Goal: Transaction & Acquisition: Purchase product/service

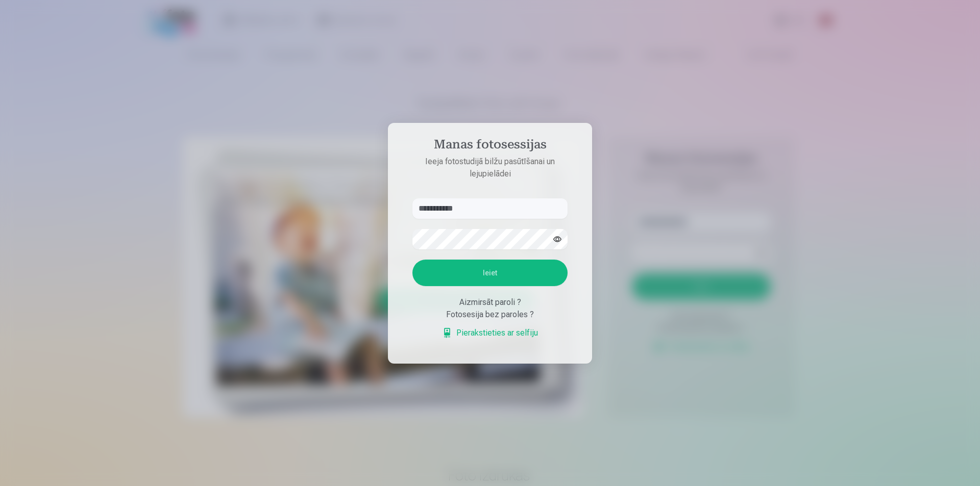
type input "**********"
click at [412, 260] on button "Ieiet" at bounding box center [489, 273] width 155 height 27
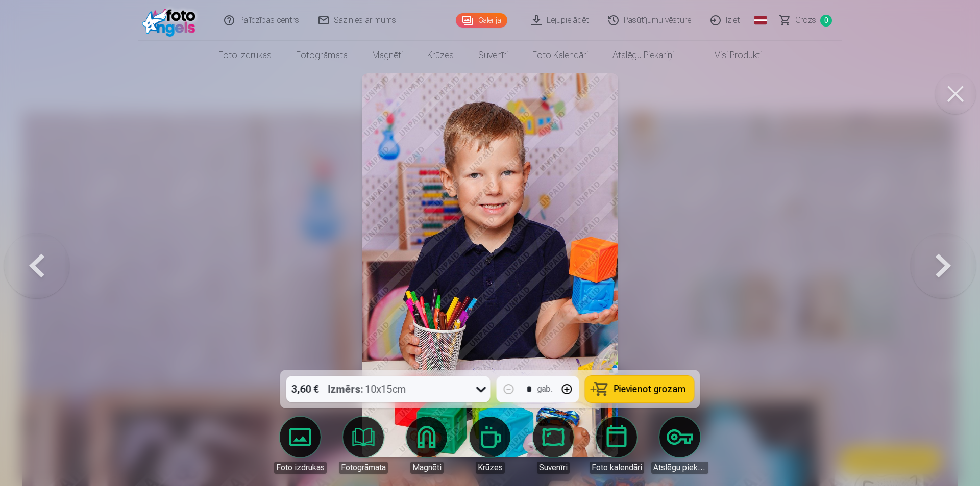
click at [944, 260] on button at bounding box center [942, 265] width 65 height 188
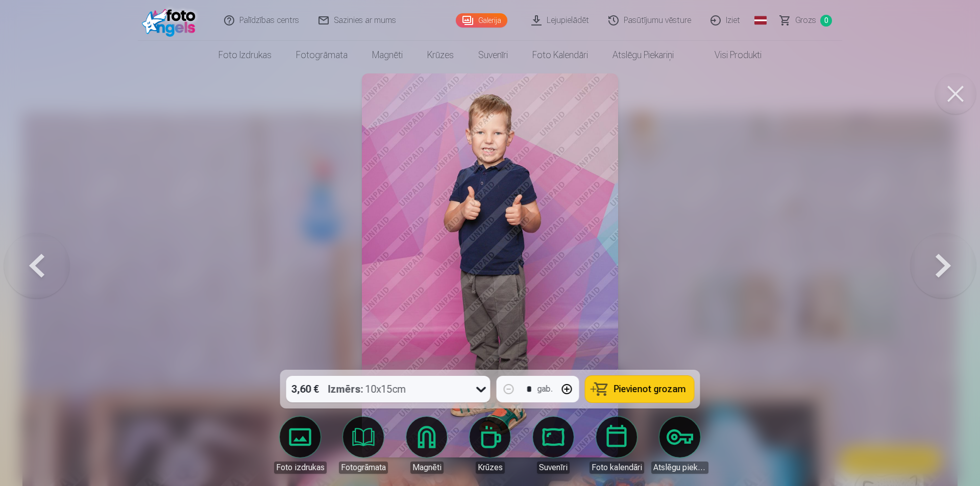
click at [944, 260] on button at bounding box center [942, 265] width 65 height 188
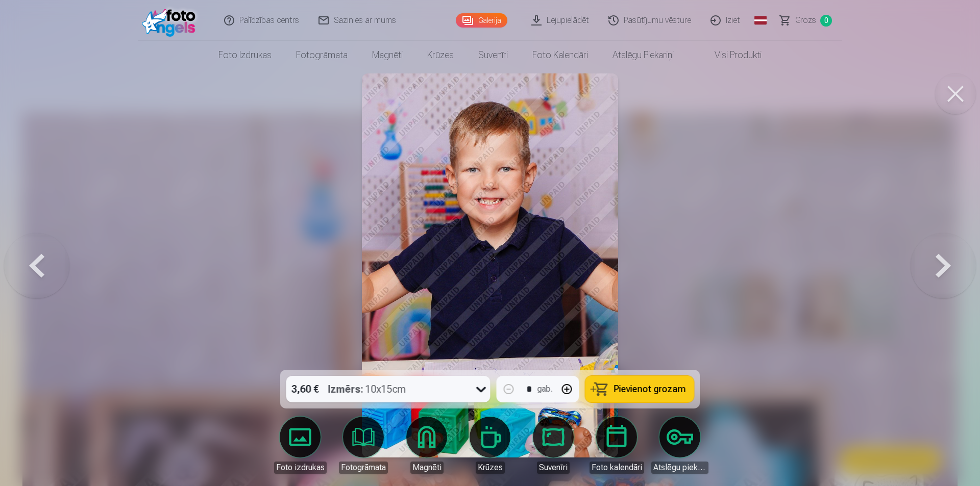
click at [944, 260] on button at bounding box center [942, 265] width 65 height 188
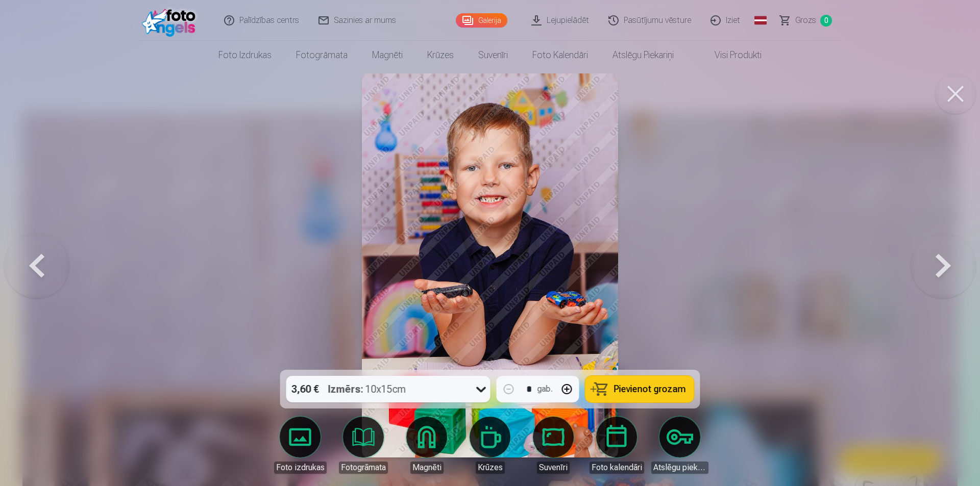
click at [944, 260] on button at bounding box center [942, 265] width 65 height 188
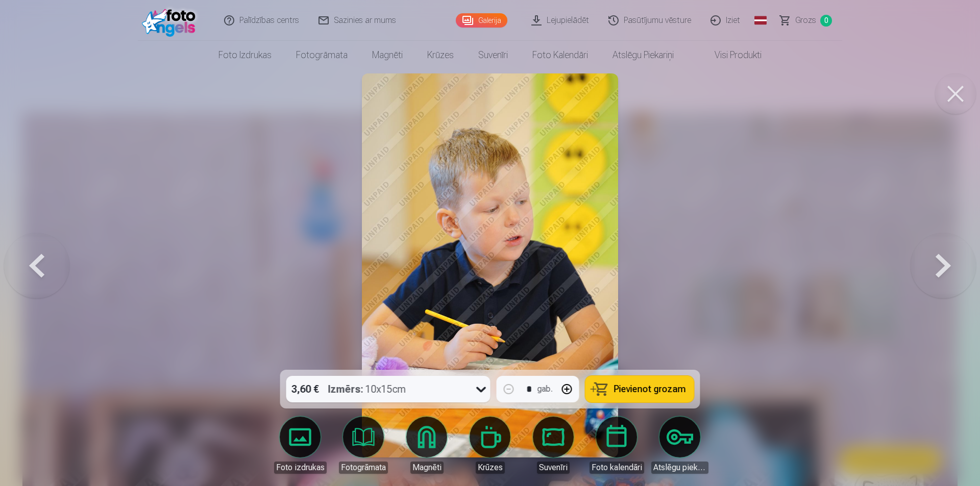
click at [944, 260] on button at bounding box center [942, 265] width 65 height 188
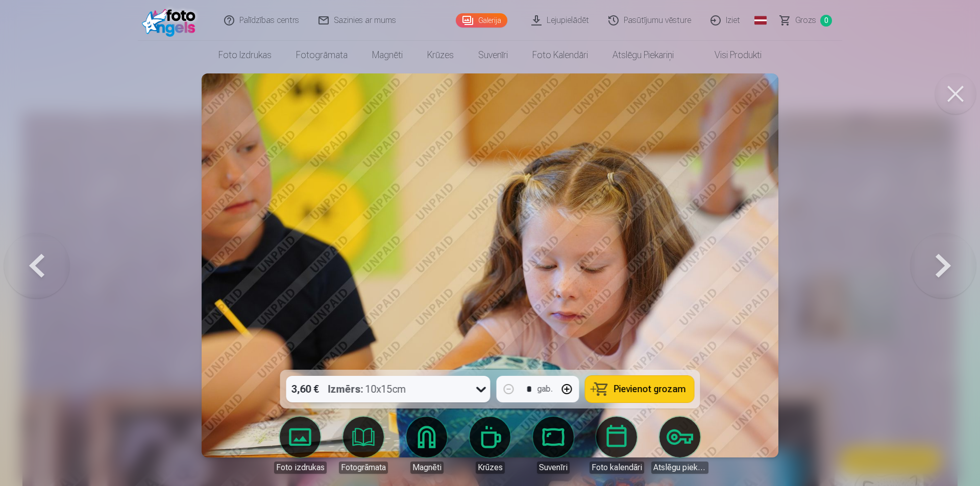
click at [944, 260] on button at bounding box center [942, 265] width 65 height 188
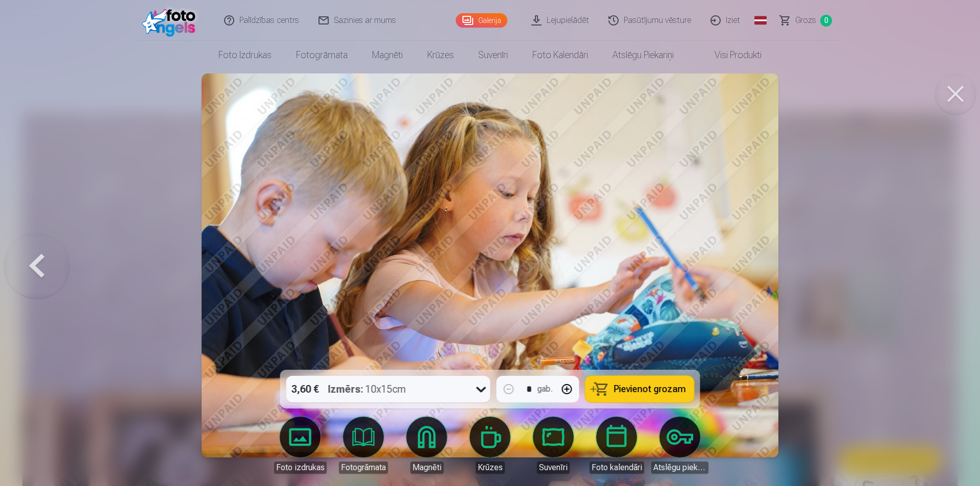
click at [944, 260] on div at bounding box center [490, 243] width 980 height 486
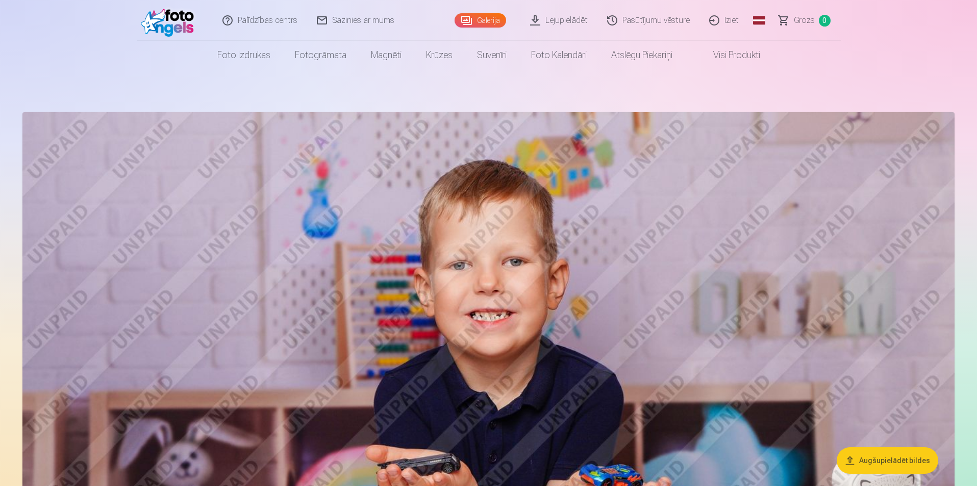
click at [944, 260] on img at bounding box center [488, 423] width 932 height 622
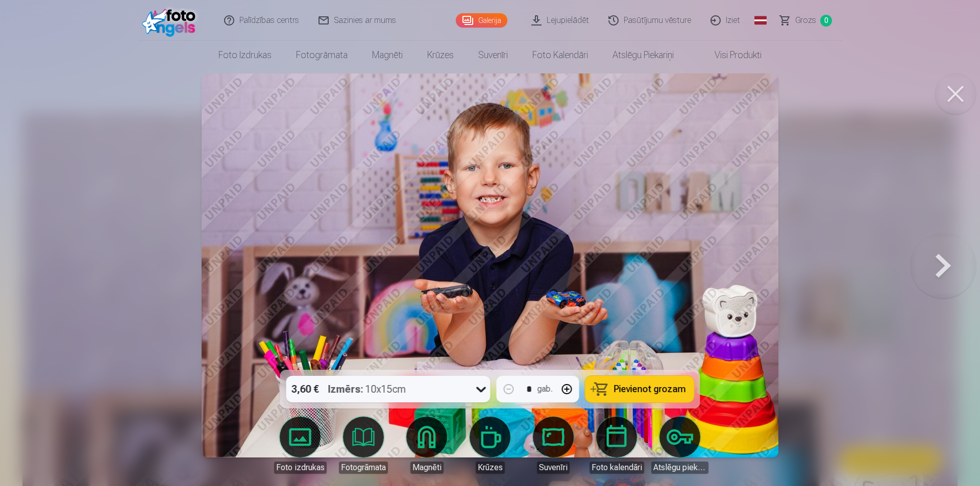
click at [944, 260] on button at bounding box center [942, 265] width 65 height 188
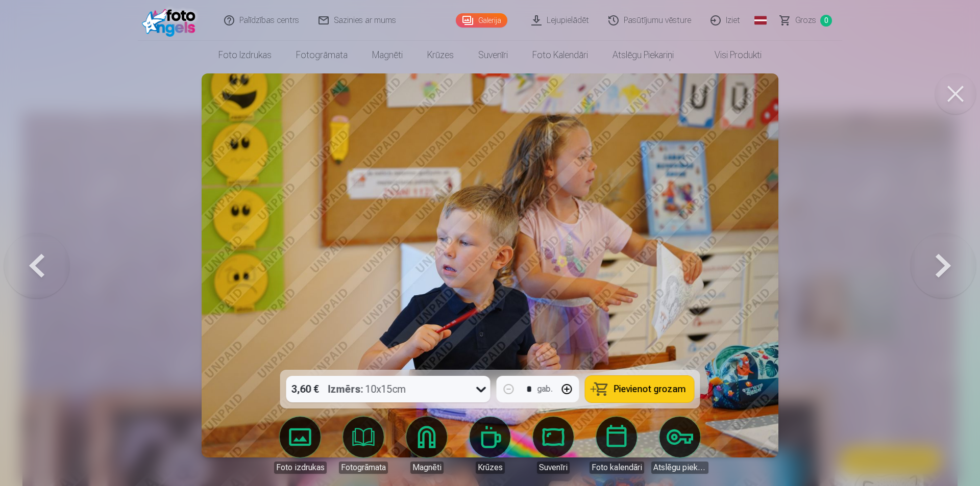
click at [944, 260] on button at bounding box center [942, 265] width 65 height 188
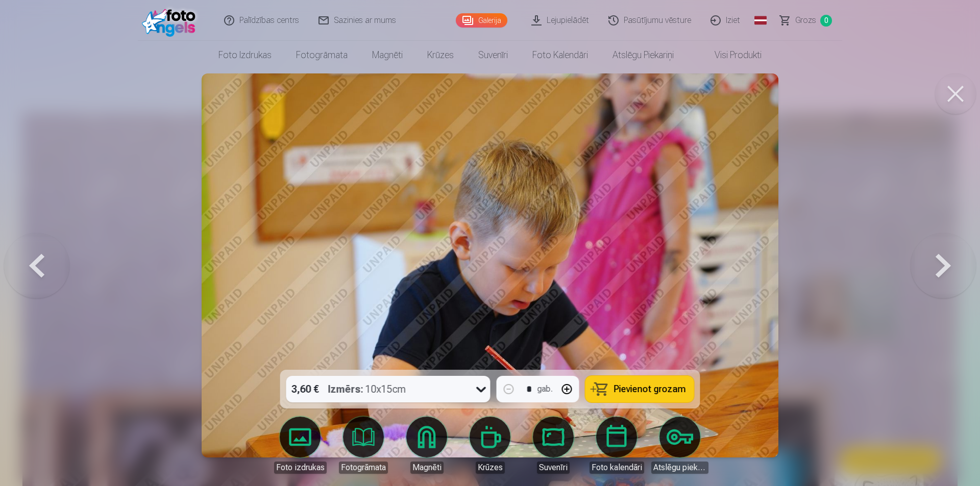
click at [944, 260] on button at bounding box center [942, 265] width 65 height 188
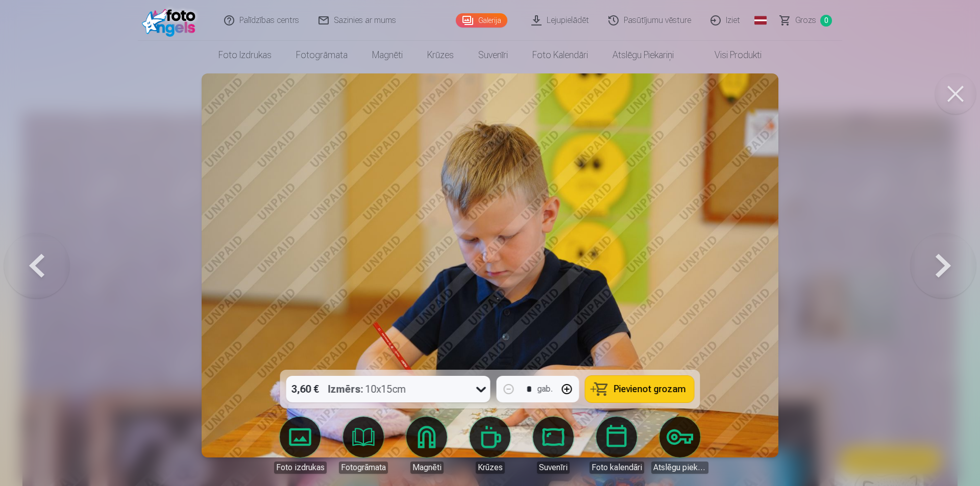
click at [944, 260] on button at bounding box center [942, 265] width 65 height 188
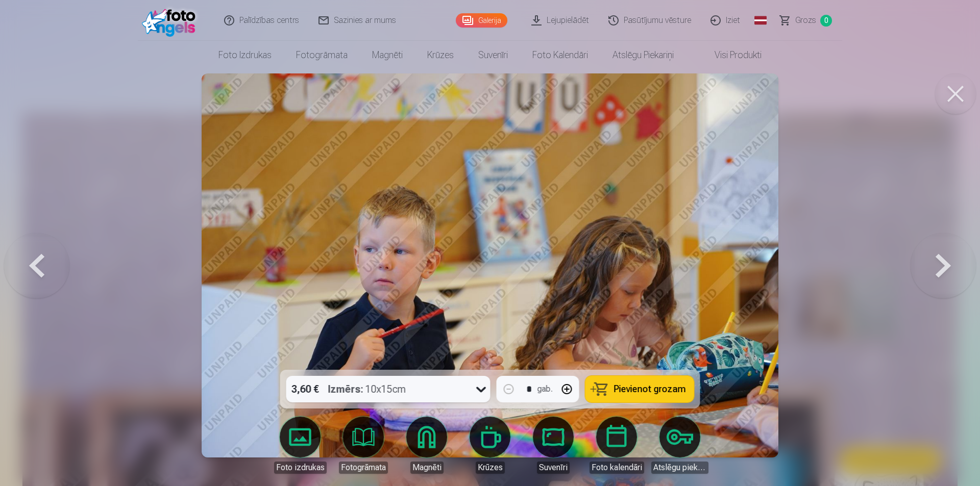
click at [944, 260] on button at bounding box center [942, 265] width 65 height 188
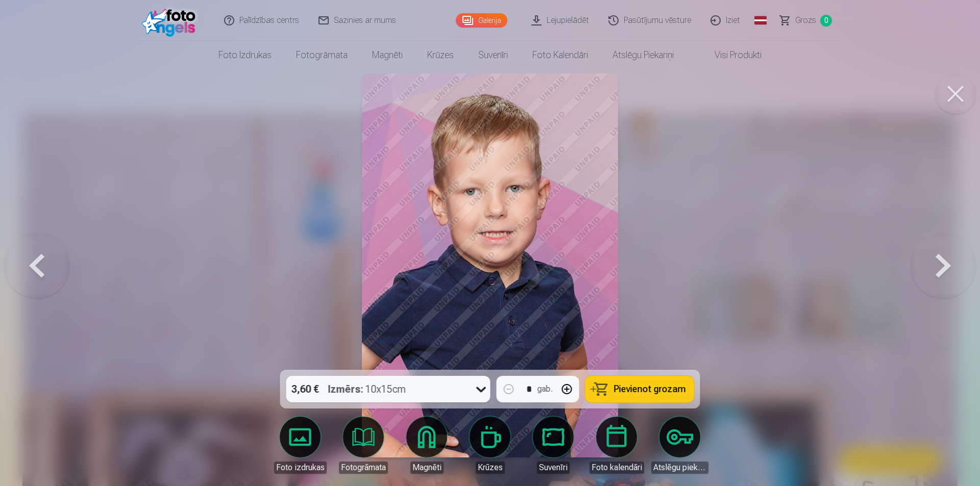
click at [944, 260] on button at bounding box center [942, 265] width 65 height 188
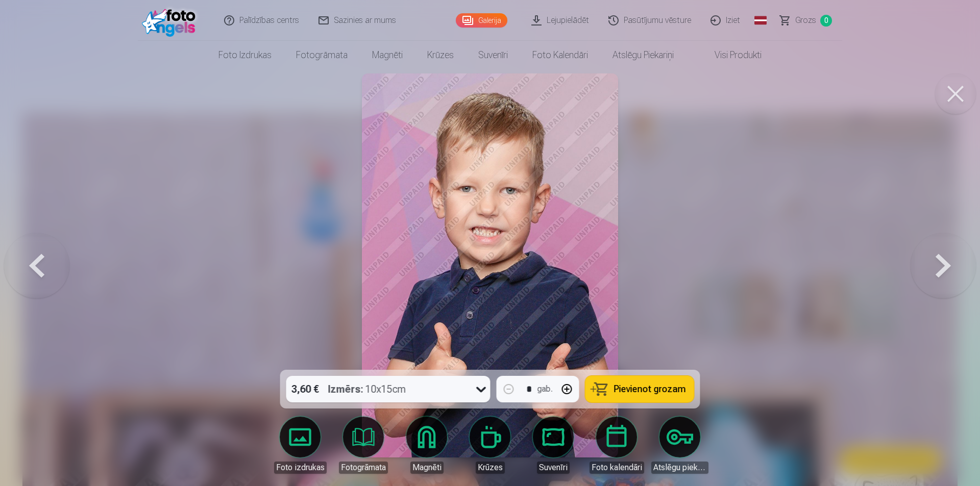
click at [944, 260] on button at bounding box center [942, 265] width 65 height 188
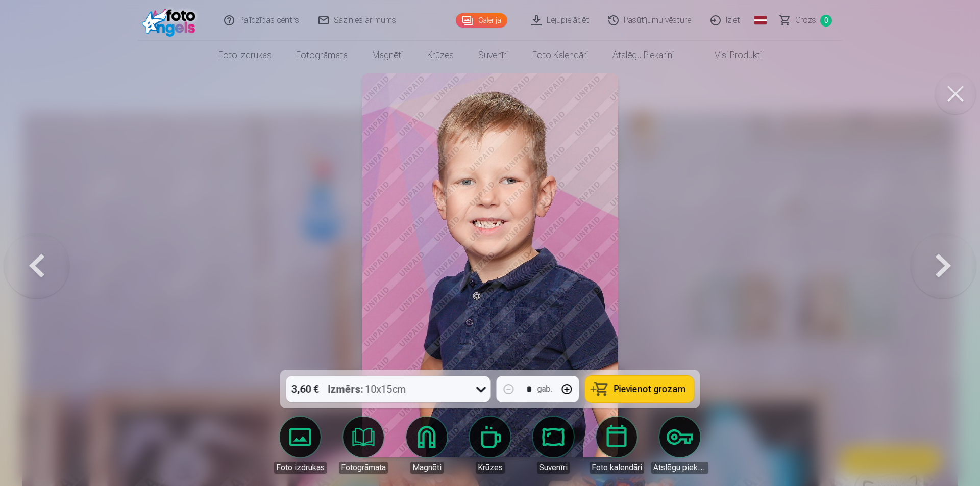
click at [944, 260] on button at bounding box center [942, 265] width 65 height 188
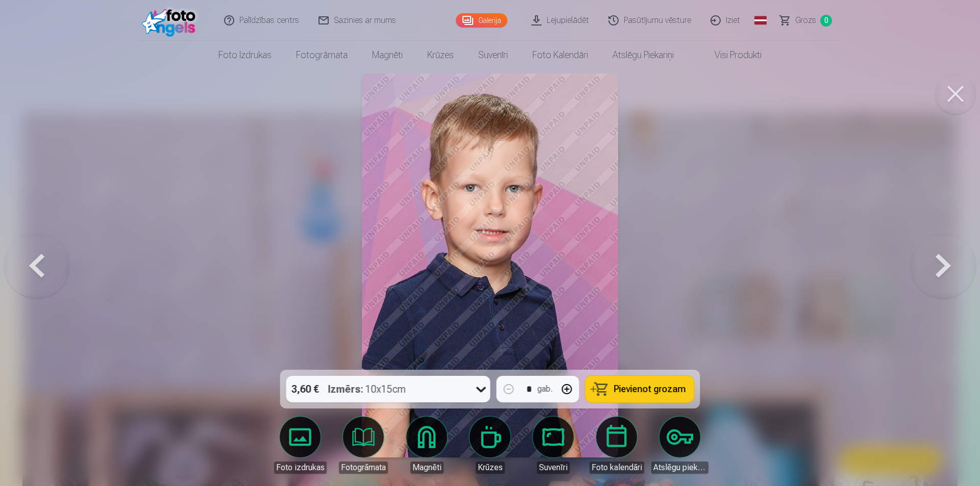
click at [944, 260] on button at bounding box center [942, 265] width 65 height 188
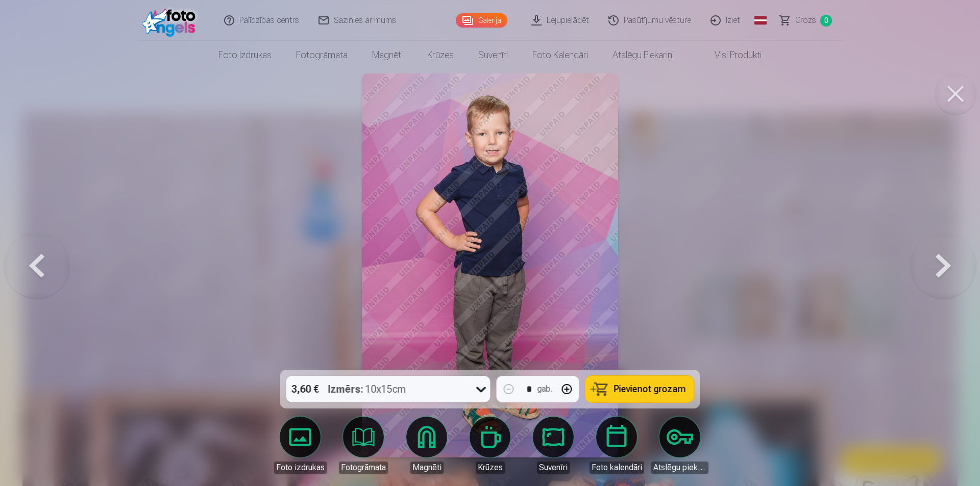
click at [944, 260] on button at bounding box center [942, 265] width 65 height 188
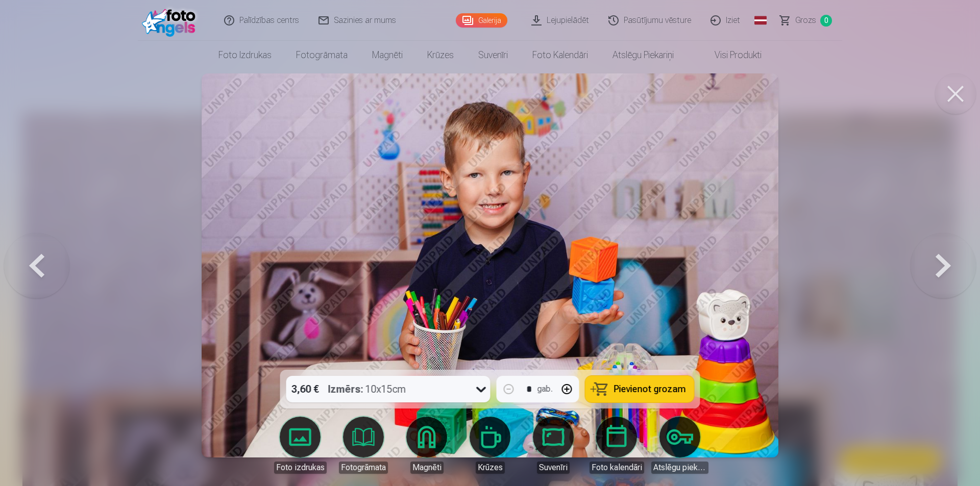
click at [944, 260] on button at bounding box center [942, 265] width 65 height 188
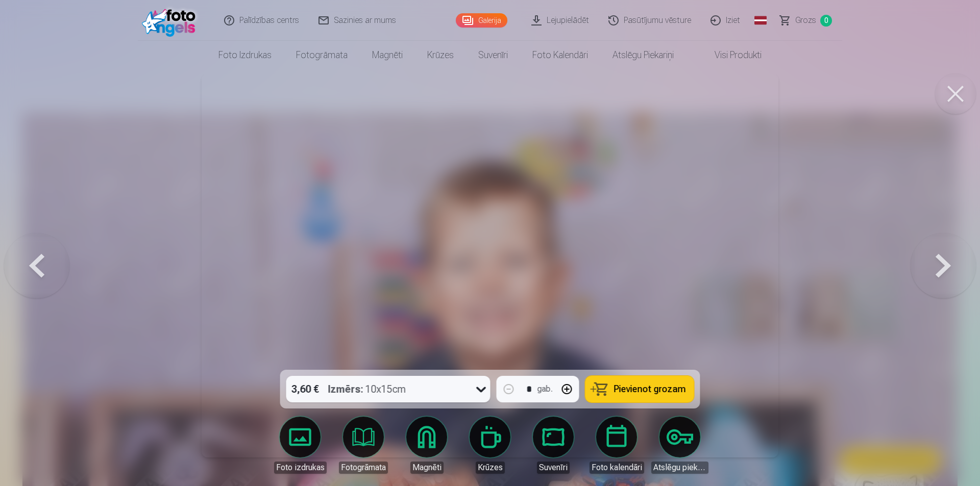
click at [944, 260] on button at bounding box center [942, 265] width 65 height 188
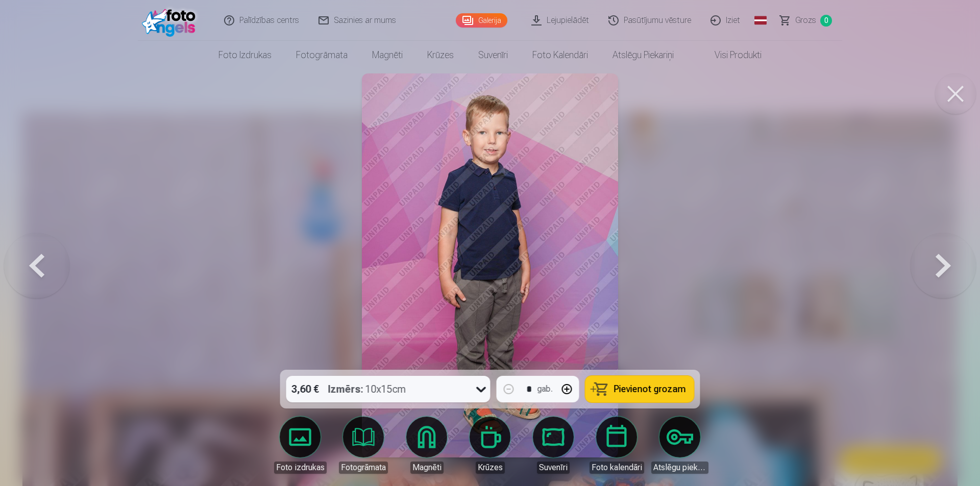
click at [944, 260] on button at bounding box center [942, 265] width 65 height 188
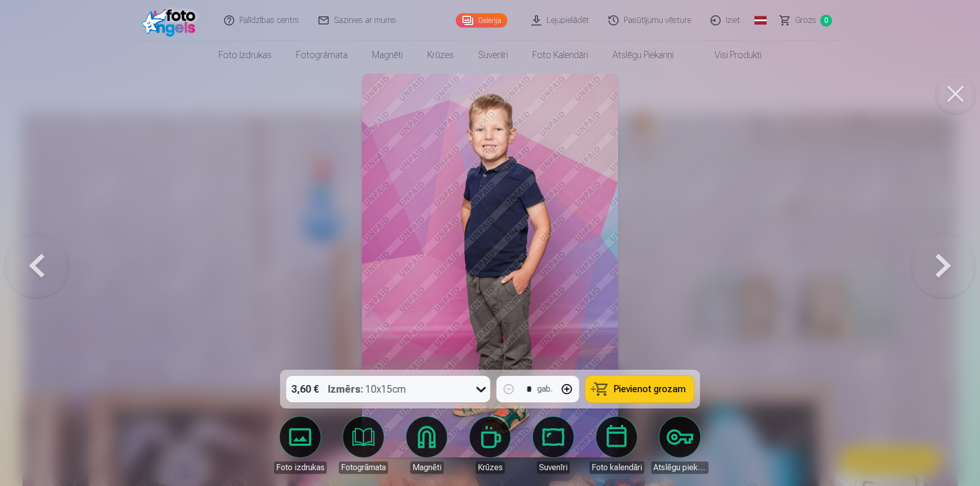
click at [944, 260] on button at bounding box center [942, 265] width 65 height 188
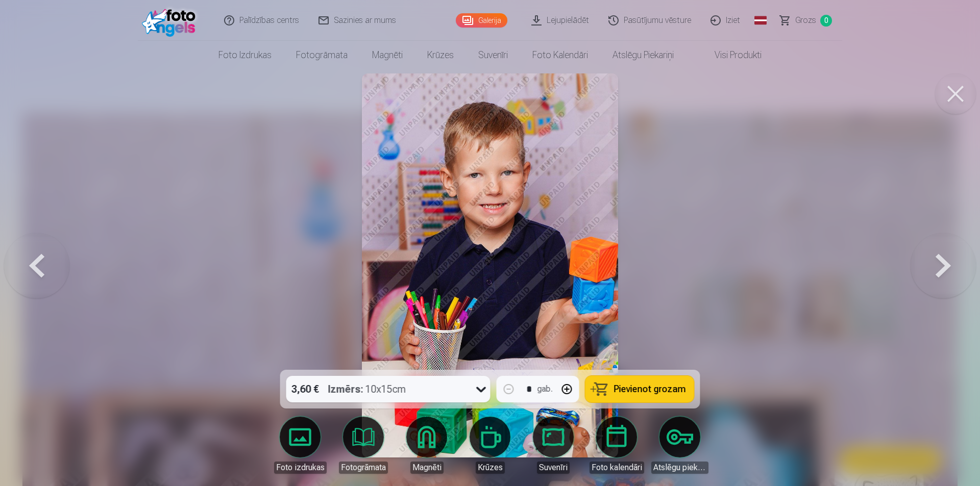
click at [944, 260] on button at bounding box center [942, 265] width 65 height 188
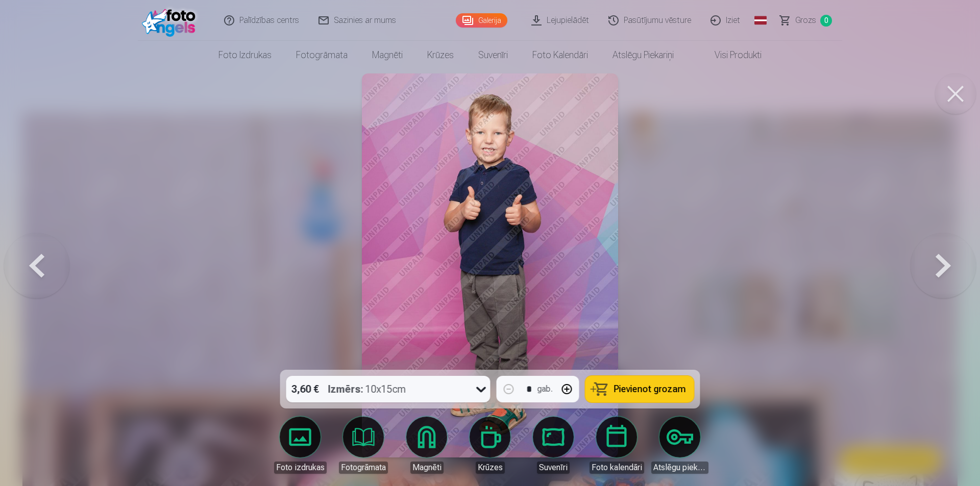
click at [944, 260] on button at bounding box center [942, 265] width 65 height 188
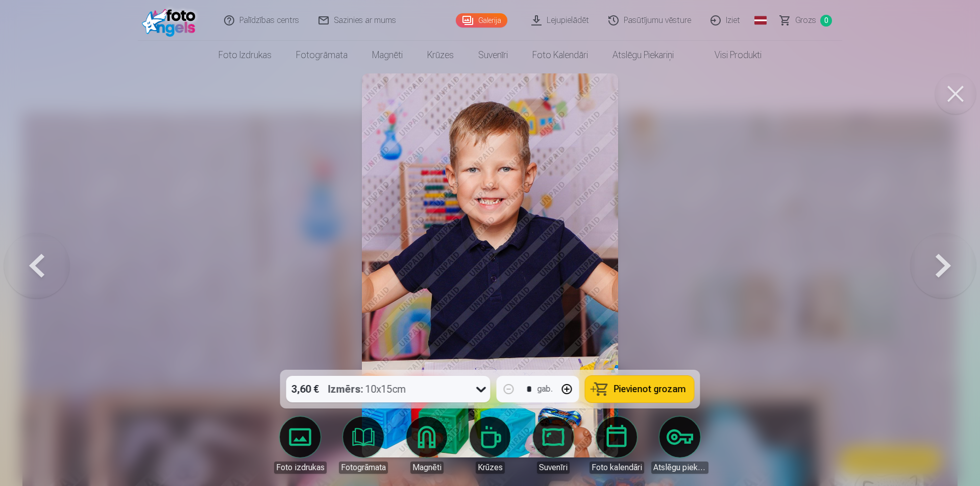
click at [944, 260] on button at bounding box center [942, 265] width 65 height 188
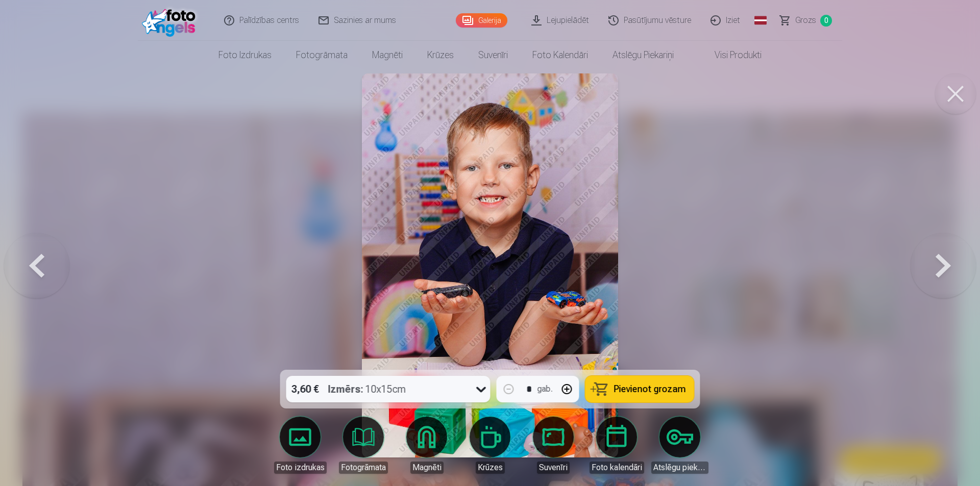
click at [943, 260] on button at bounding box center [942, 265] width 65 height 188
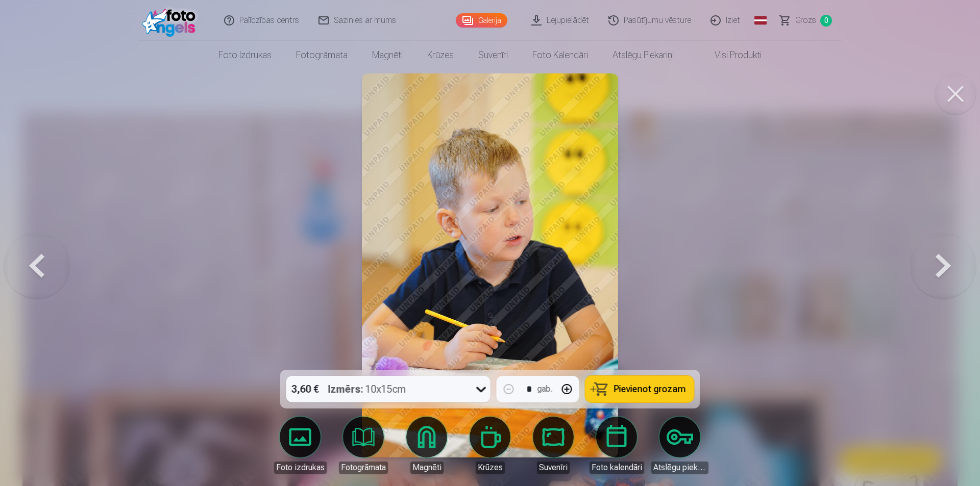
click at [943, 260] on button at bounding box center [942, 265] width 65 height 188
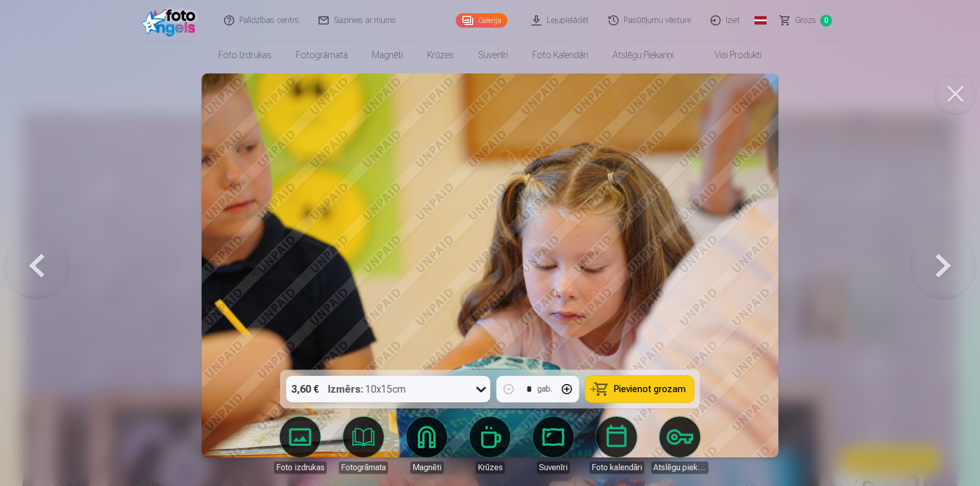
click at [943, 260] on button at bounding box center [942, 265] width 65 height 188
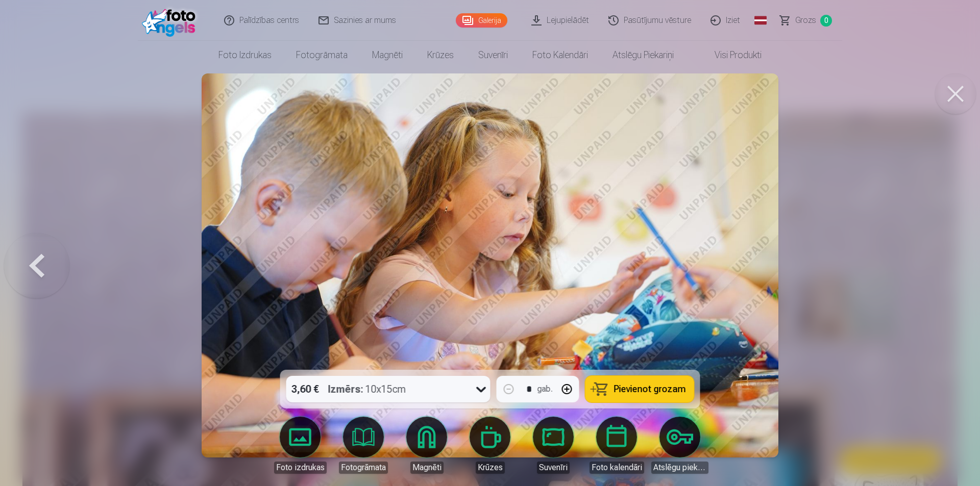
click at [951, 92] on button at bounding box center [955, 93] width 41 height 41
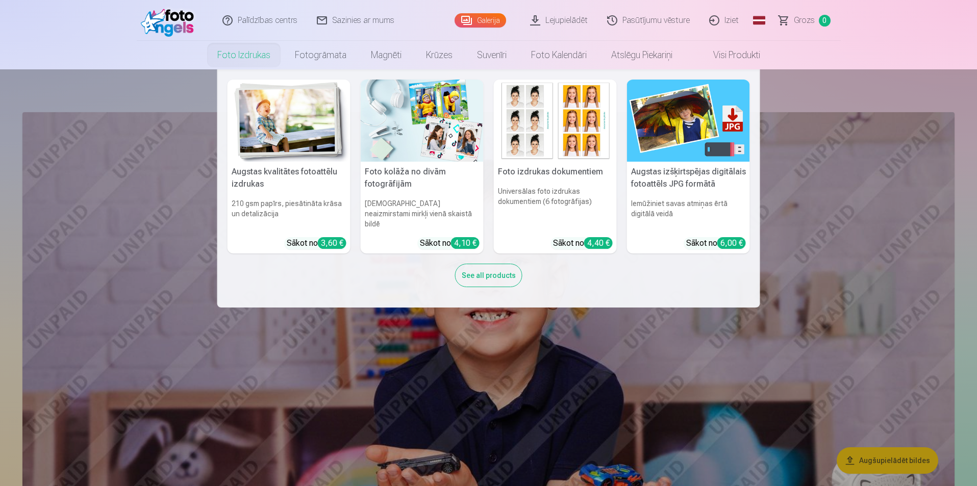
click at [690, 147] on img at bounding box center [688, 121] width 123 height 82
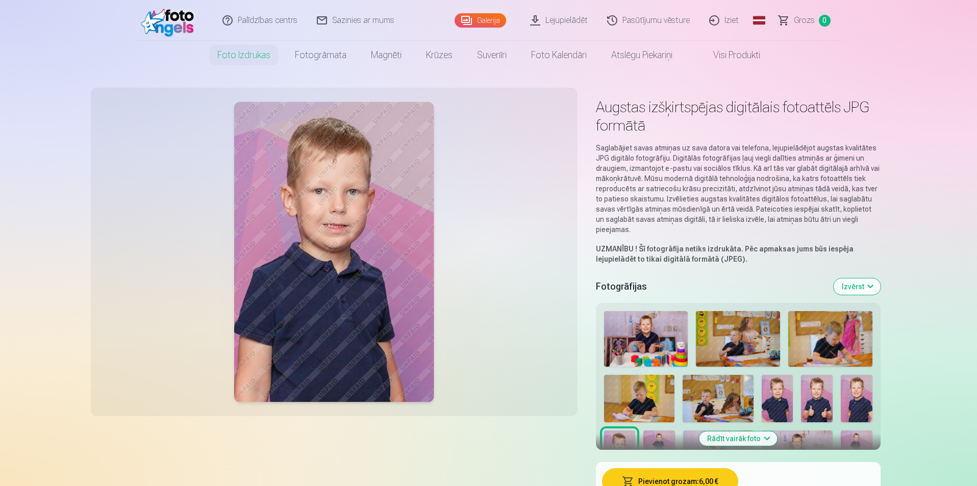
click at [708, 60] on span at bounding box center [703, 55] width 12 height 12
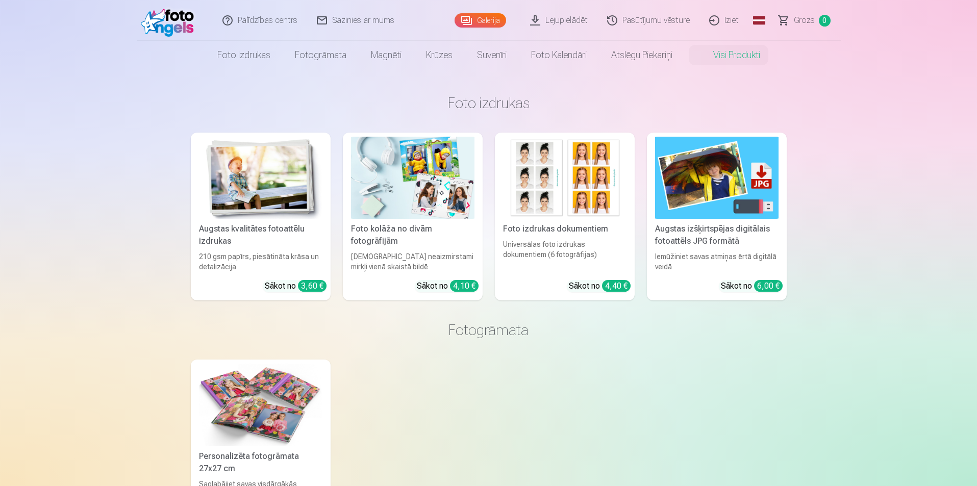
click at [626, 22] on link "Pasūtījumu vēsture" at bounding box center [649, 20] width 102 height 41
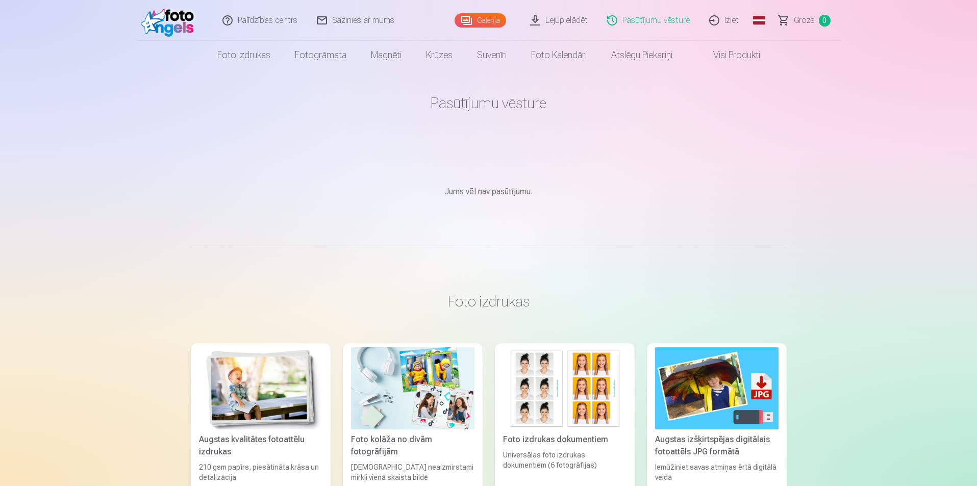
click at [222, 51] on link "Foto izdrukas" at bounding box center [244, 55] width 78 height 29
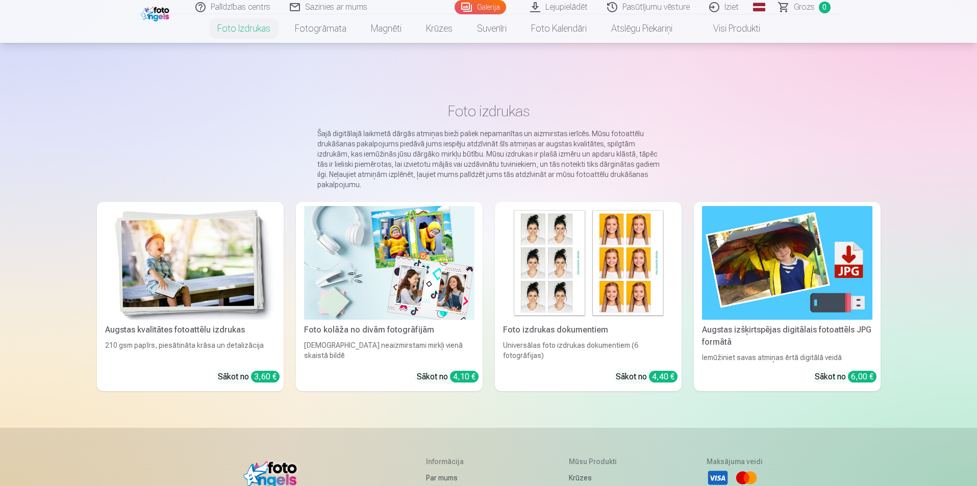
scroll to position [204, 0]
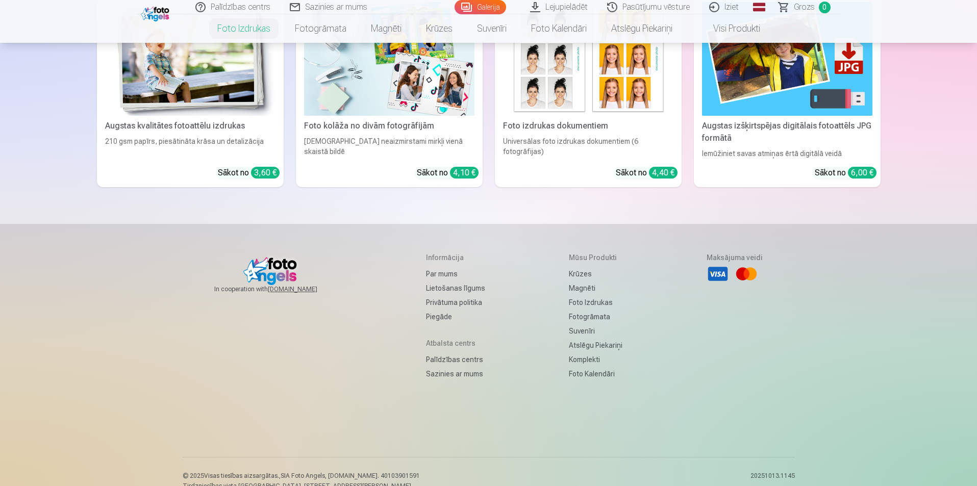
click at [194, 112] on img at bounding box center [190, 59] width 170 height 114
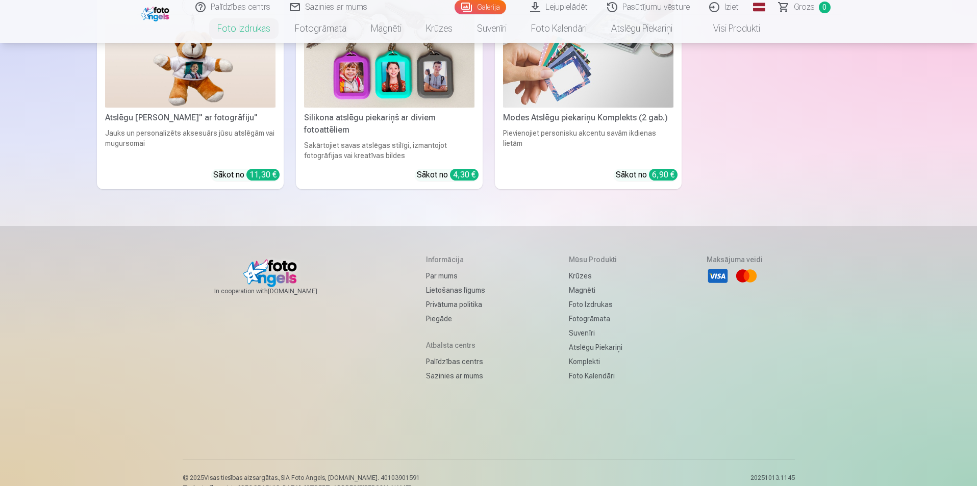
scroll to position [3595, 0]
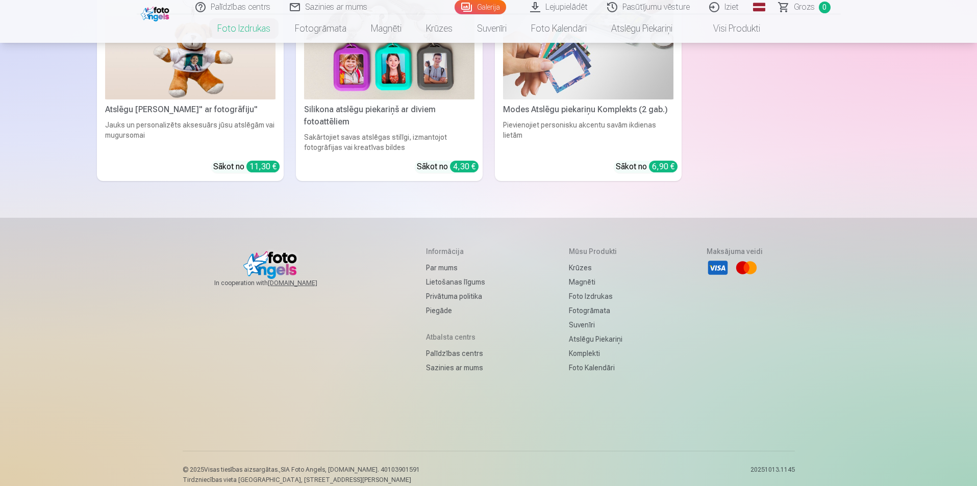
click at [593, 346] on link "Komplekti" at bounding box center [596, 353] width 54 height 14
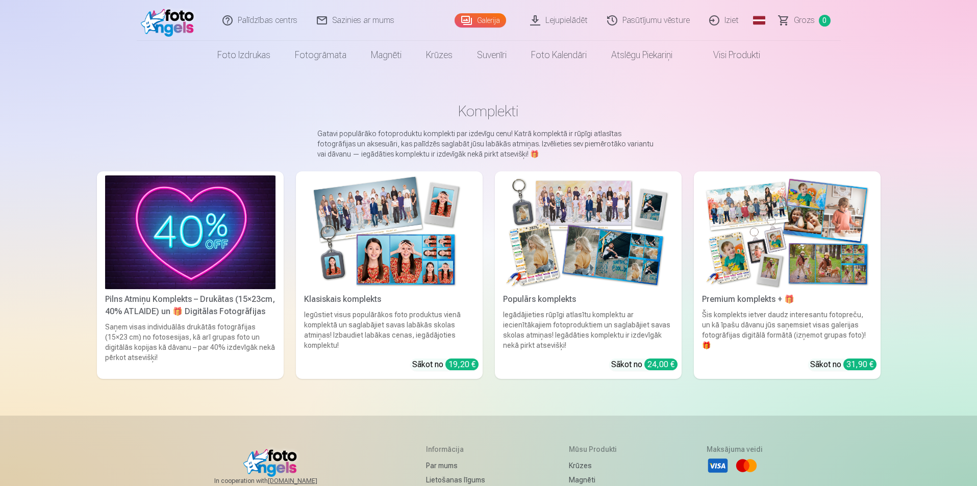
click at [213, 210] on img at bounding box center [190, 233] width 170 height 114
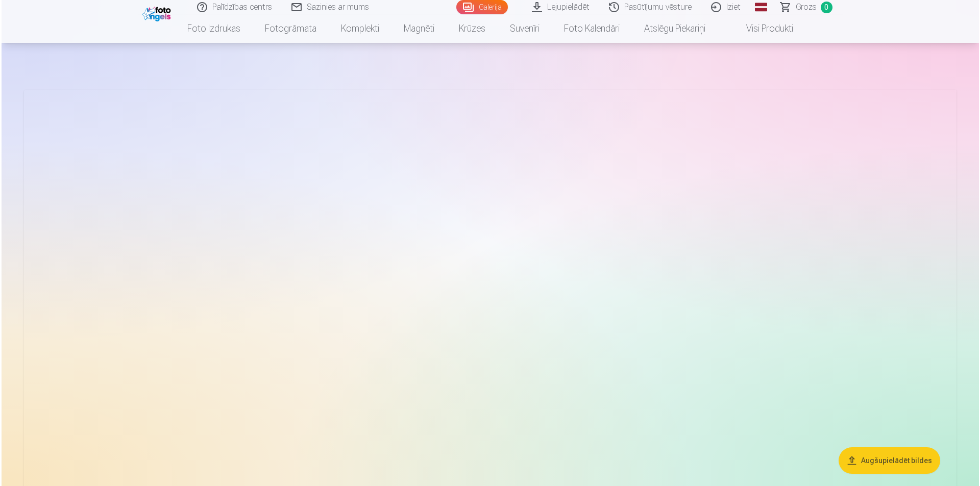
scroll to position [51, 0]
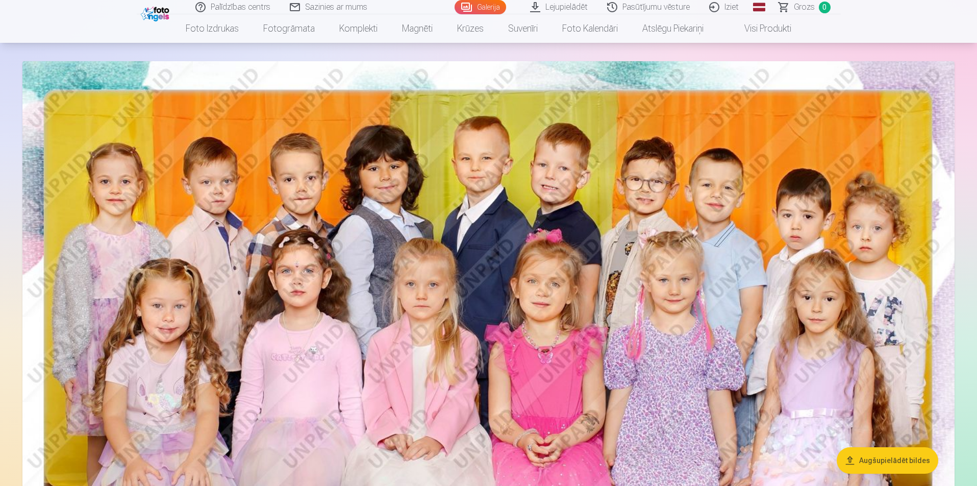
click at [607, 228] on img at bounding box center [488, 372] width 932 height 622
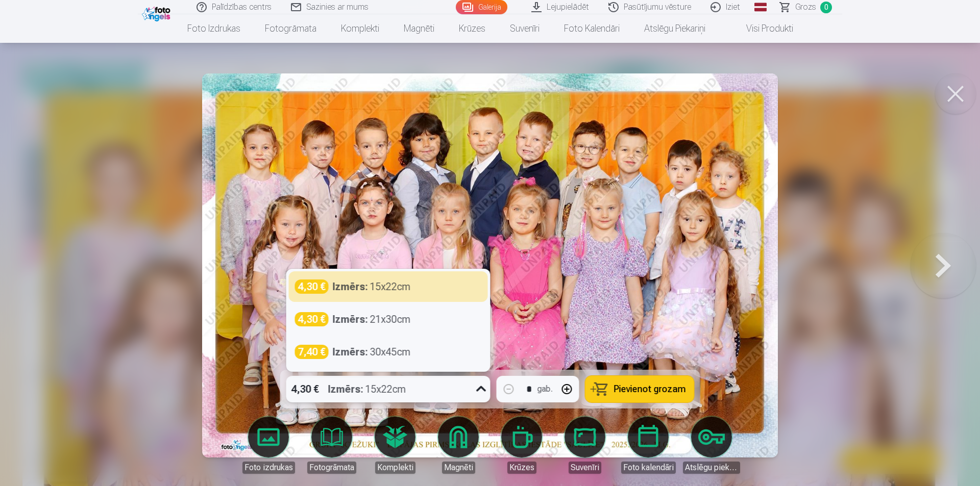
click at [481, 381] on div at bounding box center [481, 389] width 18 height 27
click at [938, 258] on button at bounding box center [942, 265] width 65 height 188
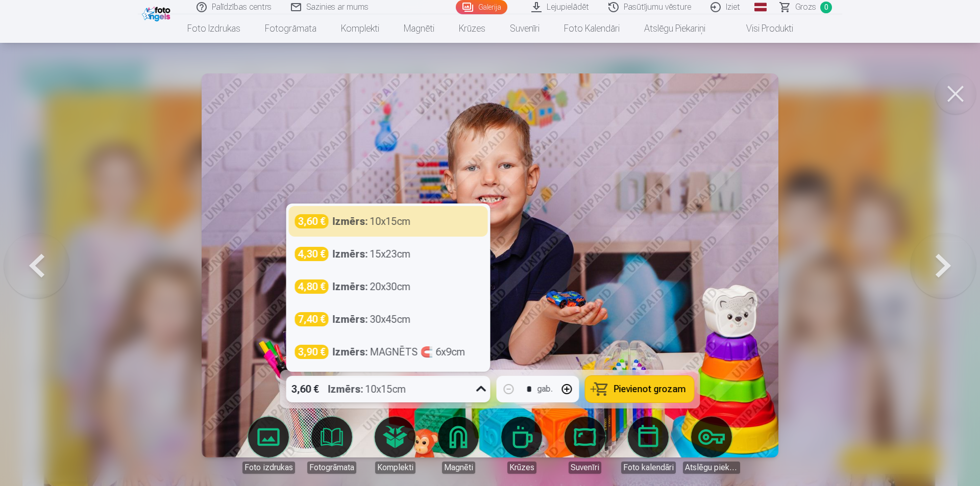
click at [477, 382] on icon at bounding box center [481, 389] width 16 height 16
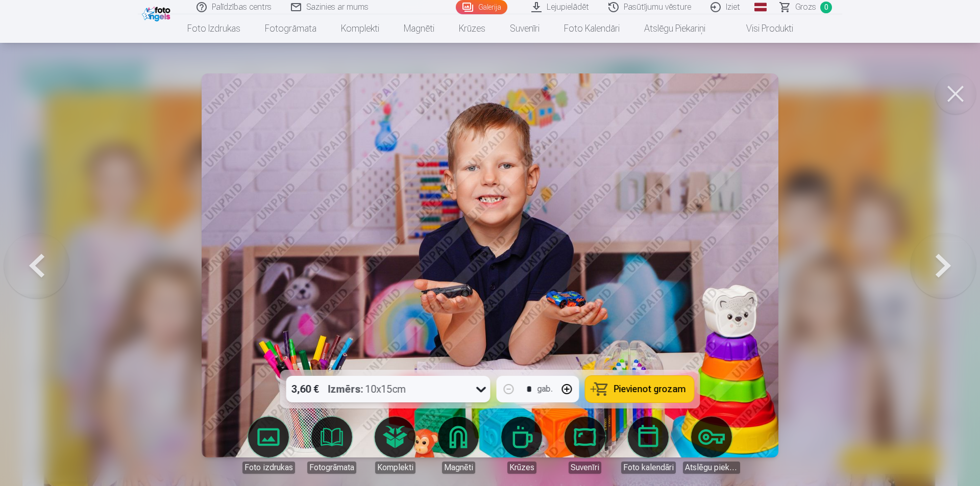
click at [410, 435] on link "Komplekti" at bounding box center [394, 445] width 57 height 57
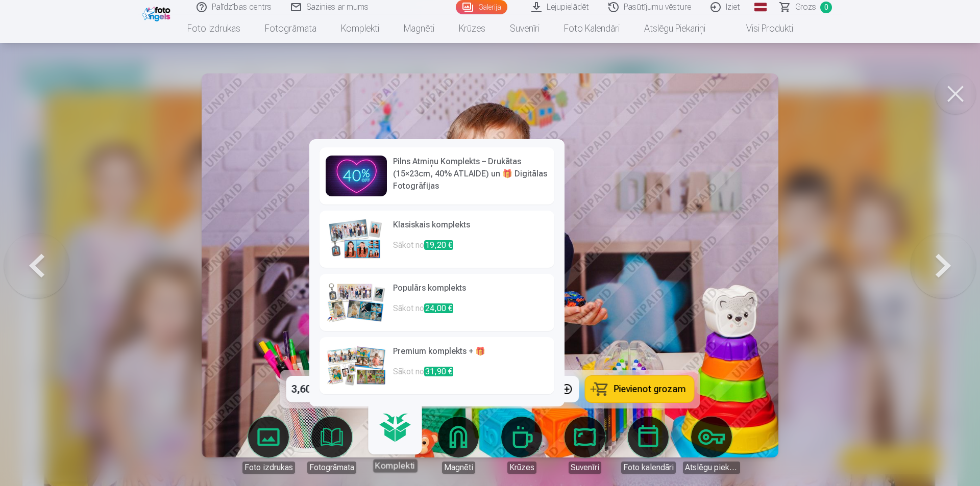
click at [479, 178] on h6 "Pilns Atmiņu Komplekts – Drukātas (15×23cm, 40% ATLAIDE) un 🎁 Digitālas Fotogrā…" at bounding box center [470, 174] width 155 height 37
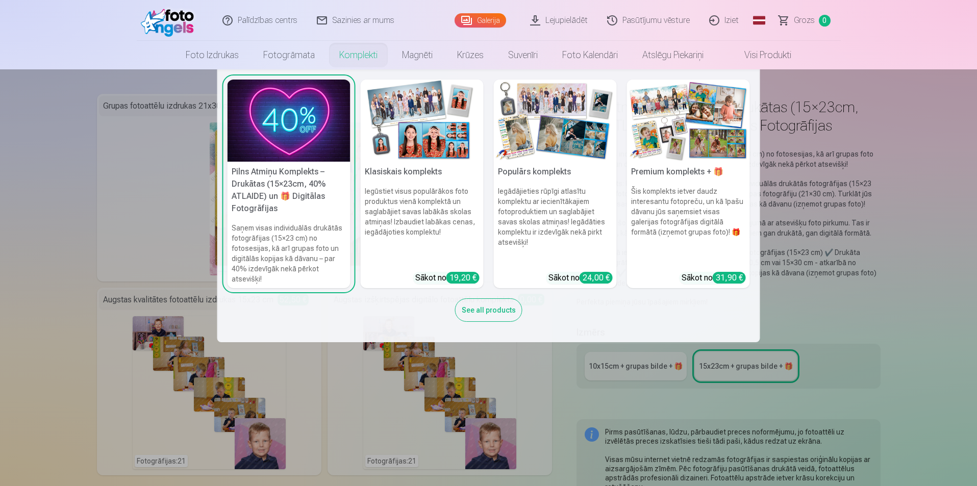
click at [347, 52] on link "Komplekti" at bounding box center [358, 55] width 63 height 29
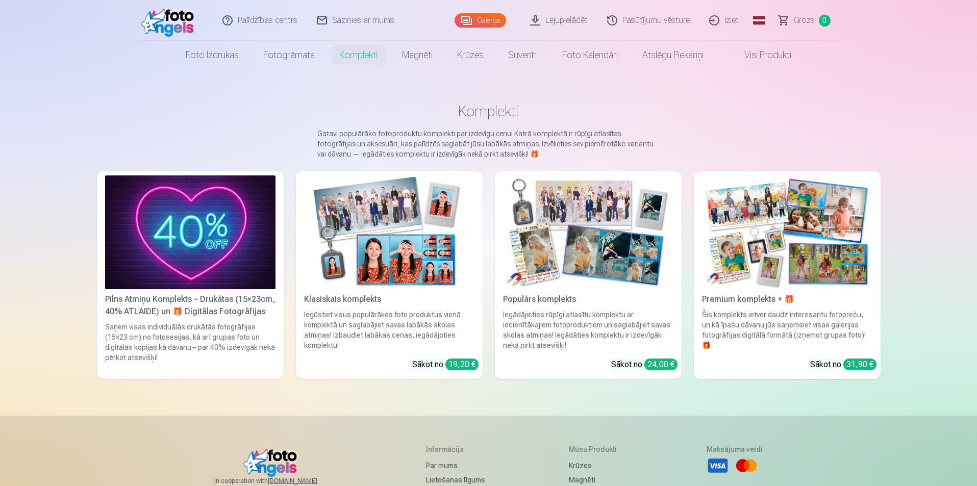
click at [393, 254] on img at bounding box center [389, 233] width 170 height 114
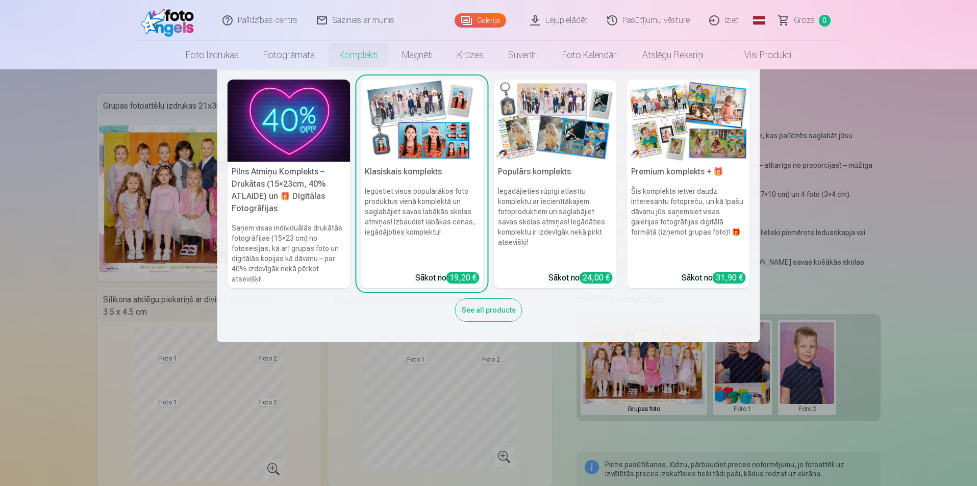
click at [667, 154] on img at bounding box center [688, 121] width 123 height 82
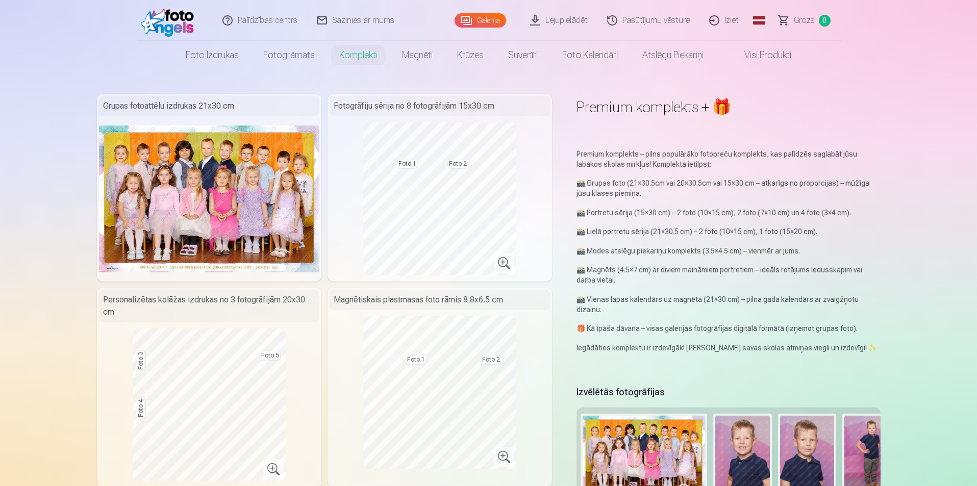
click at [280, 215] on img at bounding box center [209, 199] width 220 height 147
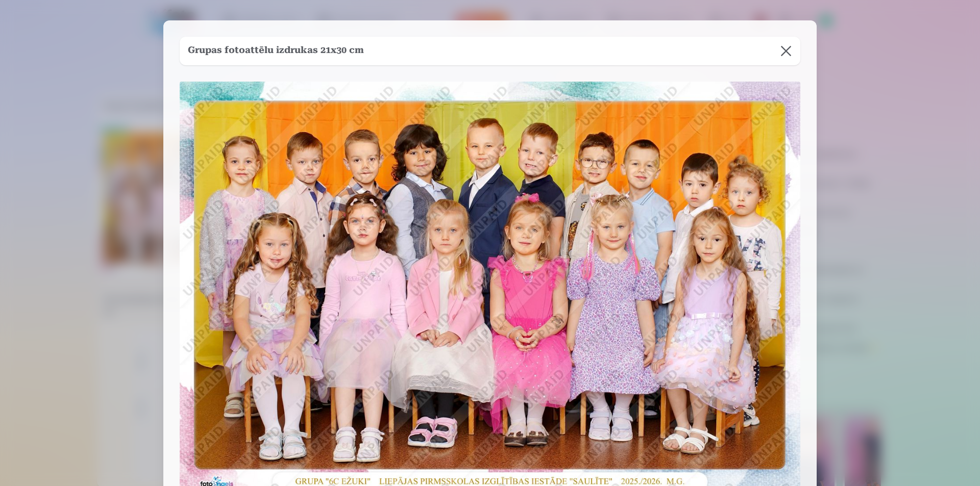
click at [782, 50] on button at bounding box center [786, 51] width 29 height 29
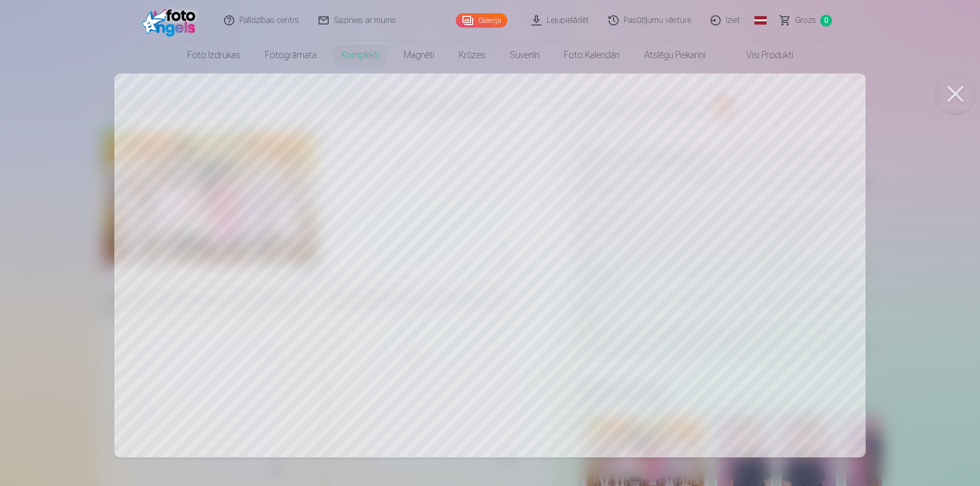
click at [822, 133] on div at bounding box center [490, 243] width 980 height 486
click at [896, 262] on div at bounding box center [490, 243] width 980 height 486
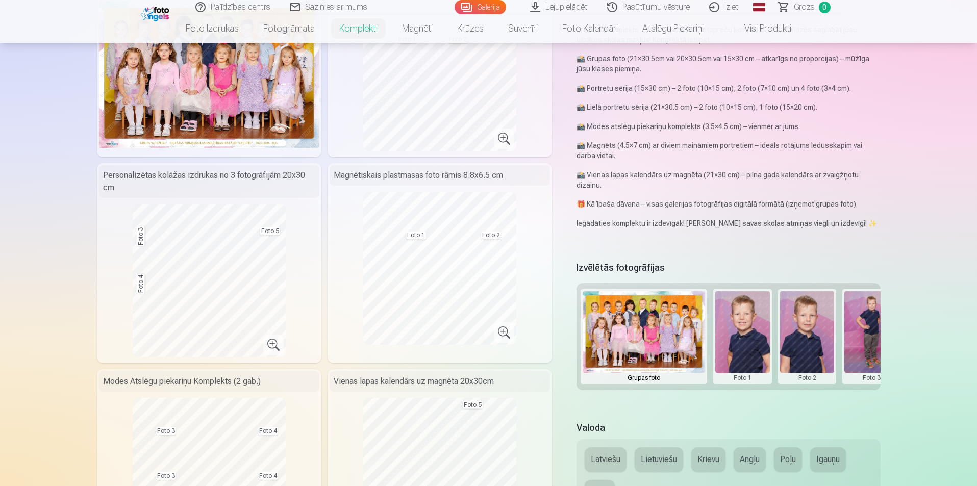
scroll to position [153, 0]
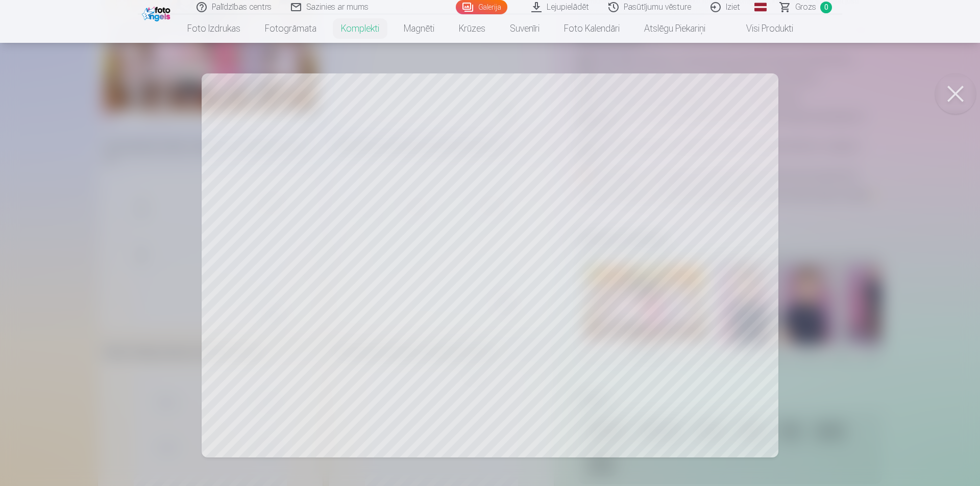
click at [527, 272] on div at bounding box center [490, 243] width 980 height 486
click at [627, 239] on div at bounding box center [490, 243] width 980 height 486
click at [384, 230] on div at bounding box center [490, 243] width 980 height 486
click at [429, 268] on div at bounding box center [490, 243] width 980 height 486
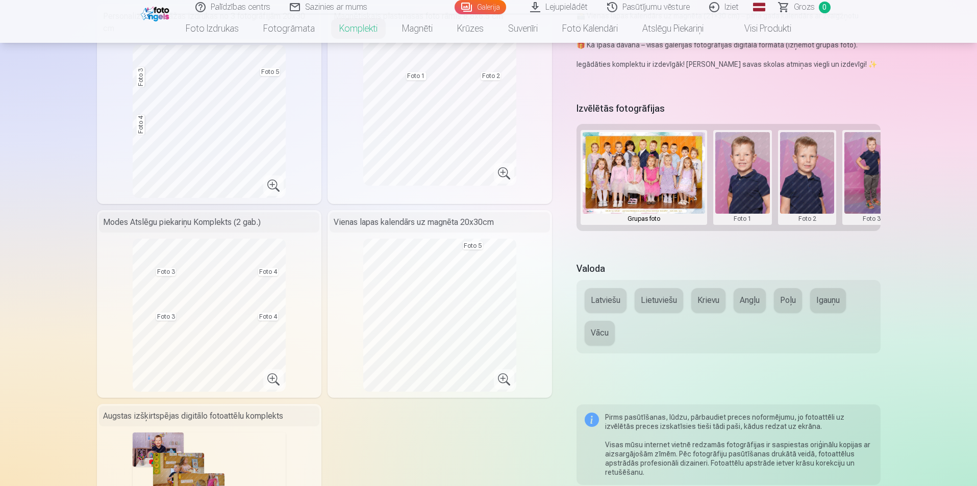
scroll to position [306, 0]
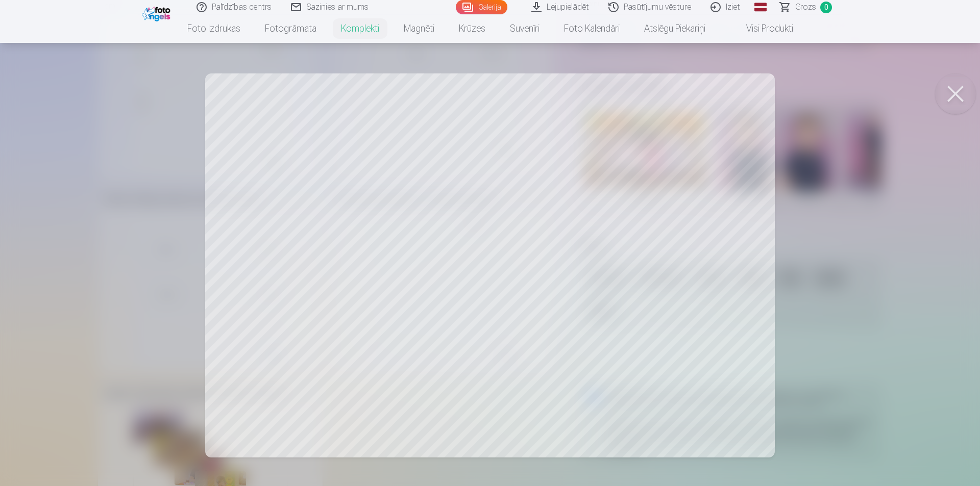
click at [131, 240] on div at bounding box center [490, 243] width 980 height 486
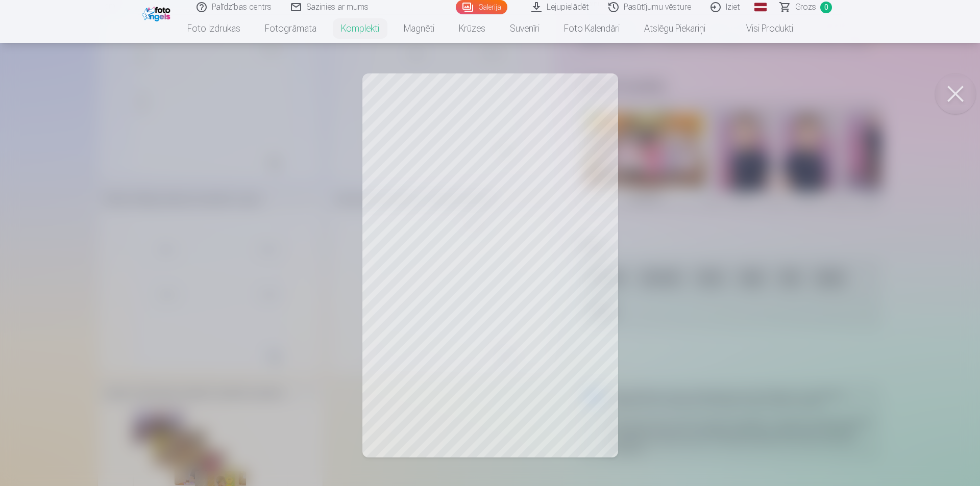
click at [257, 247] on div at bounding box center [490, 243] width 980 height 486
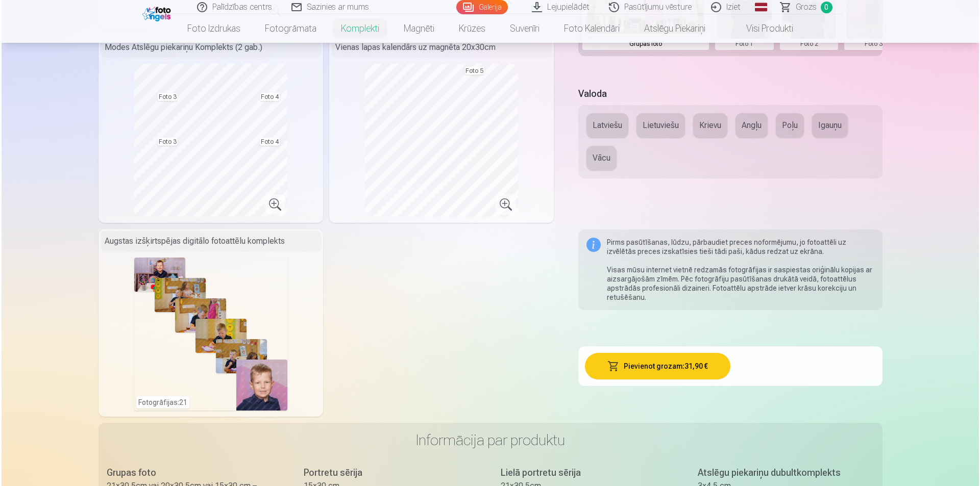
scroll to position [459, 0]
click at [215, 294] on div "Fotogrāfijas : 21" at bounding box center [209, 333] width 153 height 153
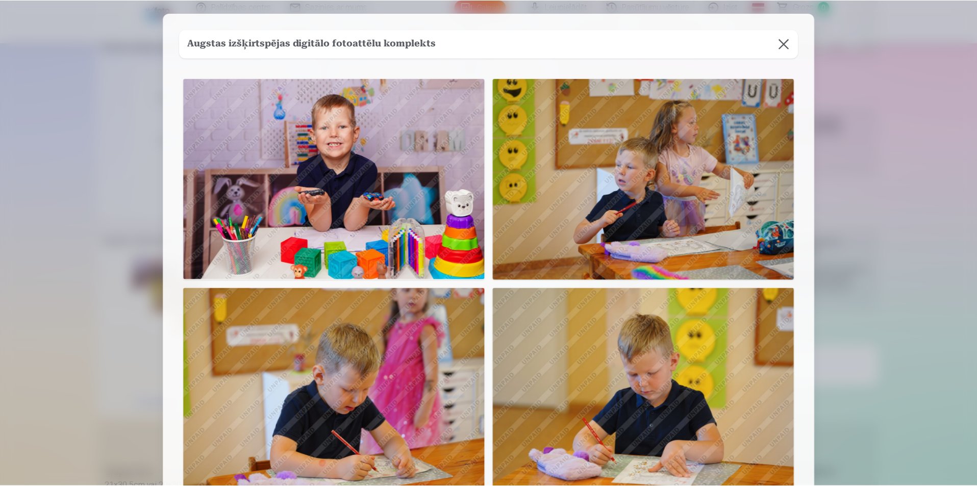
scroll to position [0, 0]
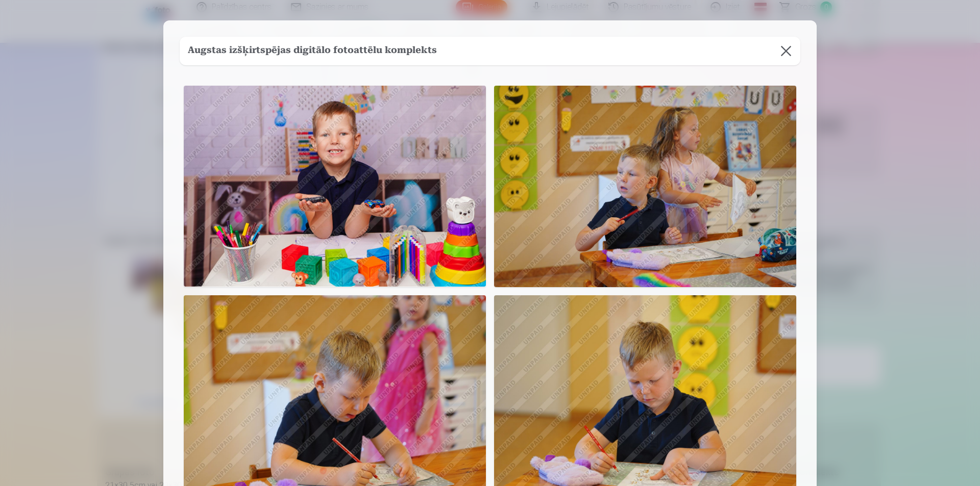
click at [96, 243] on div at bounding box center [490, 243] width 980 height 486
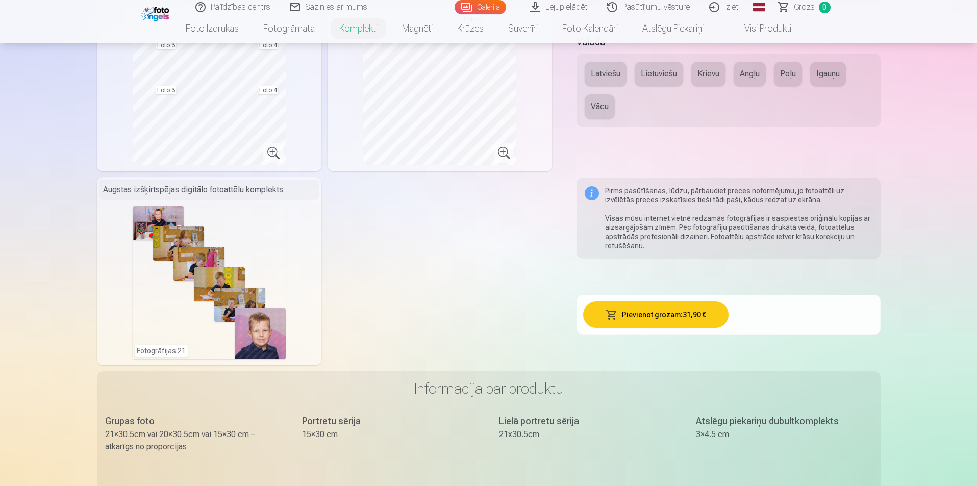
click at [641, 314] on button "Pievienot grozam : 31,90 €" at bounding box center [655, 315] width 145 height 27
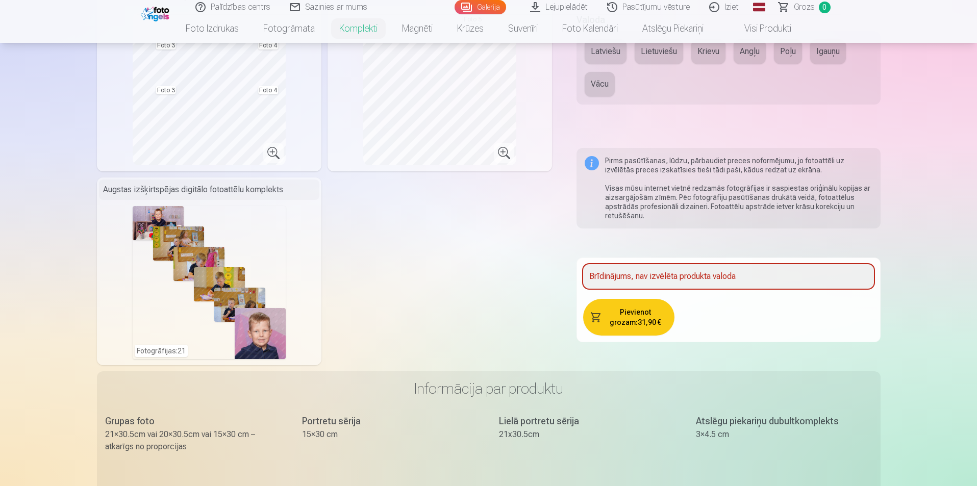
scroll to position [495, 0]
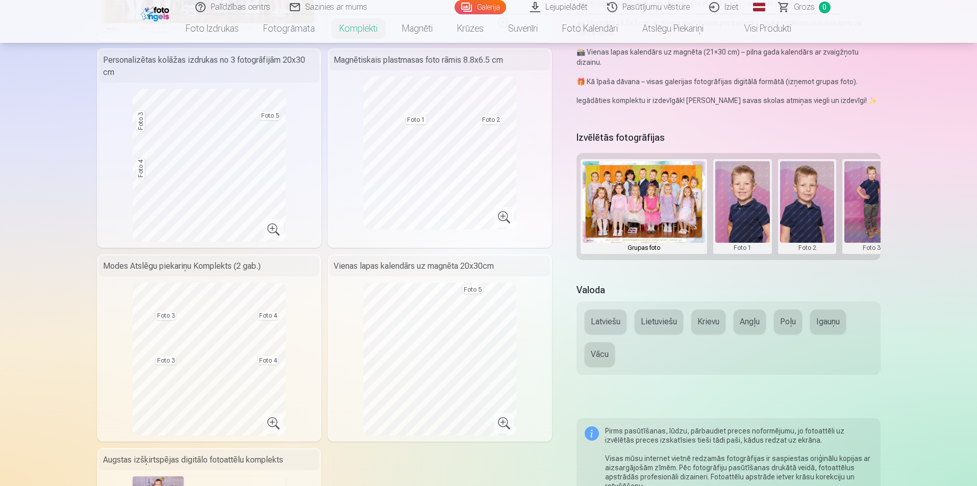
click at [614, 318] on button "Latviešu" at bounding box center [606, 322] width 42 height 24
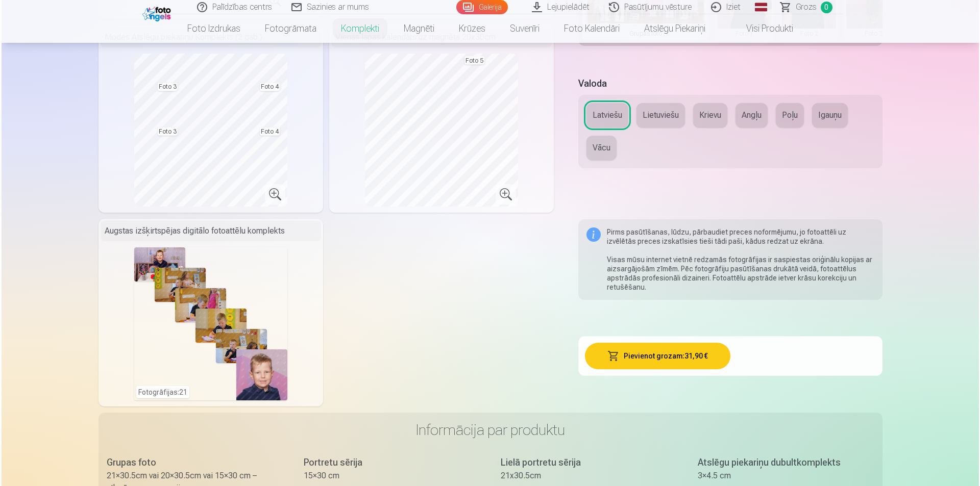
scroll to position [503, 0]
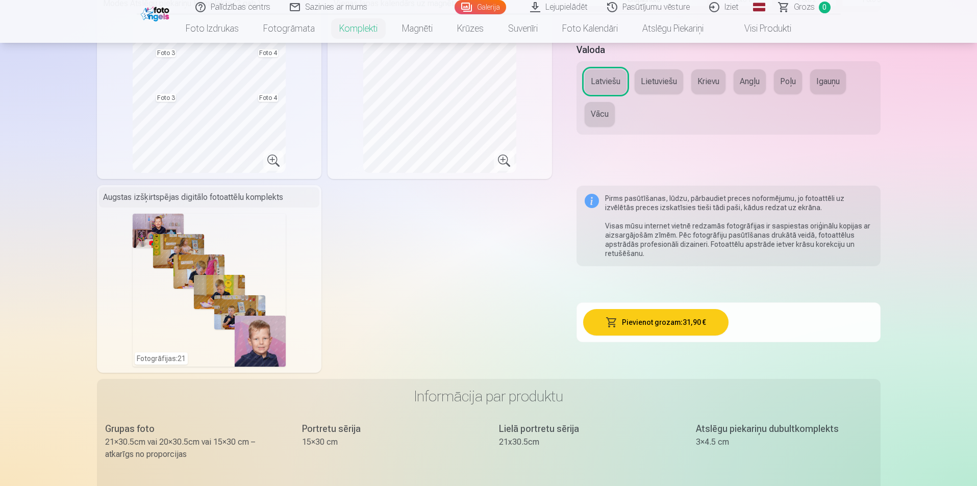
click at [653, 326] on button "Pievienot grozam : 31,90 €" at bounding box center [655, 322] width 145 height 27
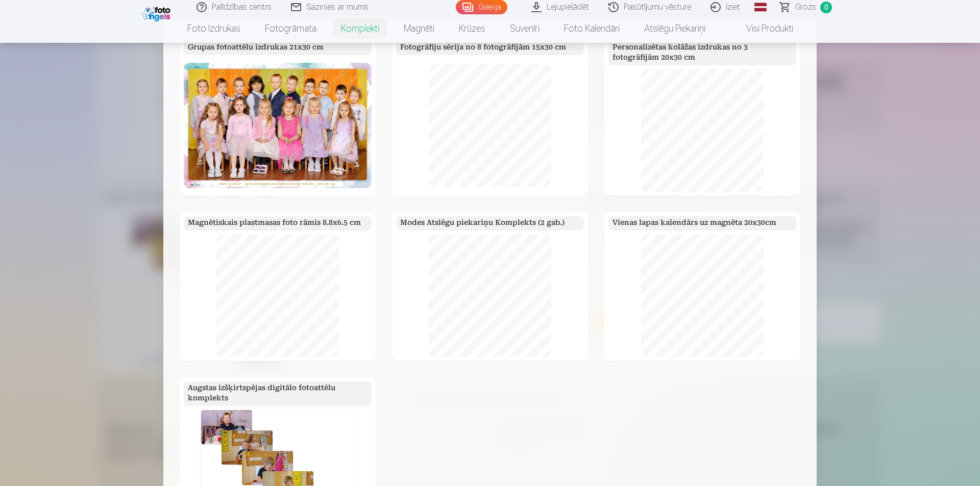
scroll to position [29, 0]
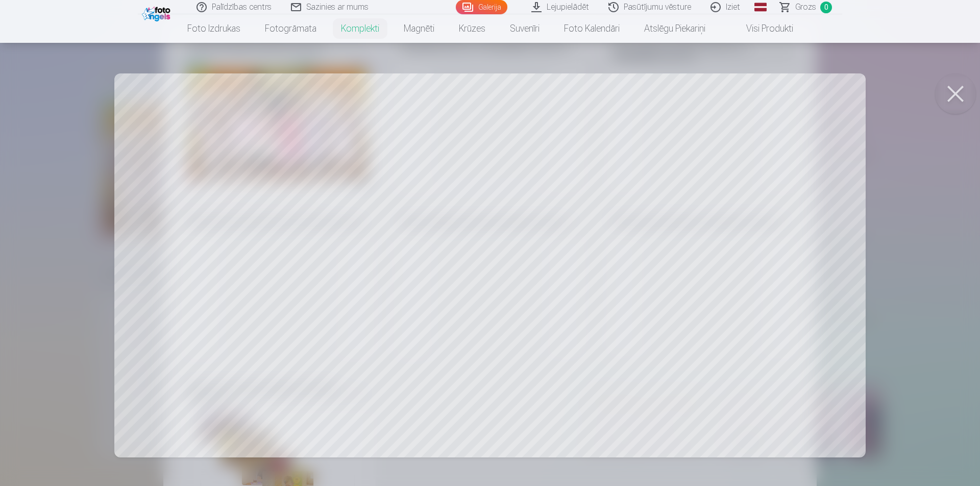
drag, startPoint x: 575, startPoint y: 221, endPoint x: 565, endPoint y: 222, distance: 10.2
click at [565, 222] on div at bounding box center [490, 243] width 980 height 486
click at [946, 89] on button at bounding box center [955, 93] width 41 height 41
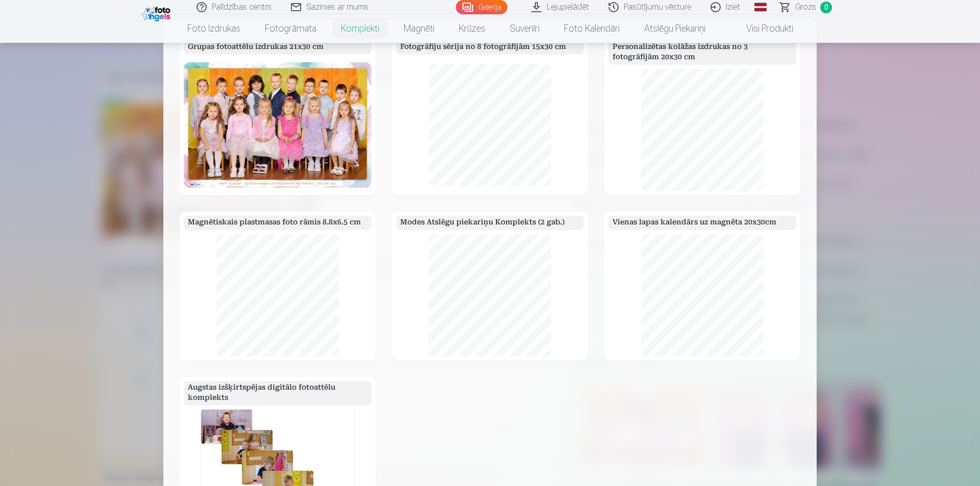
scroll to position [0, 0]
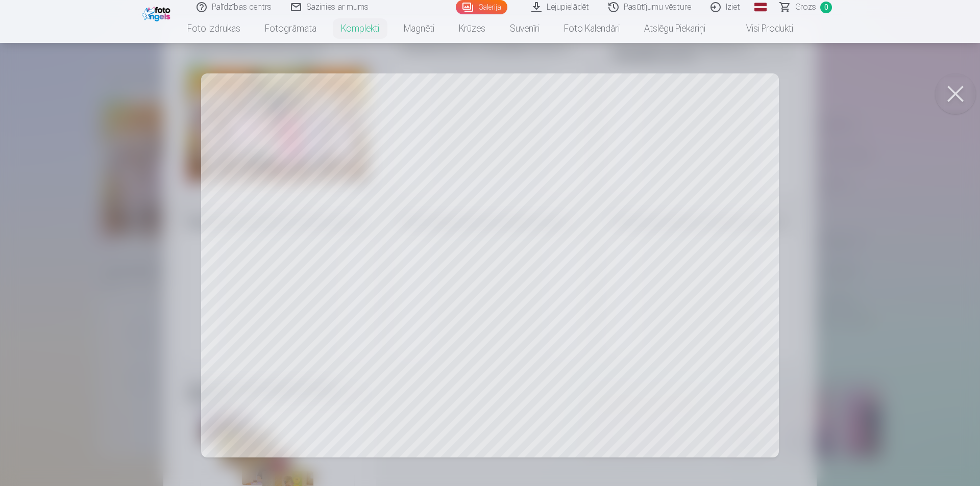
drag, startPoint x: 617, startPoint y: 259, endPoint x: 605, endPoint y: 259, distance: 12.3
click at [605, 259] on div at bounding box center [490, 243] width 980 height 486
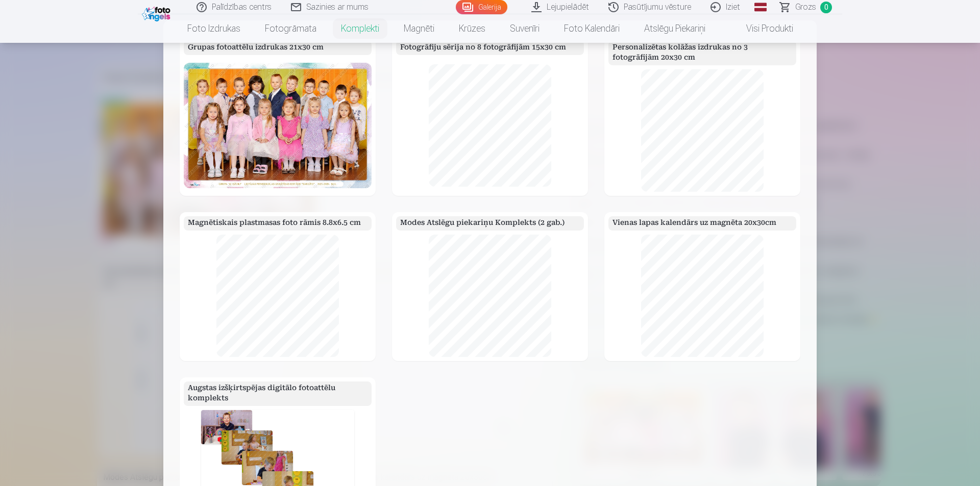
click at [367, 249] on div at bounding box center [278, 296] width 188 height 122
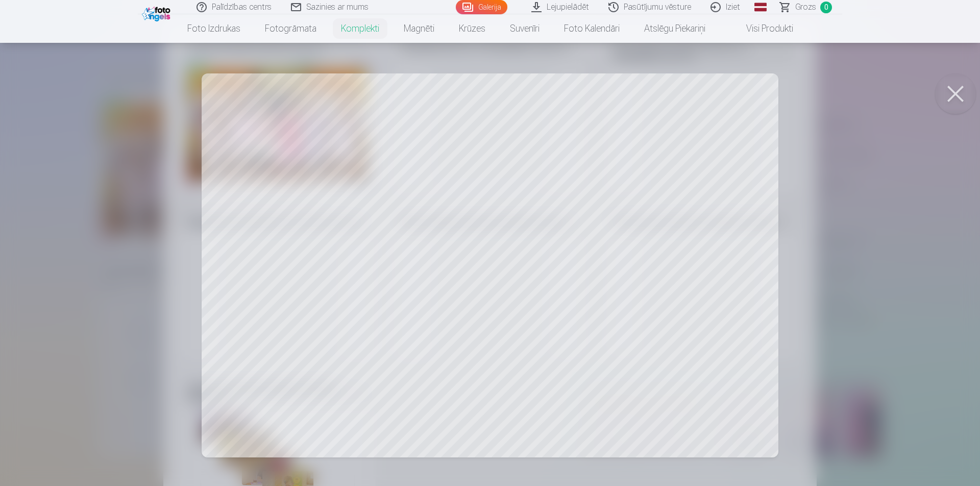
click at [390, 266] on div at bounding box center [490, 243] width 980 height 486
click at [320, 325] on div at bounding box center [490, 243] width 980 height 486
click at [857, 260] on div at bounding box center [490, 243] width 980 height 486
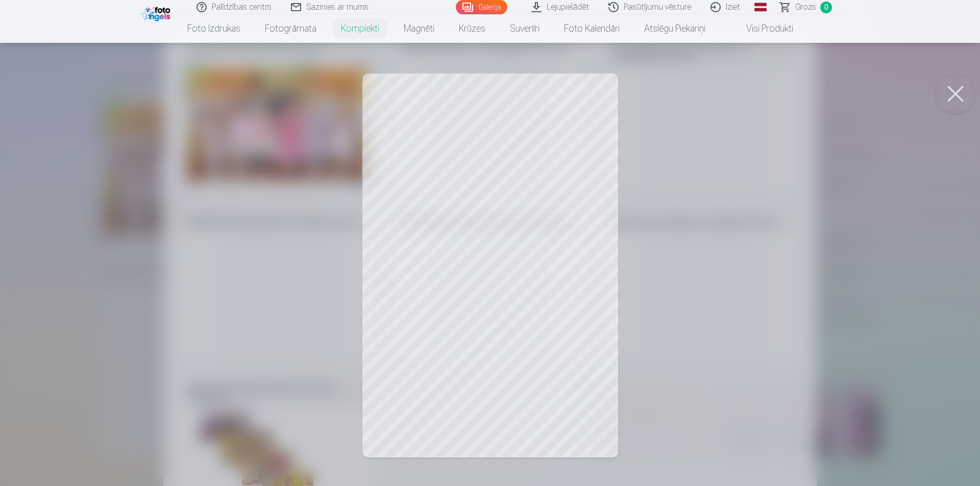
click at [526, 235] on div at bounding box center [490, 243] width 980 height 486
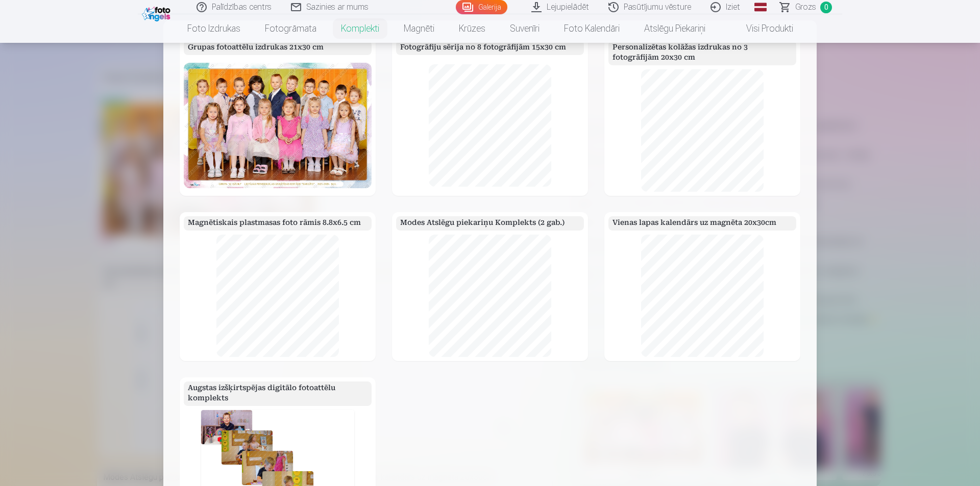
click at [858, 237] on div at bounding box center [490, 243] width 980 height 486
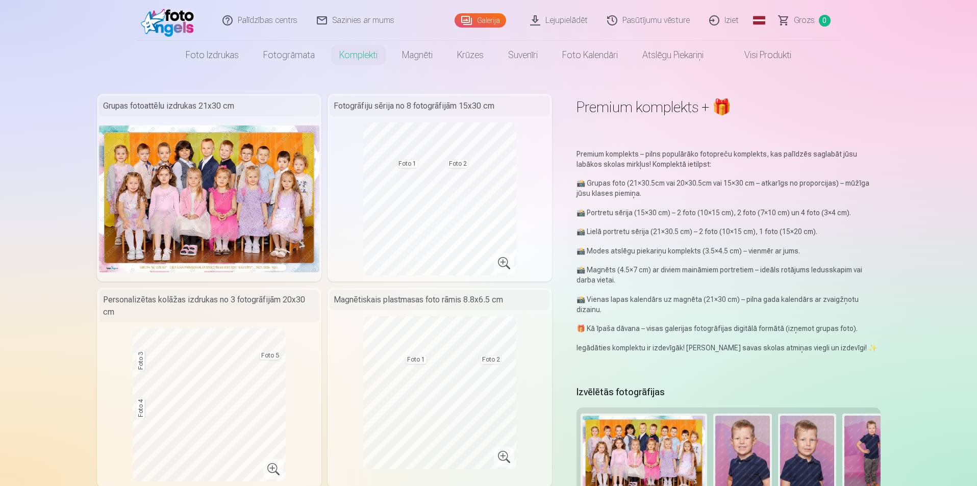
click at [165, 16] on img at bounding box center [170, 20] width 59 height 33
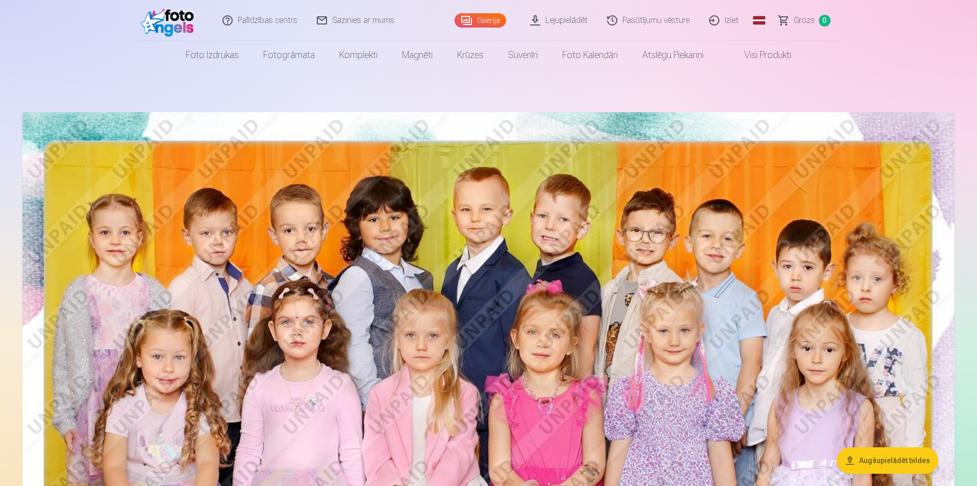
click at [165, 17] on img at bounding box center [170, 20] width 59 height 33
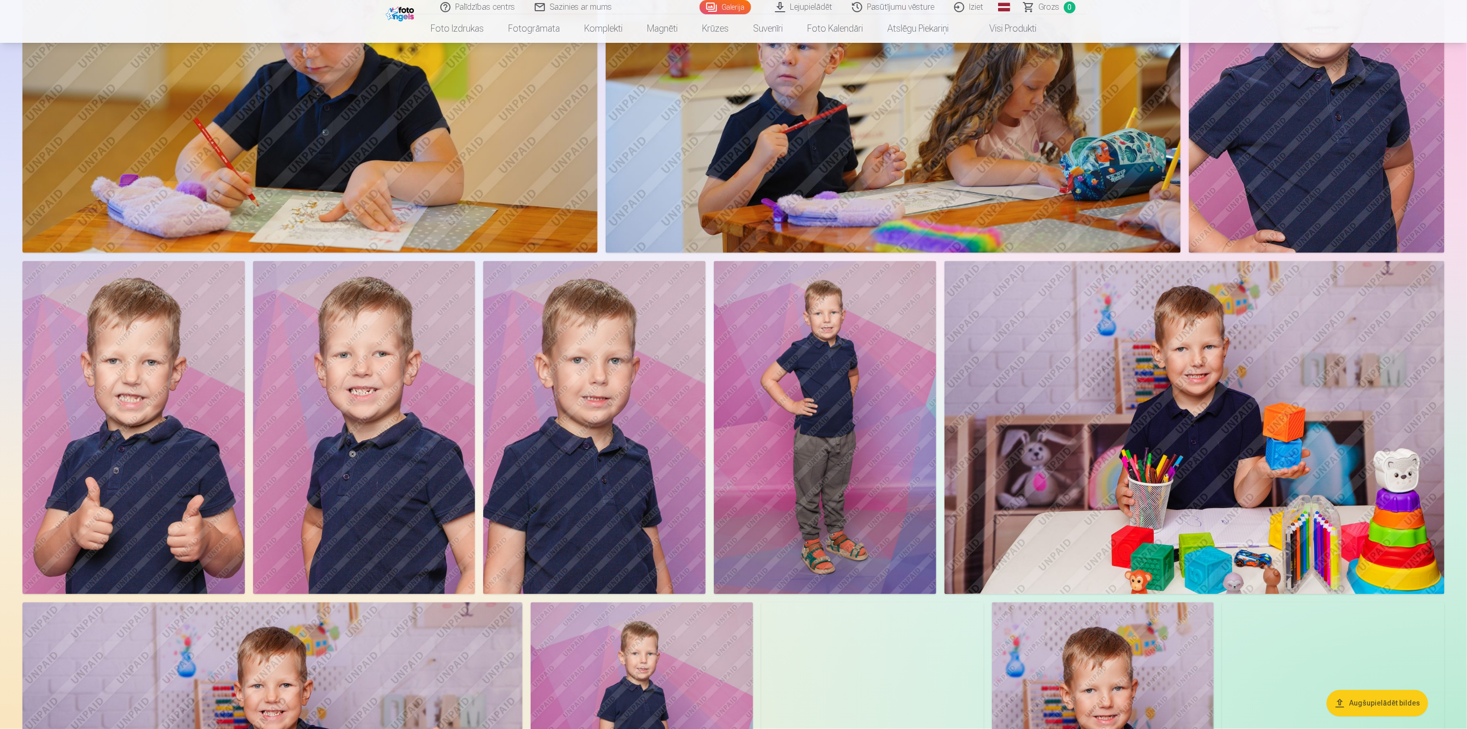
scroll to position [1225, 0]
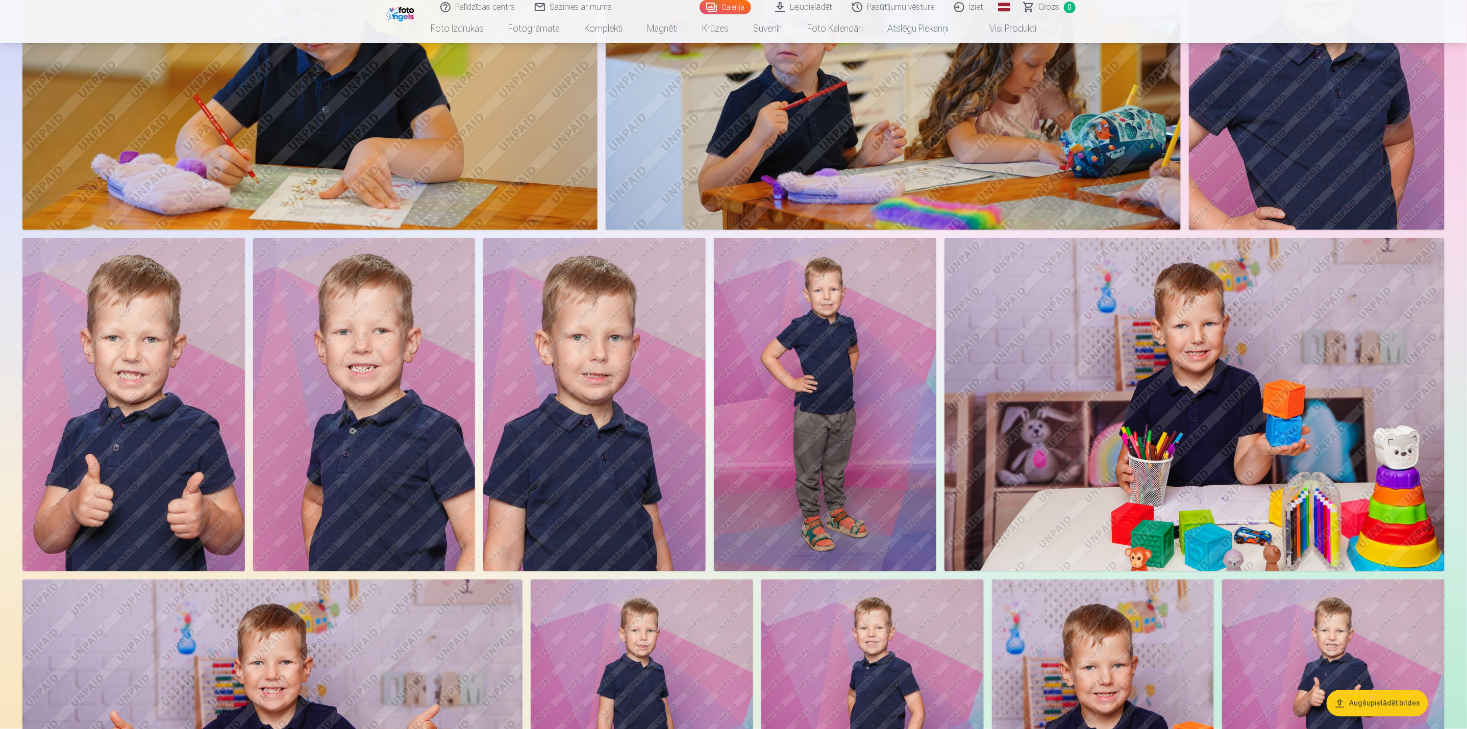
click at [114, 467] on img at bounding box center [133, 405] width 222 height 334
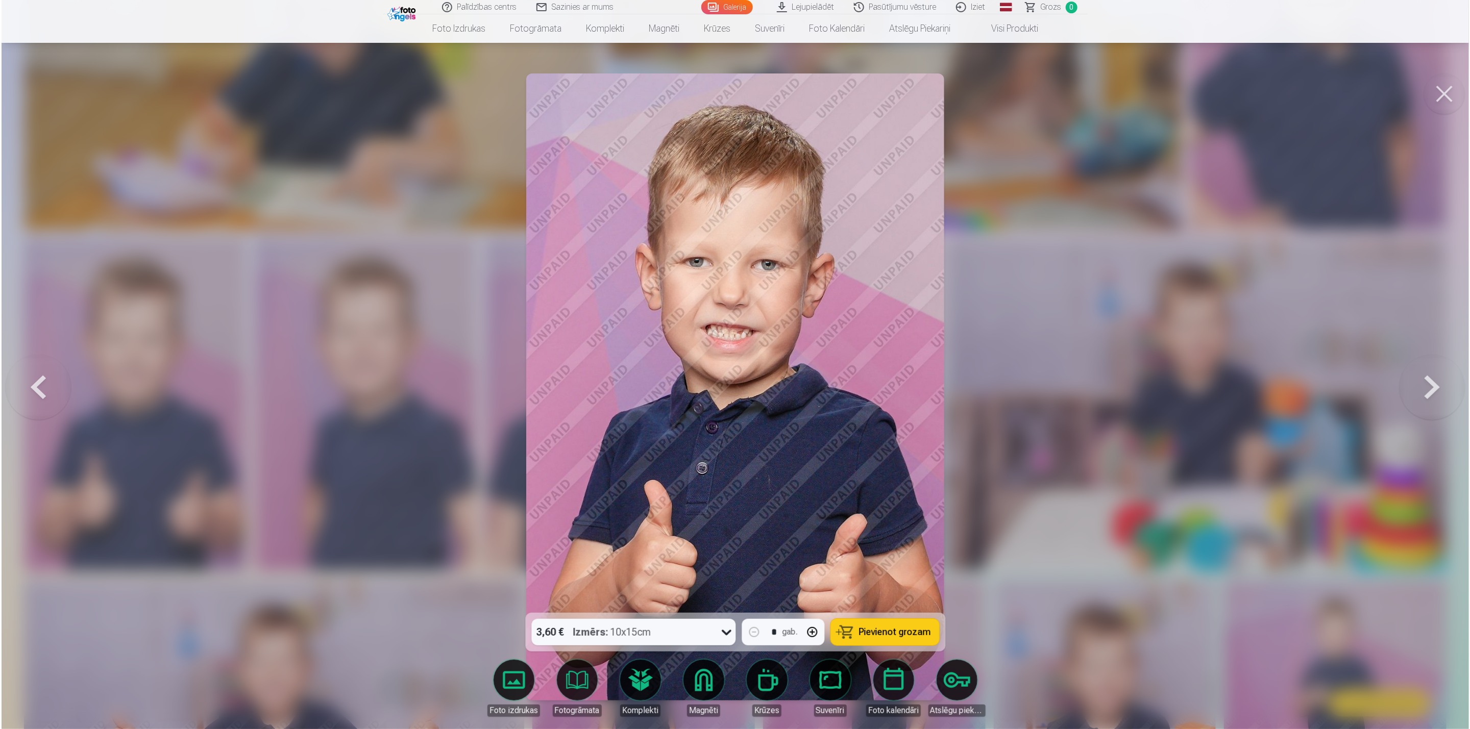
scroll to position [1226, 0]
click at [977, 470] on div at bounding box center [735, 364] width 1470 height 729
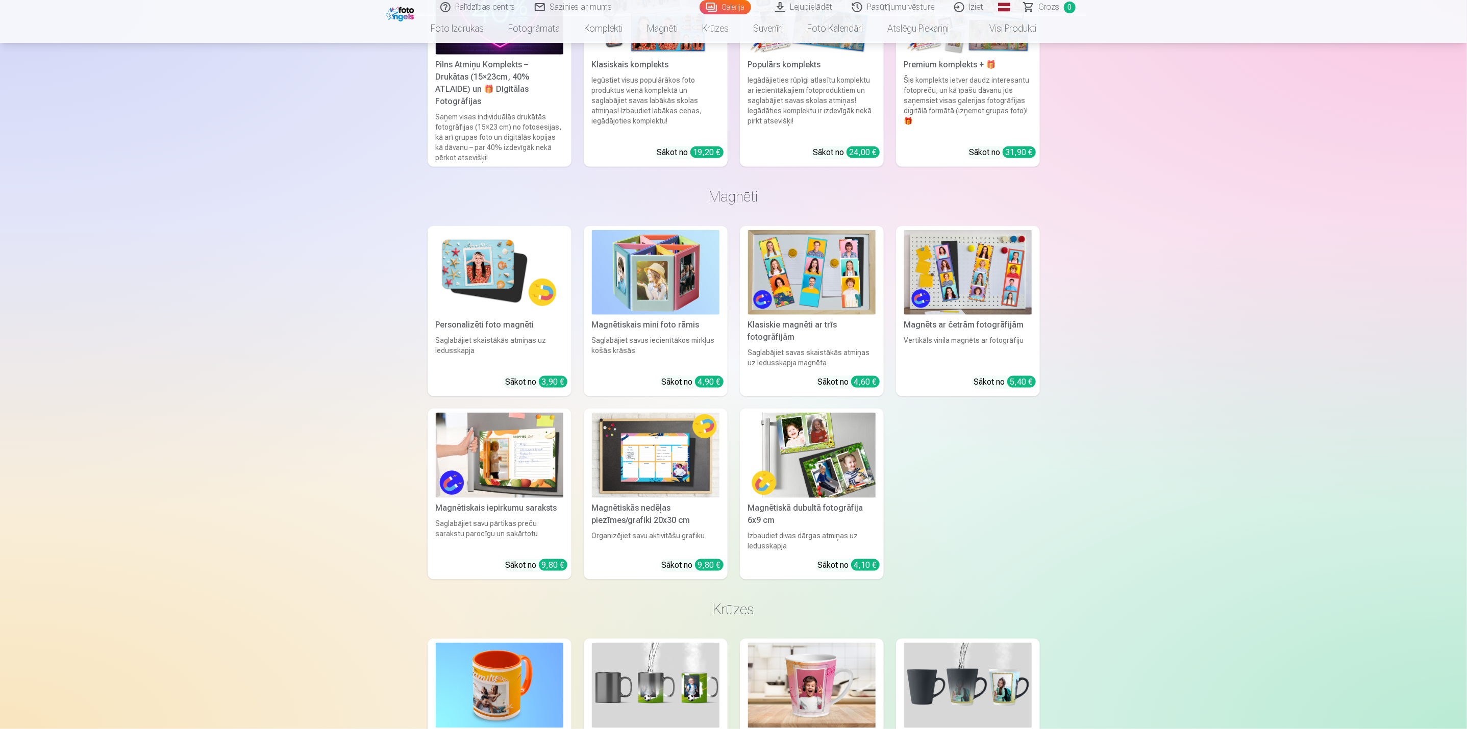
scroll to position [3368, 0]
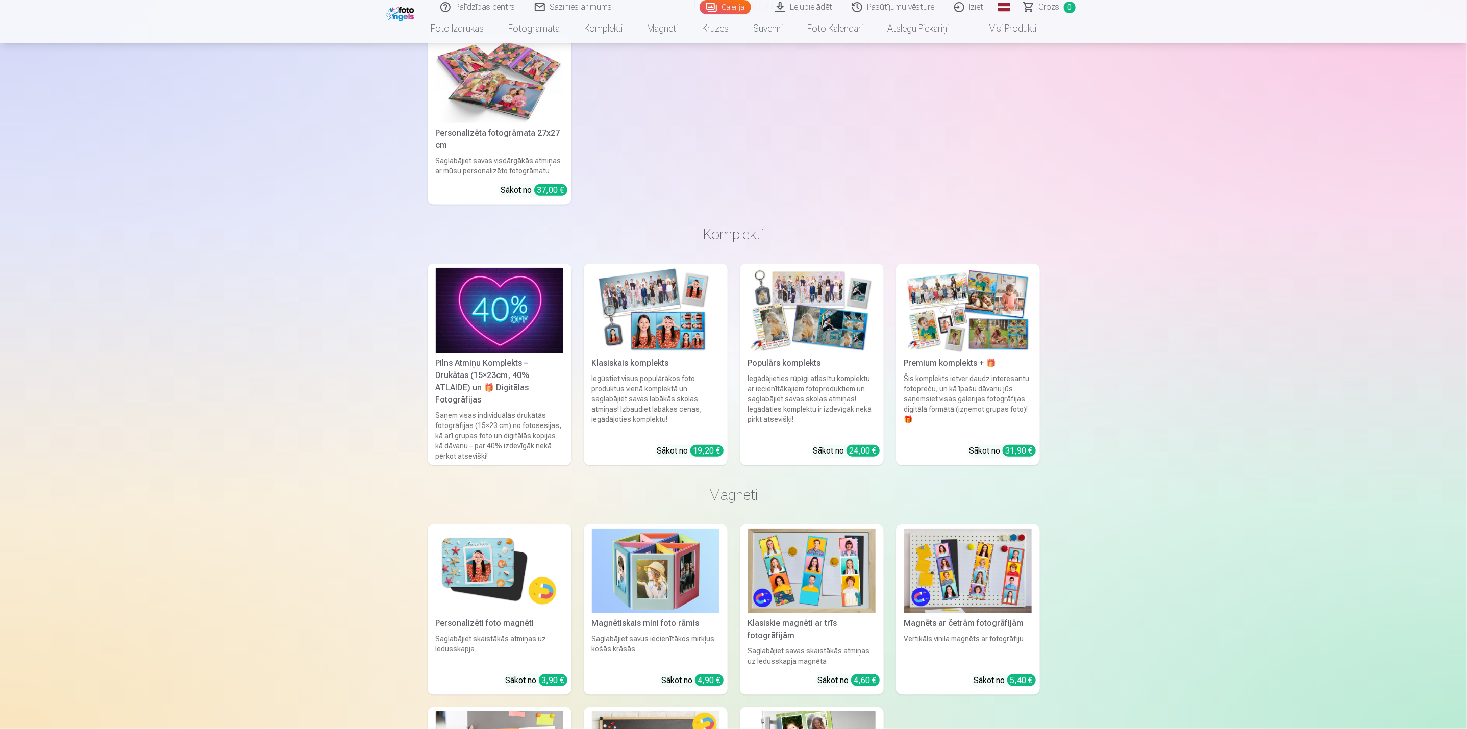
click at [963, 369] on link "Premium komplekts + 🎁 Šis komplekts ietver daudz interesantu fotopreču, un kā ī…" at bounding box center [968, 365] width 144 height 202
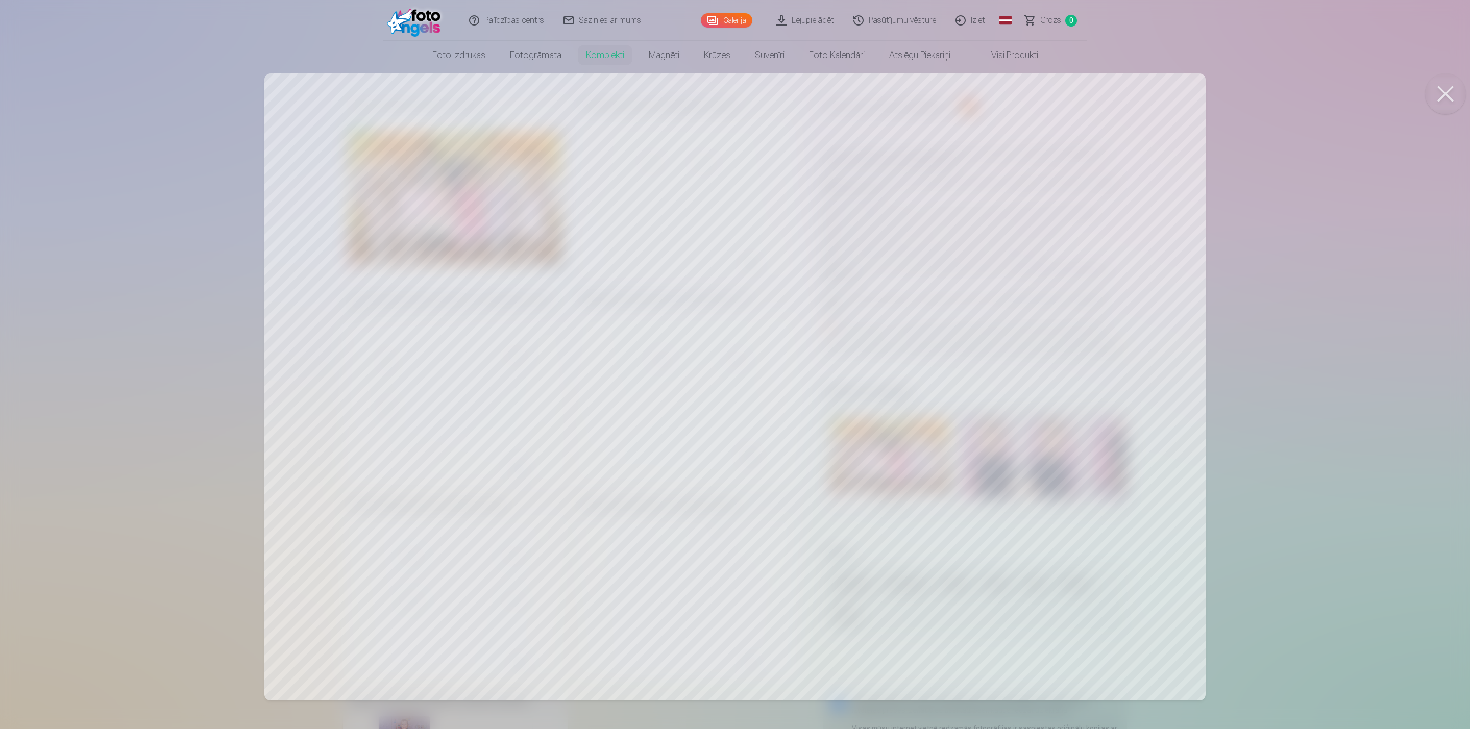
click at [514, 346] on div at bounding box center [735, 364] width 1470 height 729
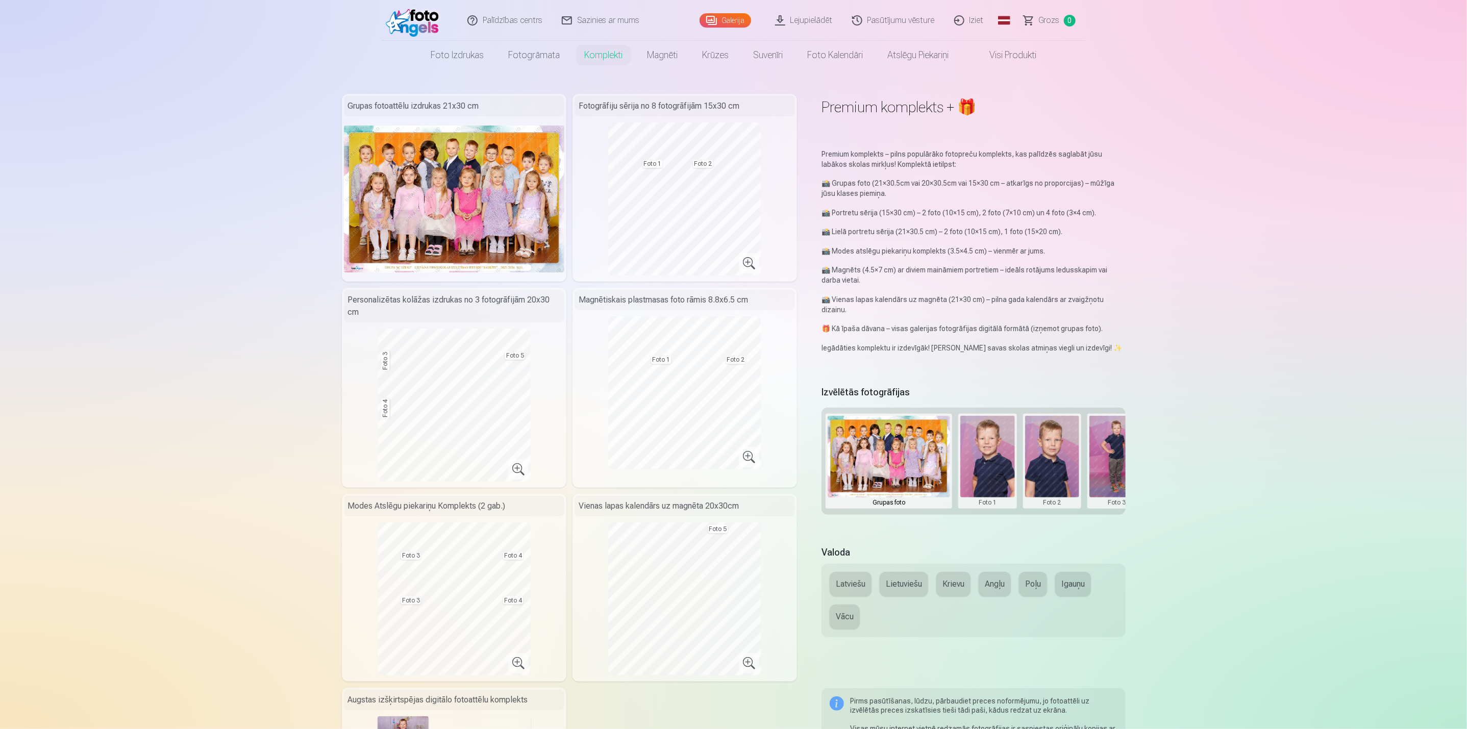
click at [599, 394] on div "Magnētiskais plastmasas foto rāmis 8.8x6.5 cm Foto 1 Foto 2" at bounding box center [685, 388] width 225 height 200
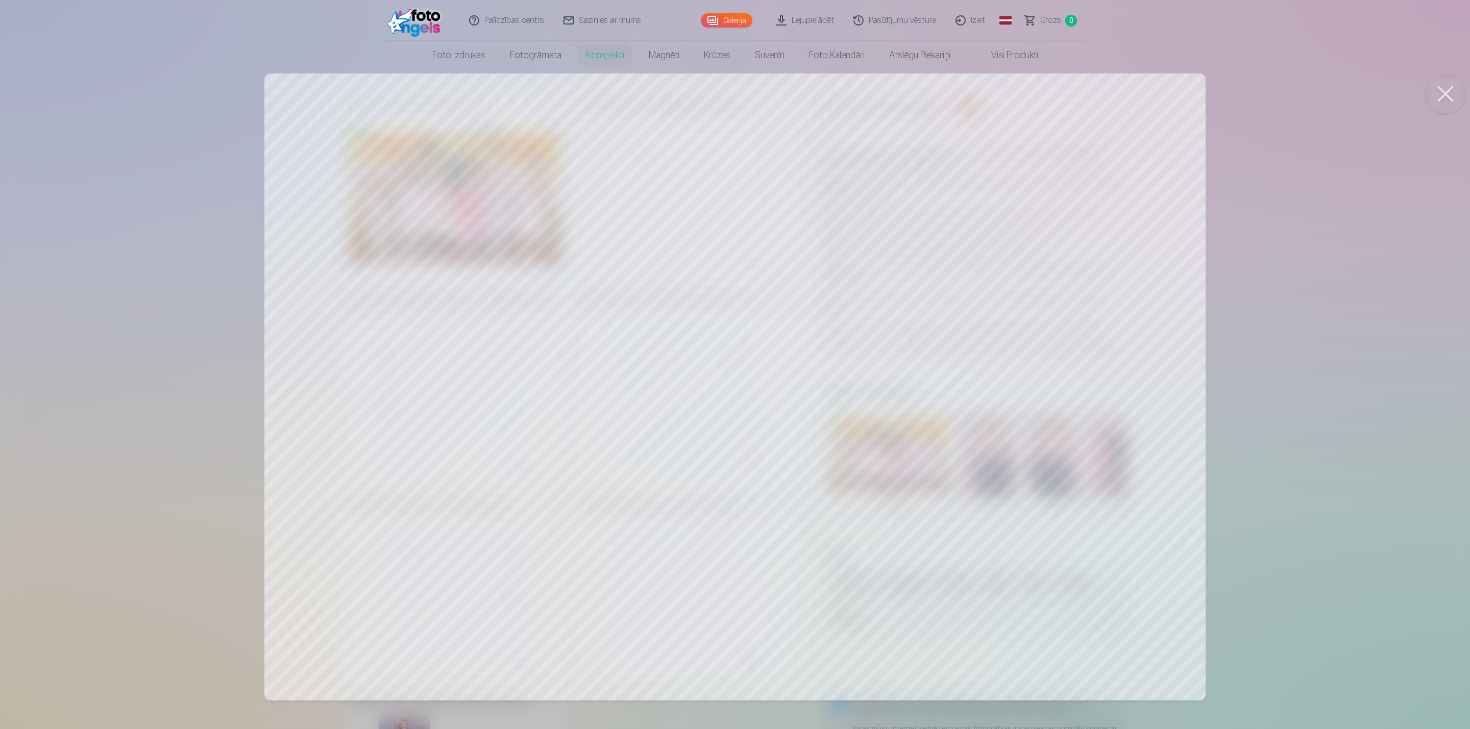
drag, startPoint x: 930, startPoint y: 340, endPoint x: 897, endPoint y: 333, distance: 33.4
click at [897, 333] on div at bounding box center [735, 364] width 1470 height 729
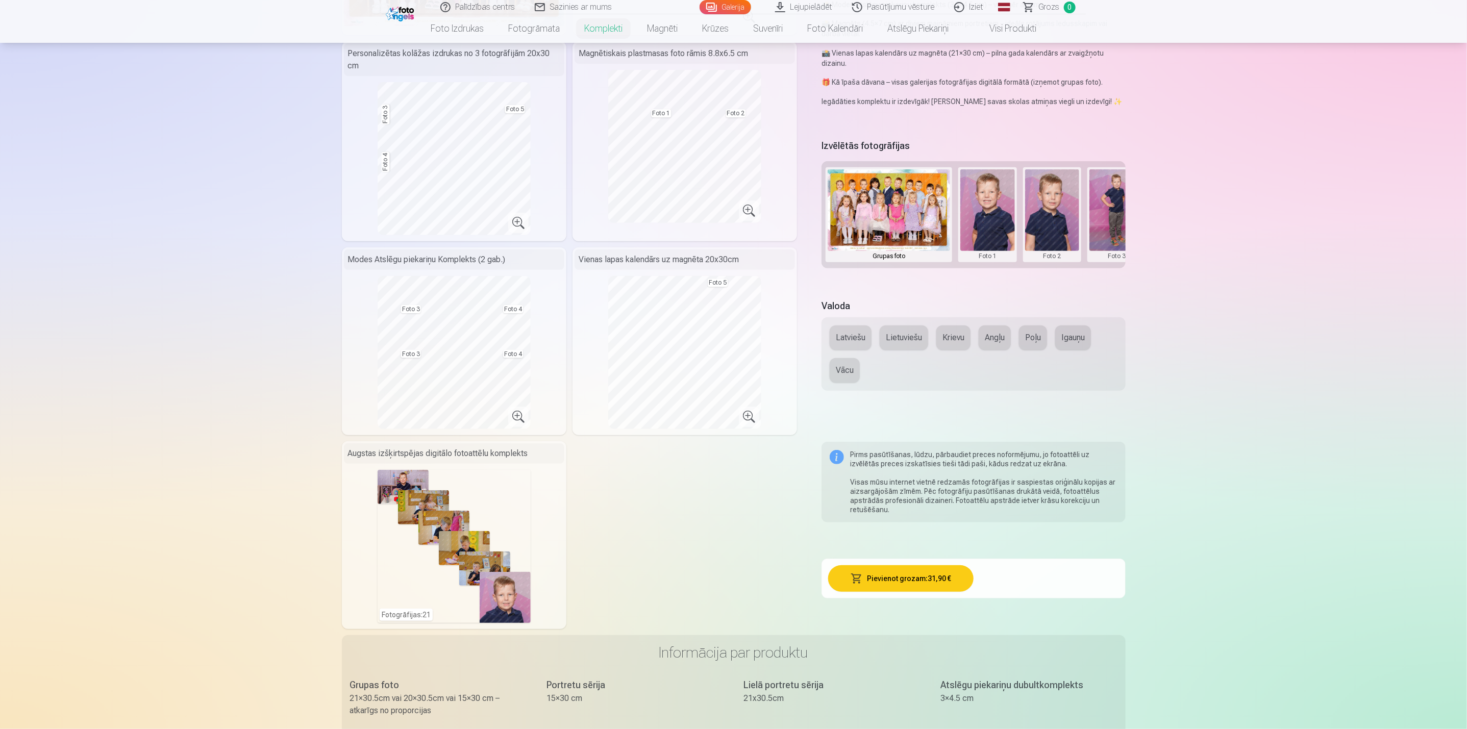
scroll to position [230, 0]
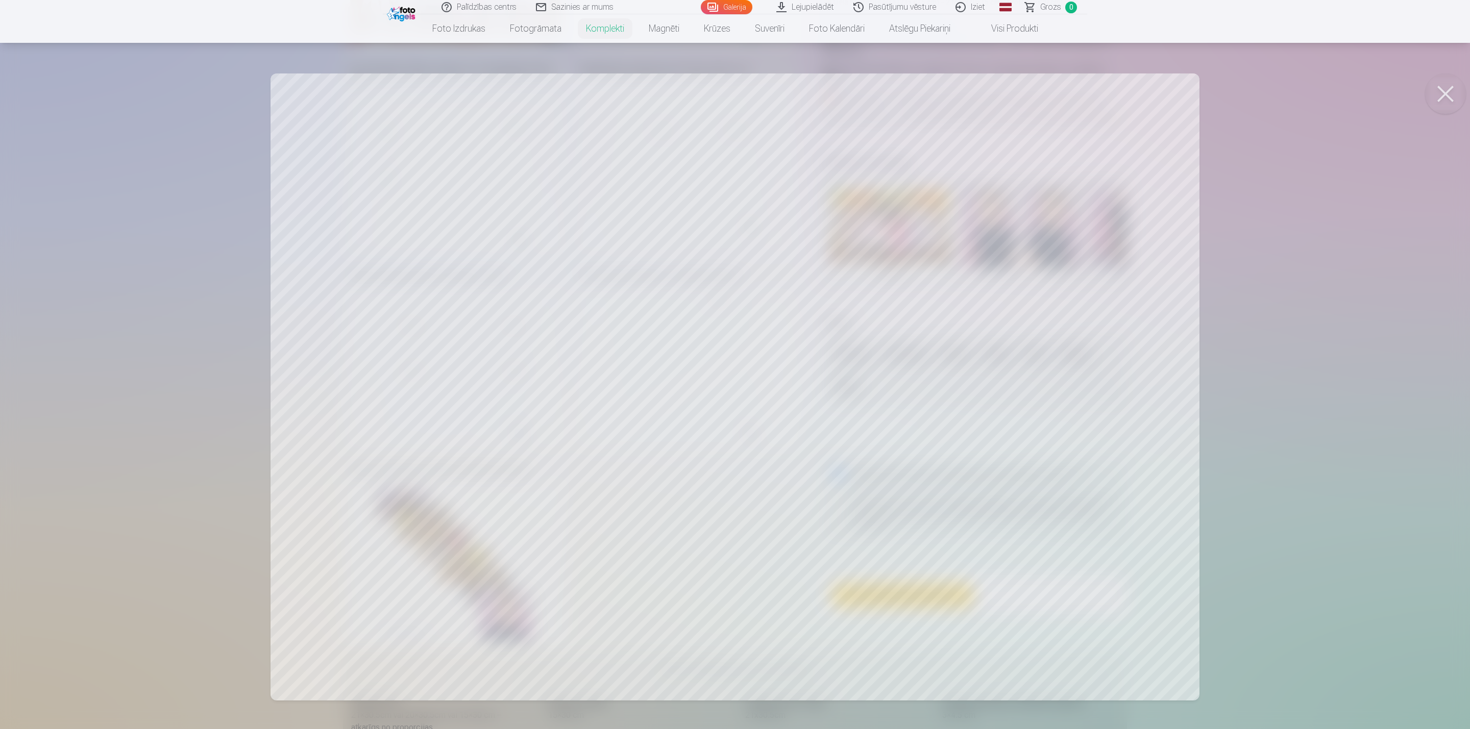
click at [678, 359] on div at bounding box center [735, 364] width 1470 height 729
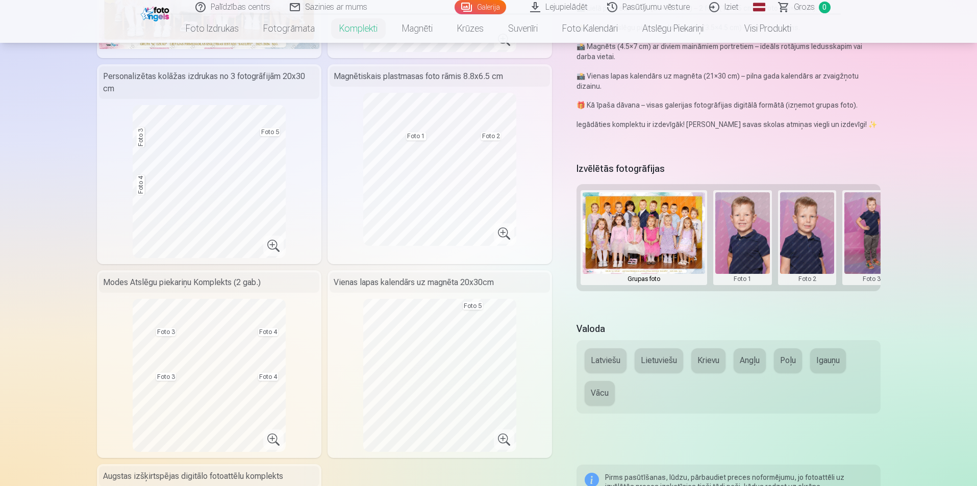
scroll to position [204, 0]
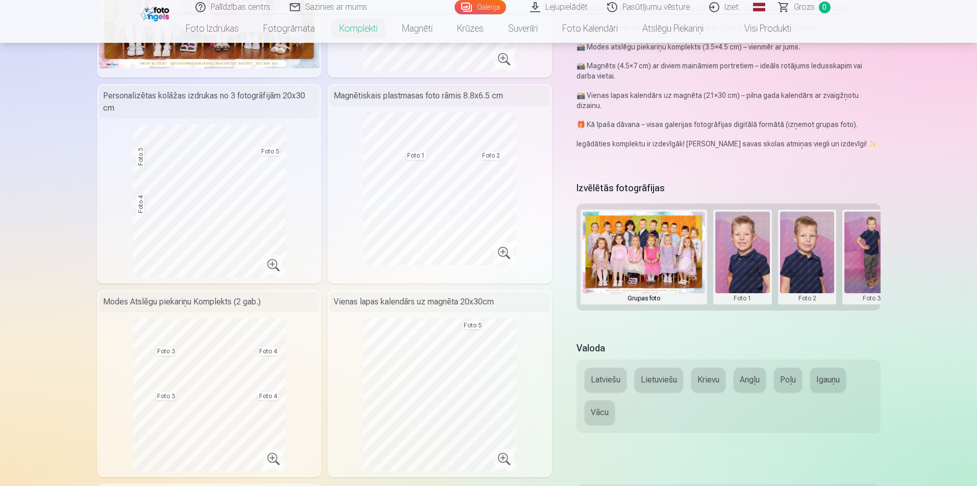
click at [738, 264] on button at bounding box center [742, 257] width 55 height 91
click at [757, 264] on button "Nomainiet foto" at bounding box center [742, 256] width 83 height 29
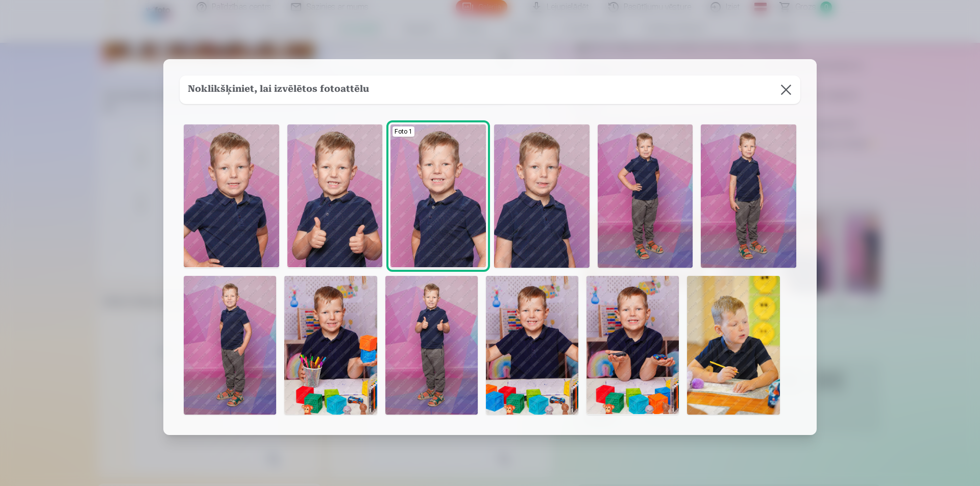
click at [778, 93] on button at bounding box center [786, 90] width 29 height 29
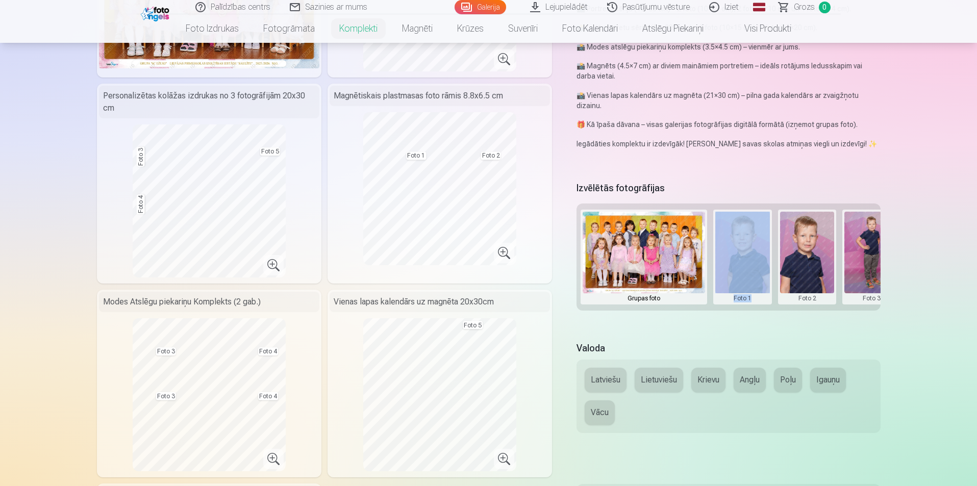
drag, startPoint x: 687, startPoint y: 313, endPoint x: 771, endPoint y: 314, distance: 83.2
click at [771, 314] on div "Izvēlētās fotogrāfijas Grupas foto Foto 1 Foto 2 Foto 3 Foto 4 Foto 5" at bounding box center [729, 254] width 304 height 150
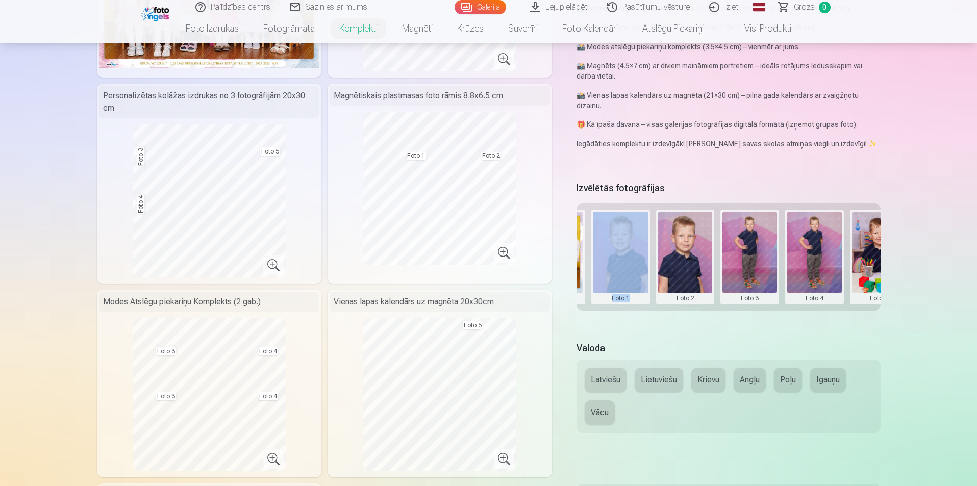
scroll to position [0, 154]
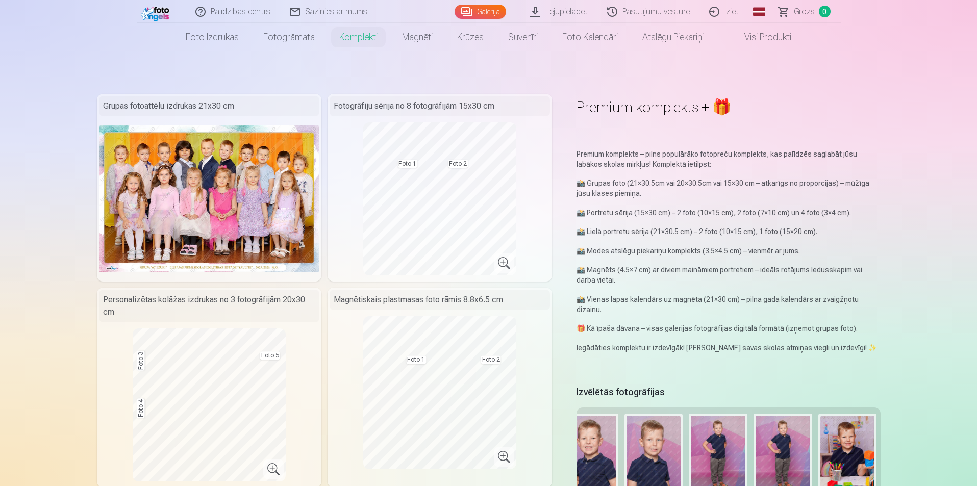
scroll to position [102, 0]
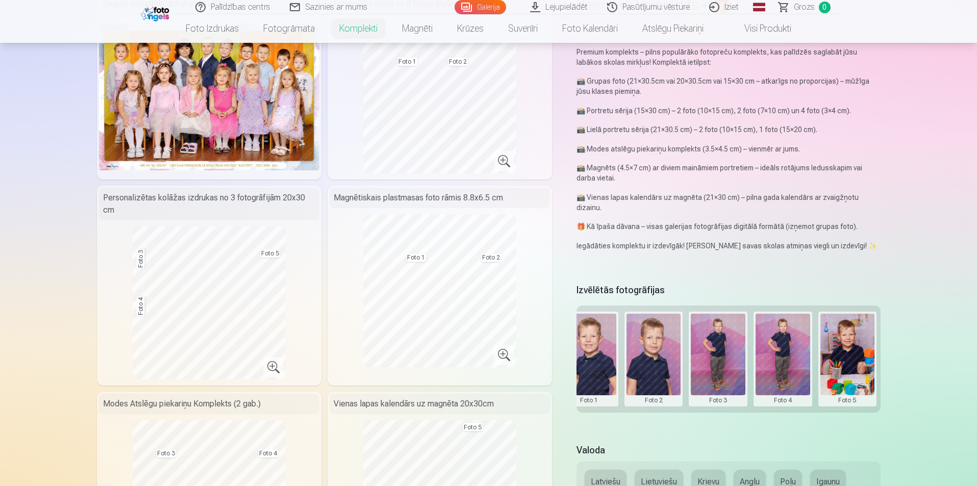
click at [603, 364] on button at bounding box center [589, 359] width 55 height 91
click at [603, 359] on button "Nomainiet foto" at bounding box center [588, 358] width 83 height 29
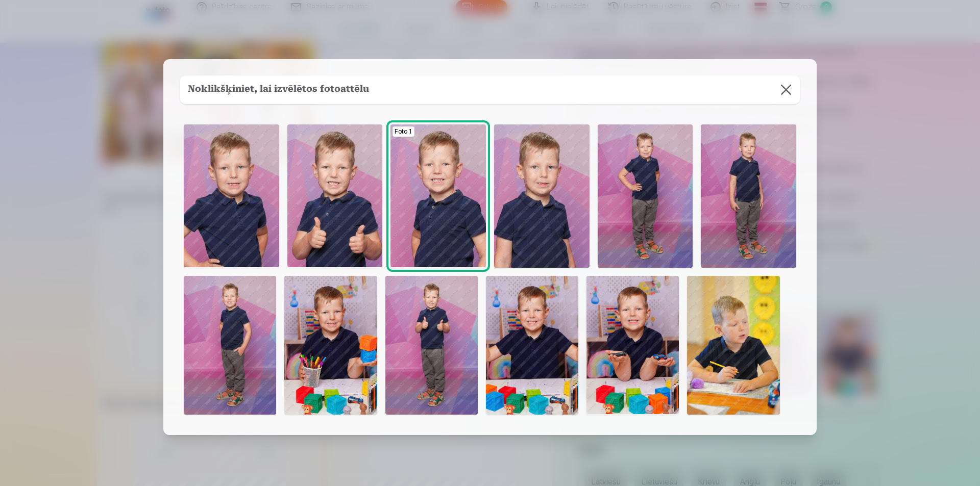
click at [441, 319] on img at bounding box center [431, 345] width 92 height 139
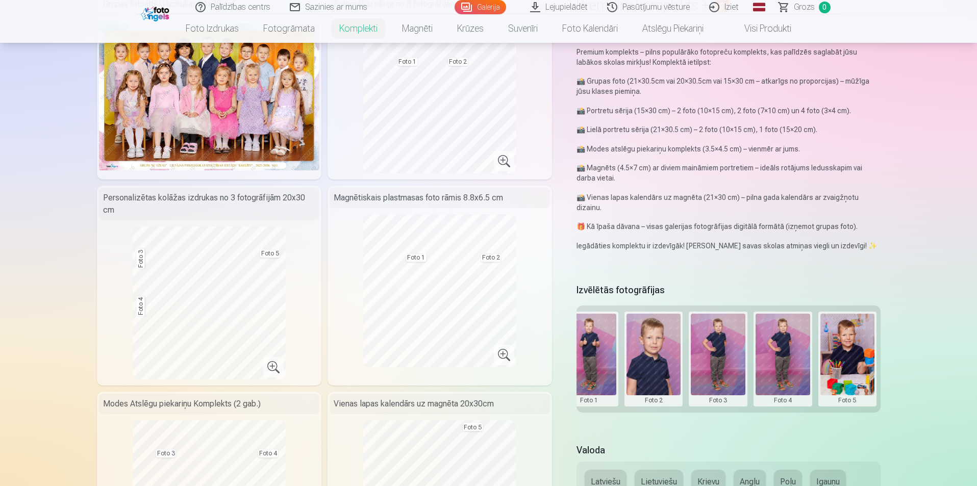
click at [601, 361] on button at bounding box center [589, 359] width 55 height 91
click at [657, 361] on div at bounding box center [488, 243] width 977 height 486
click at [657, 361] on button at bounding box center [654, 359] width 55 height 91
click at [658, 355] on button "Nomainiet foto" at bounding box center [653, 358] width 83 height 29
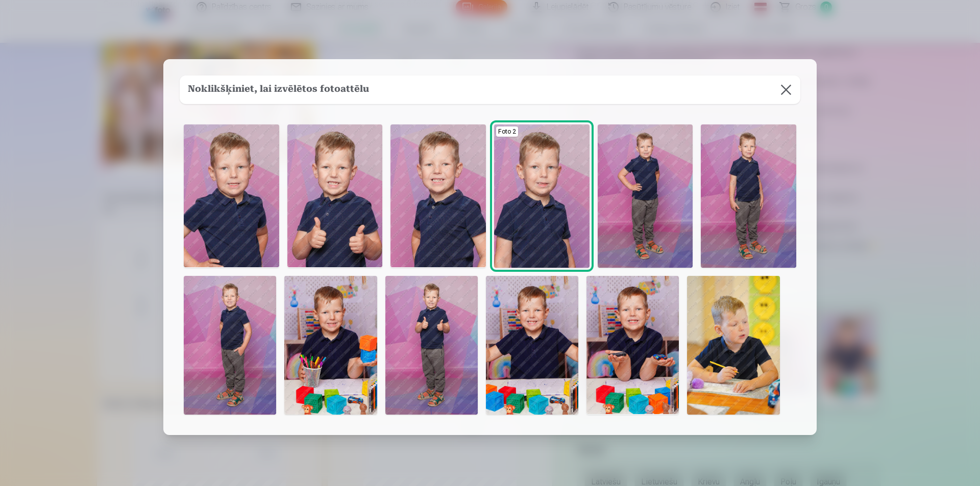
click at [410, 246] on img at bounding box center [437, 196] width 95 height 143
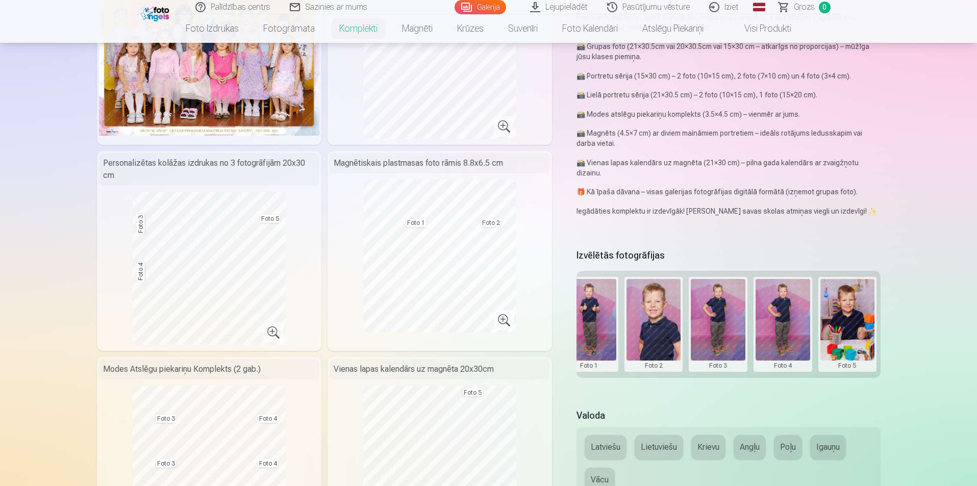
scroll to position [153, 0]
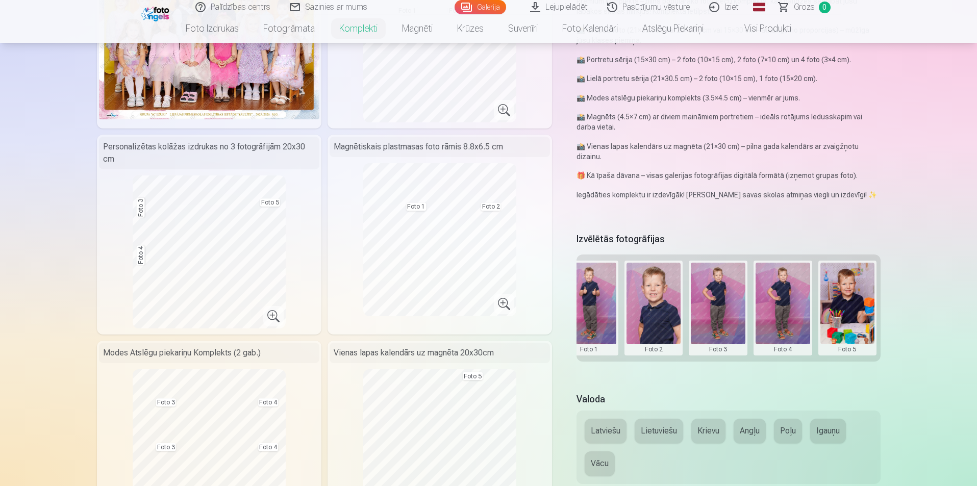
click at [724, 310] on button at bounding box center [718, 308] width 55 height 91
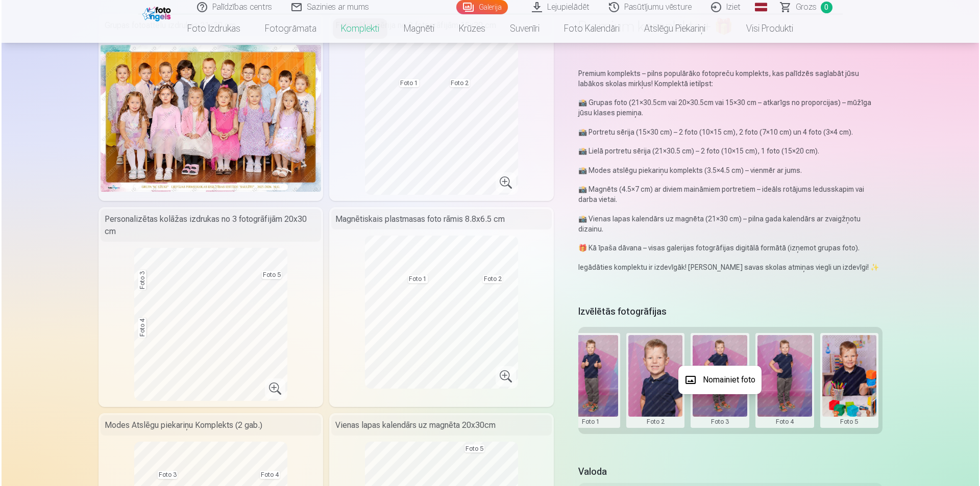
scroll to position [102, 0]
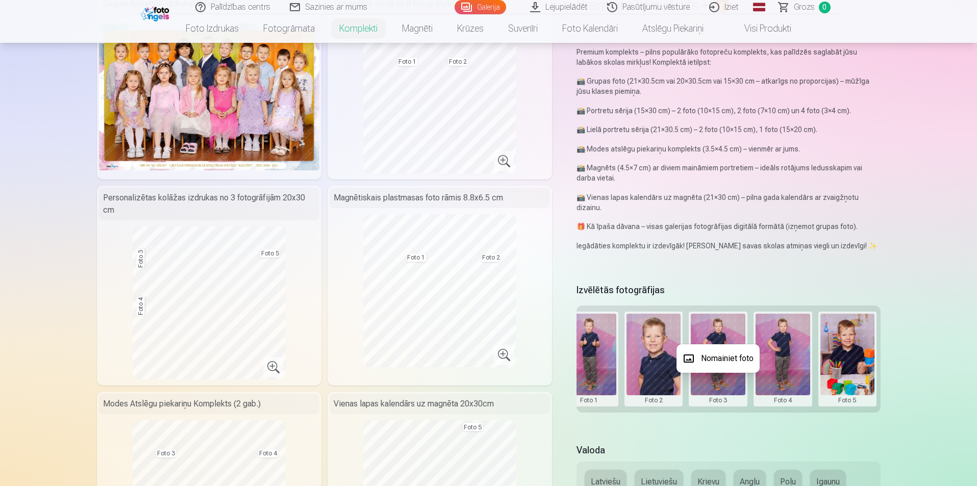
click at [731, 355] on button "Nomainiet foto" at bounding box center [718, 358] width 83 height 29
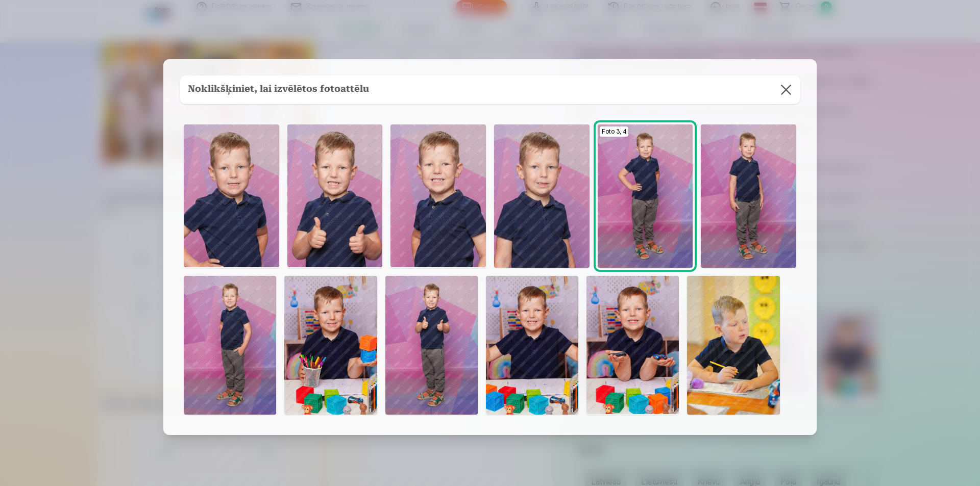
click at [261, 356] on img at bounding box center [230, 345] width 92 height 139
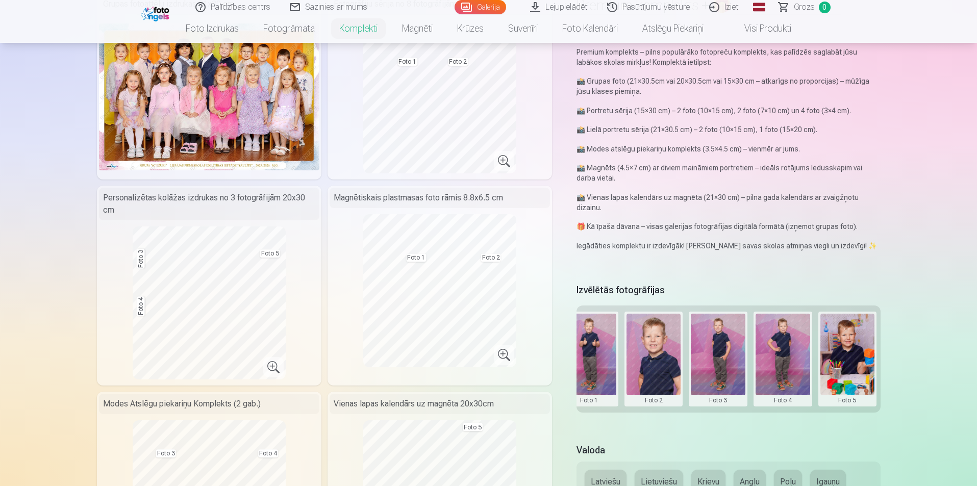
click at [793, 360] on button at bounding box center [783, 359] width 55 height 91
click at [793, 360] on button "Nomainiet foto" at bounding box center [782, 358] width 83 height 29
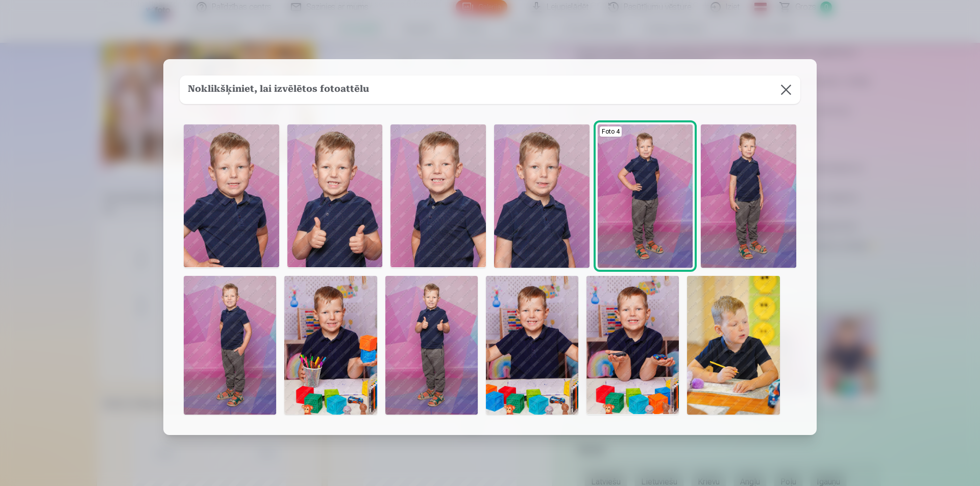
click at [737, 364] on img at bounding box center [733, 345] width 92 height 139
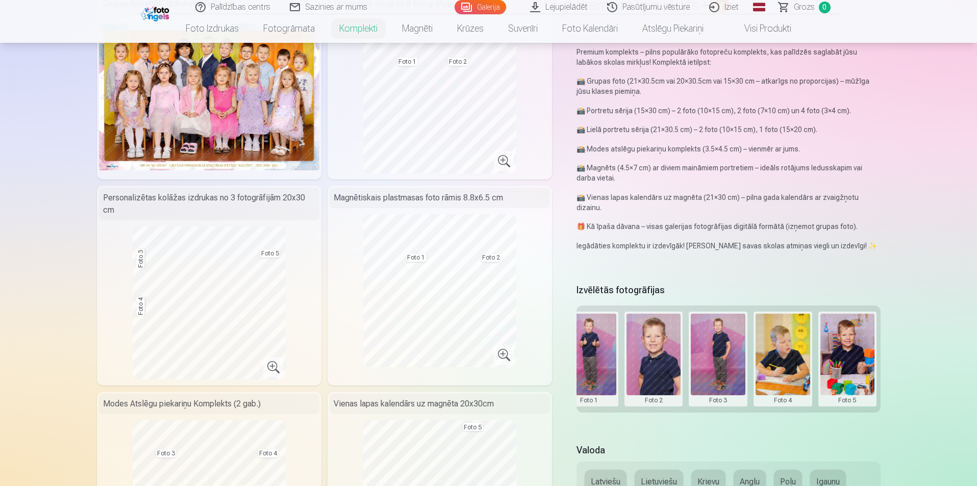
click at [789, 363] on button at bounding box center [783, 359] width 55 height 91
click at [788, 362] on button "Nomainiet foto" at bounding box center [782, 358] width 83 height 29
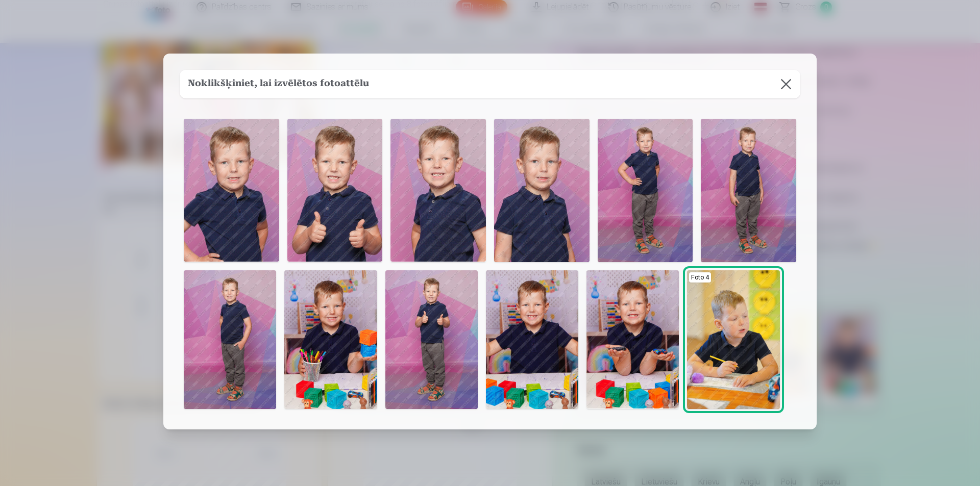
scroll to position [0, 0]
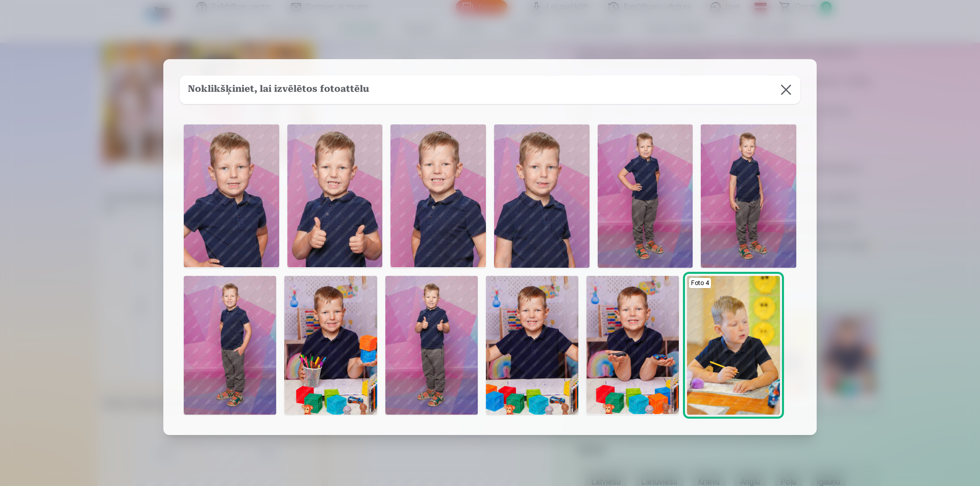
click at [786, 83] on button at bounding box center [786, 90] width 29 height 29
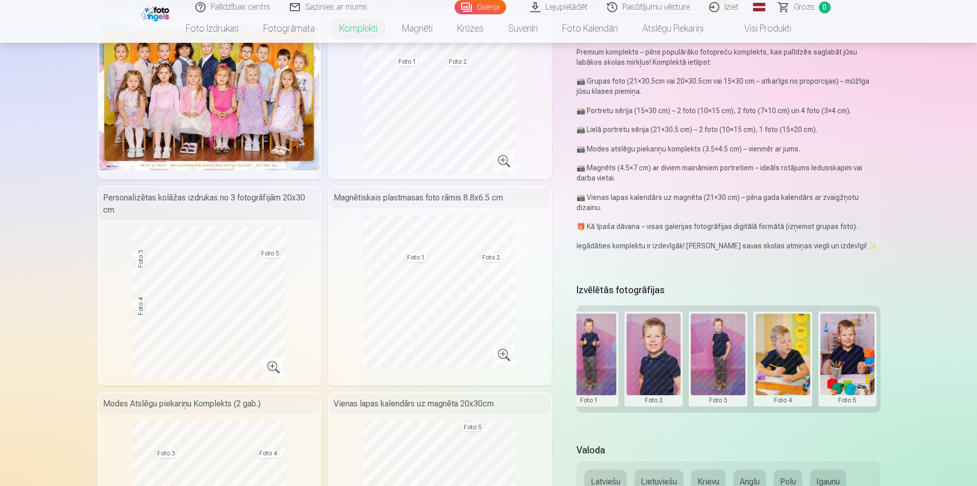
click at [713, 361] on button at bounding box center [718, 359] width 55 height 91
click at [187, 329] on div at bounding box center [488, 243] width 977 height 486
click at [787, 358] on button at bounding box center [783, 359] width 55 height 91
click at [787, 358] on button "Nomainiet foto" at bounding box center [782, 358] width 83 height 29
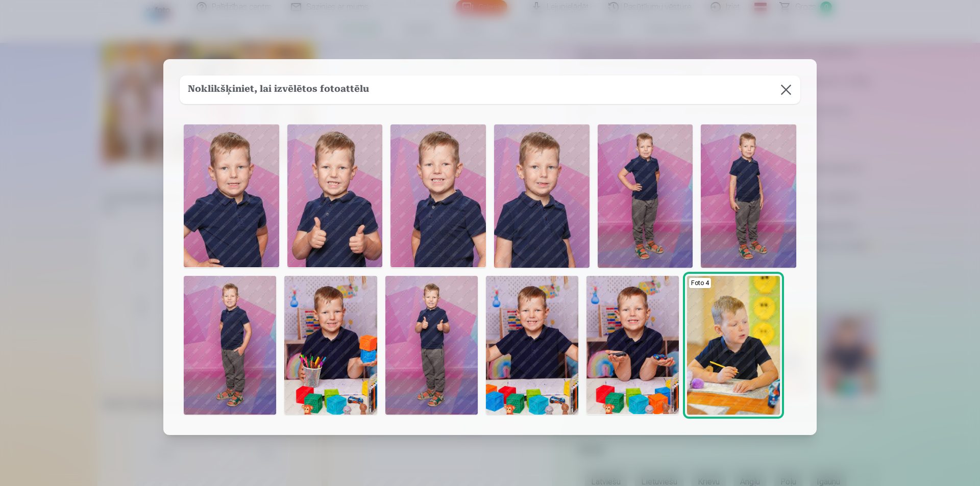
click at [785, 90] on button at bounding box center [786, 90] width 29 height 29
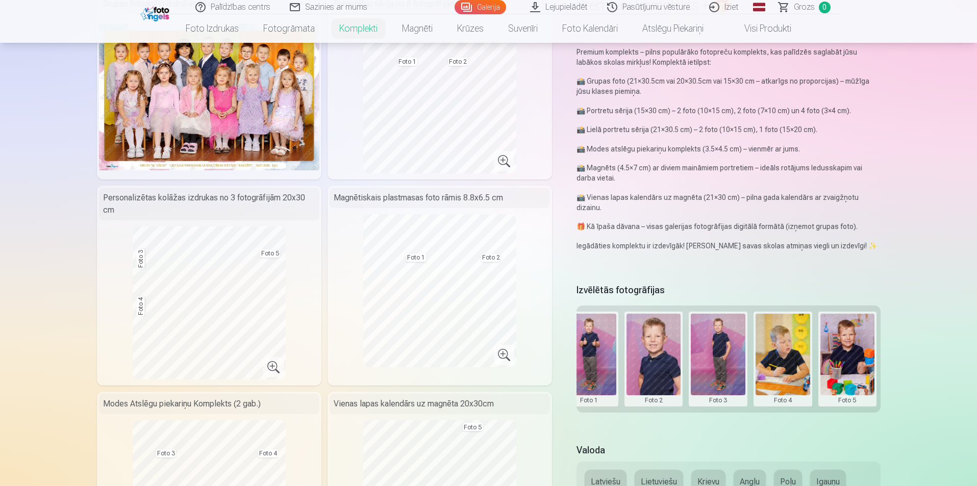
click at [717, 361] on button at bounding box center [718, 359] width 55 height 91
click at [775, 363] on div at bounding box center [488, 243] width 977 height 486
click at [775, 363] on button at bounding box center [783, 359] width 55 height 91
click at [771, 357] on button "Nomainiet foto" at bounding box center [782, 358] width 83 height 29
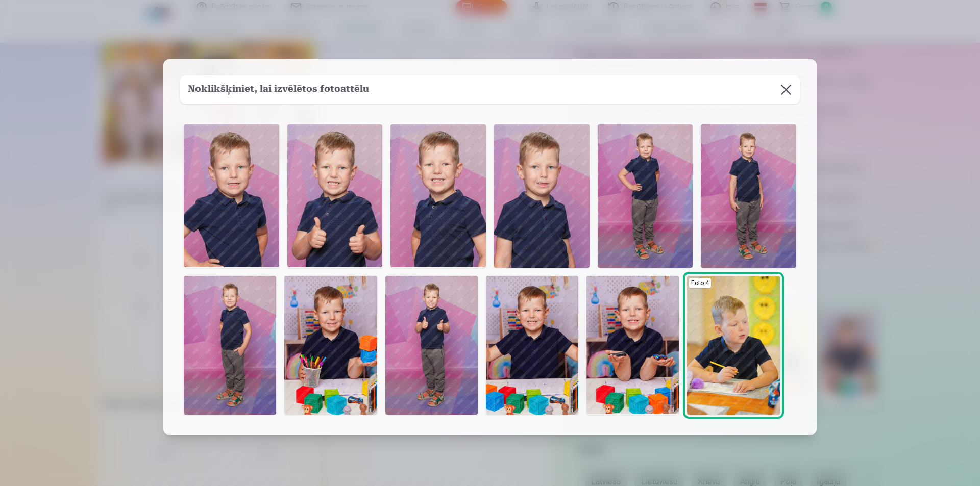
click at [366, 217] on img at bounding box center [334, 196] width 95 height 143
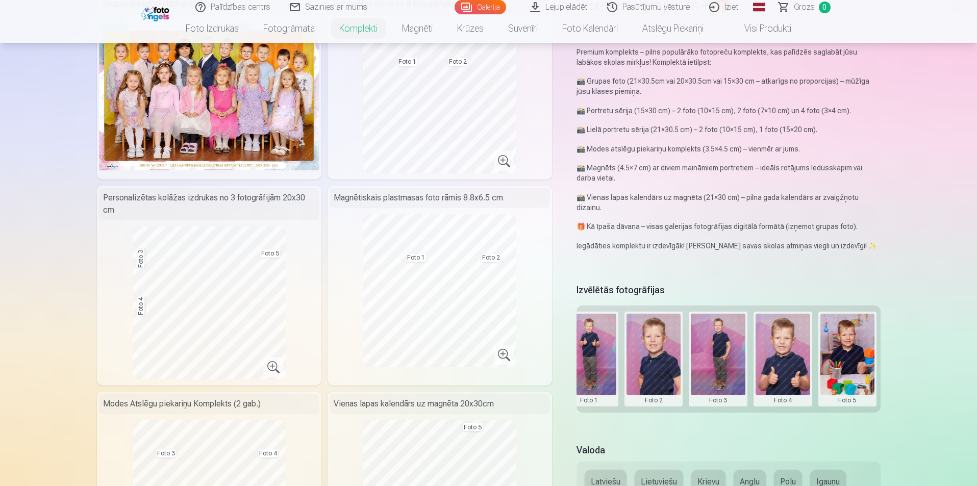
click at [859, 367] on button at bounding box center [848, 359] width 55 height 91
click at [857, 358] on button "Nomainiet foto" at bounding box center [847, 358] width 83 height 29
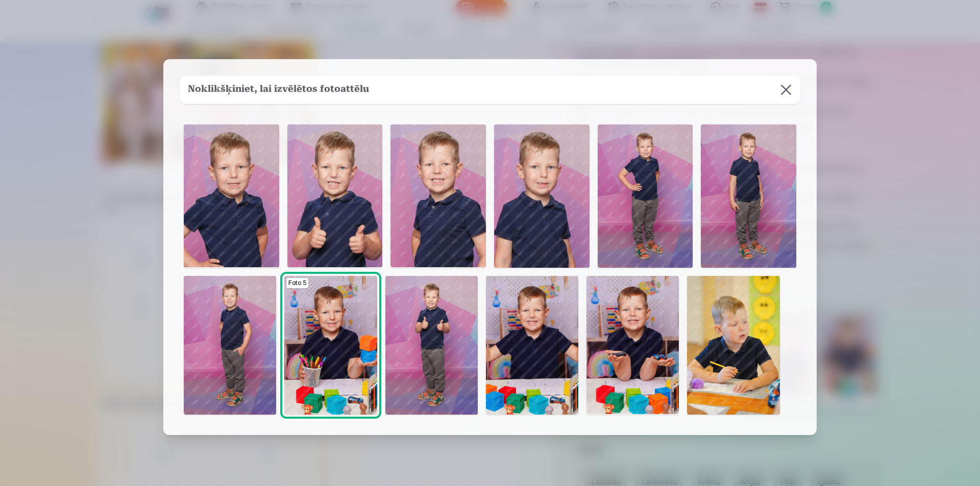
click at [628, 355] on img at bounding box center [632, 345] width 92 height 139
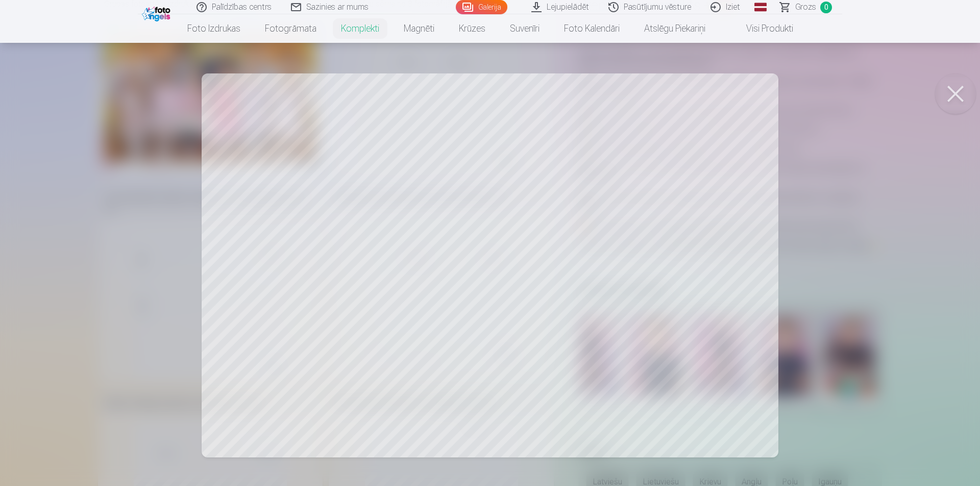
click at [951, 94] on button at bounding box center [955, 93] width 41 height 41
click at [335, 178] on div at bounding box center [490, 243] width 980 height 486
click at [955, 94] on button at bounding box center [955, 93] width 41 height 41
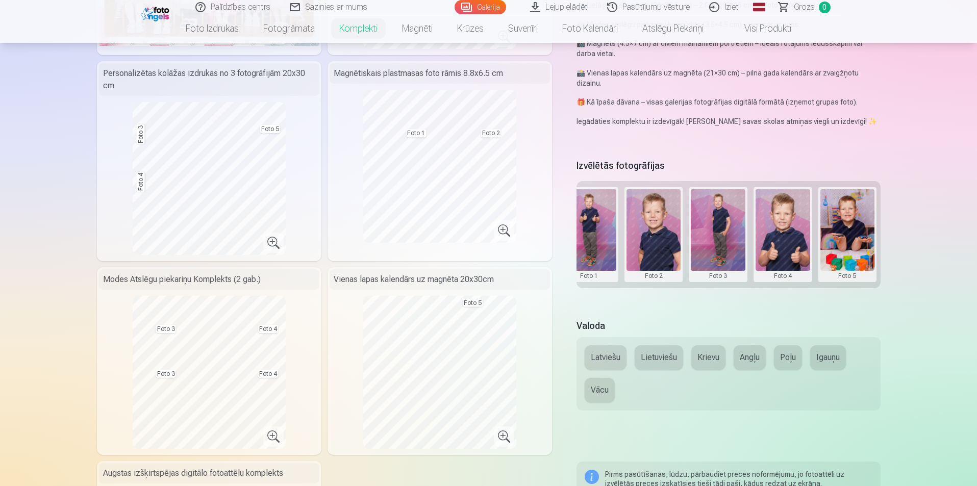
scroll to position [255, 0]
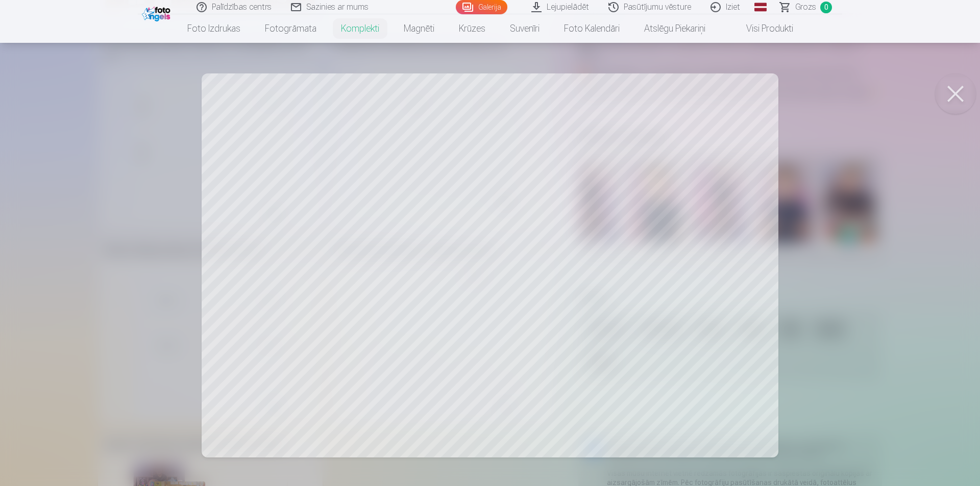
click at [453, 232] on div at bounding box center [490, 243] width 980 height 486
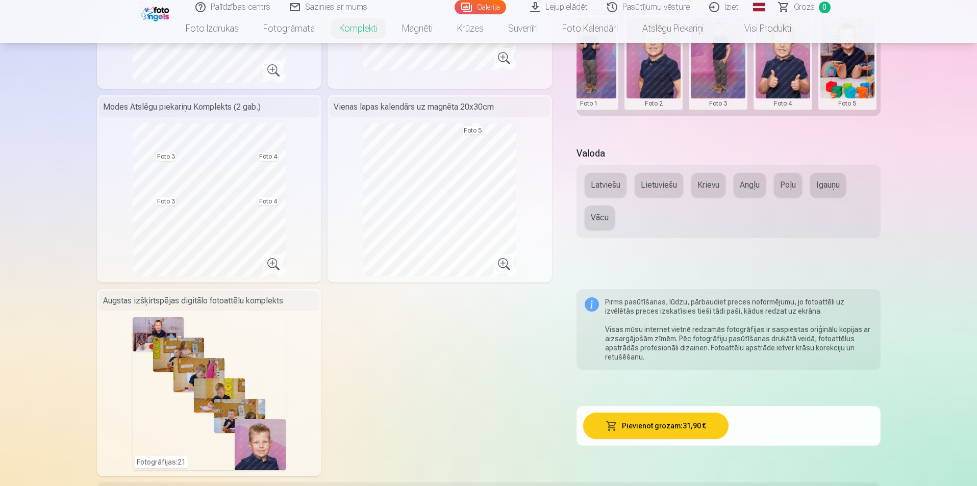
scroll to position [408, 0]
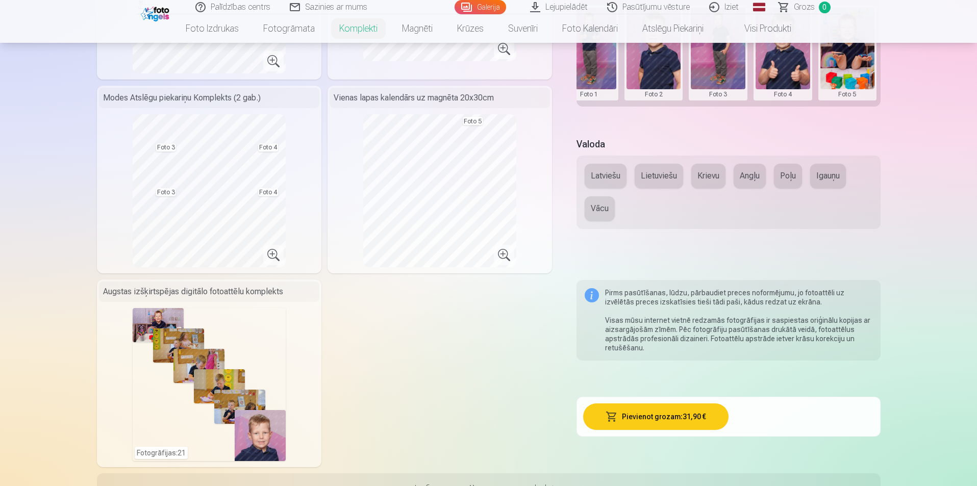
click at [440, 328] on div "Grupas fotoattēlu izdrukas 21x30 cm Fotogrāfiju sērija no 8 fotogrāfijām 15x30 …" at bounding box center [325, 77] width 456 height 782
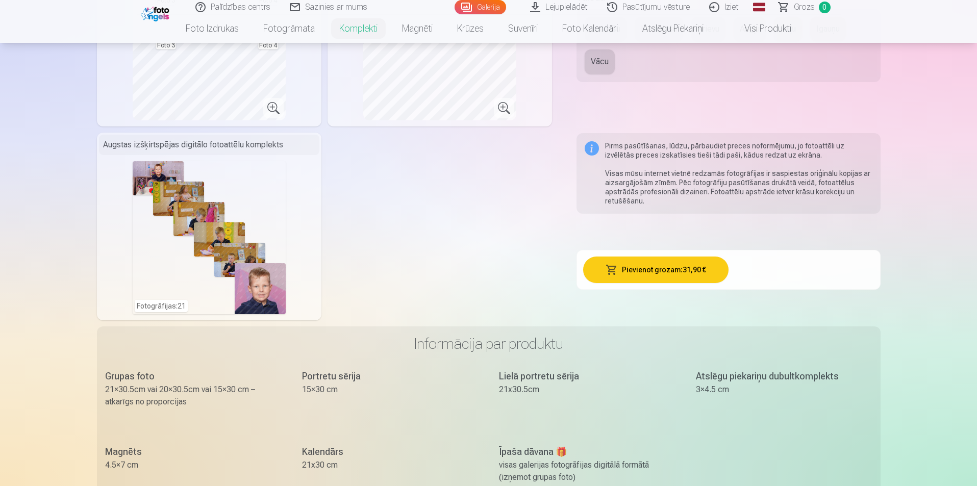
scroll to position [561, 0]
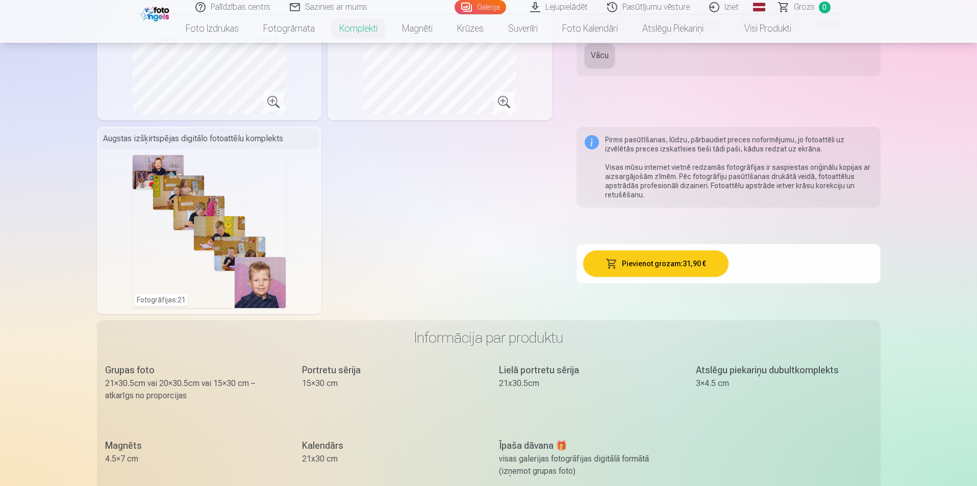
click at [710, 264] on button "Pievienot grozam : 31,90 €" at bounding box center [655, 264] width 145 height 27
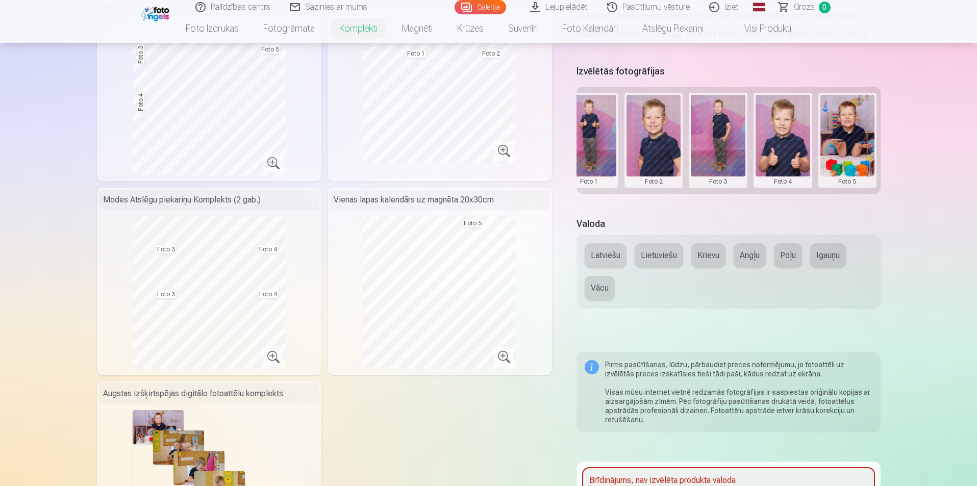
click at [617, 252] on button "Latviešu" at bounding box center [606, 255] width 42 height 24
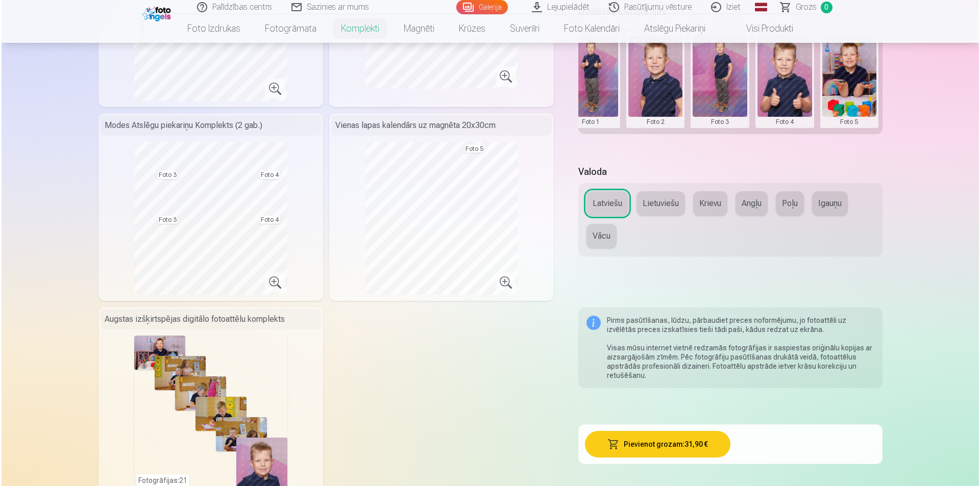
scroll to position [569, 0]
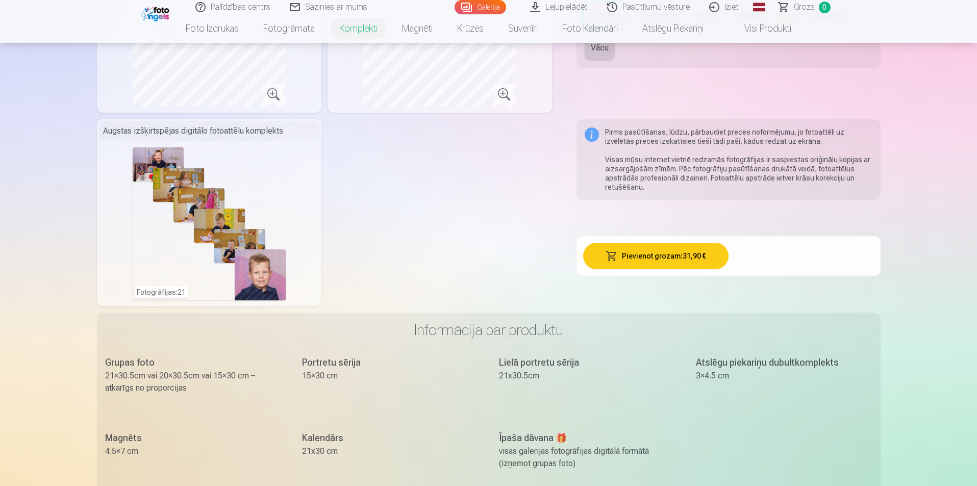
click at [663, 263] on button "Pievienot grozam : 31,90 €" at bounding box center [655, 256] width 145 height 27
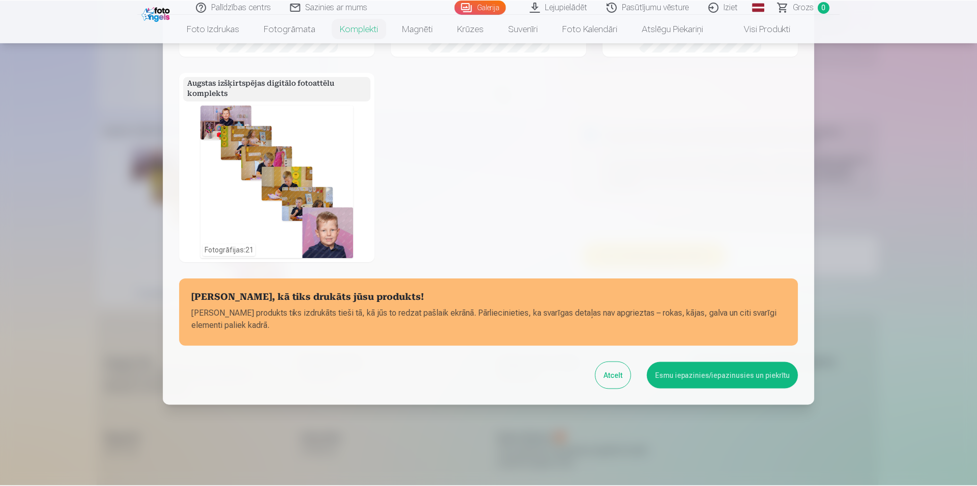
scroll to position [306, 0]
click at [719, 373] on button "Esmu iepazinies/iepazinusies un piekrītu" at bounding box center [725, 375] width 152 height 27
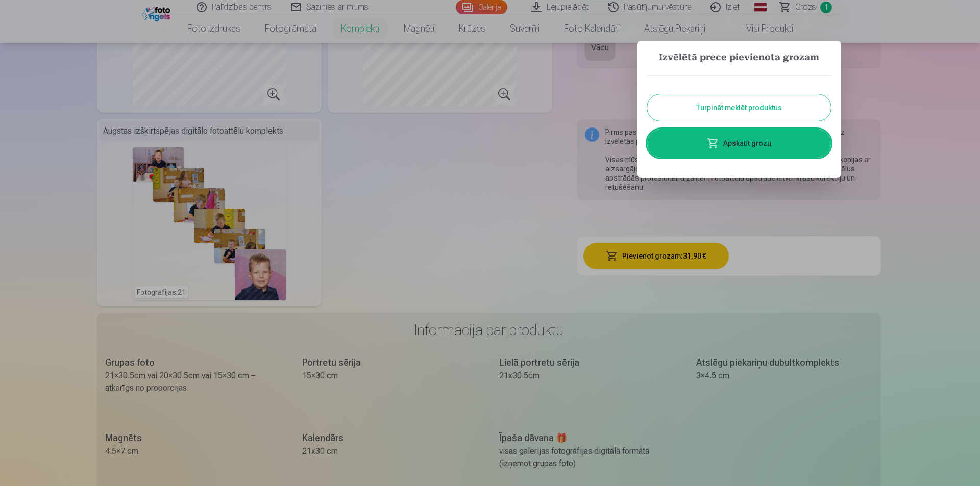
click at [729, 110] on button "Turpināt meklēt produktus" at bounding box center [739, 107] width 184 height 27
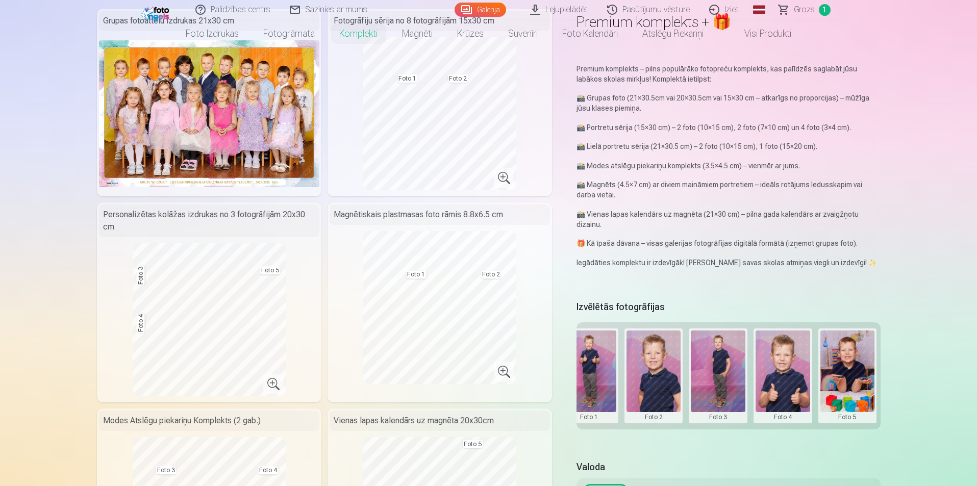
scroll to position [0, 0]
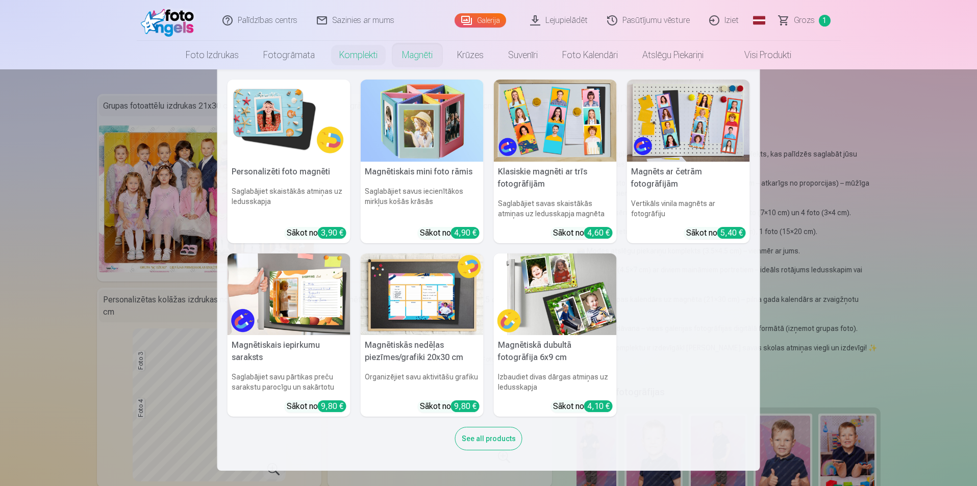
click at [292, 124] on img at bounding box center [289, 121] width 123 height 82
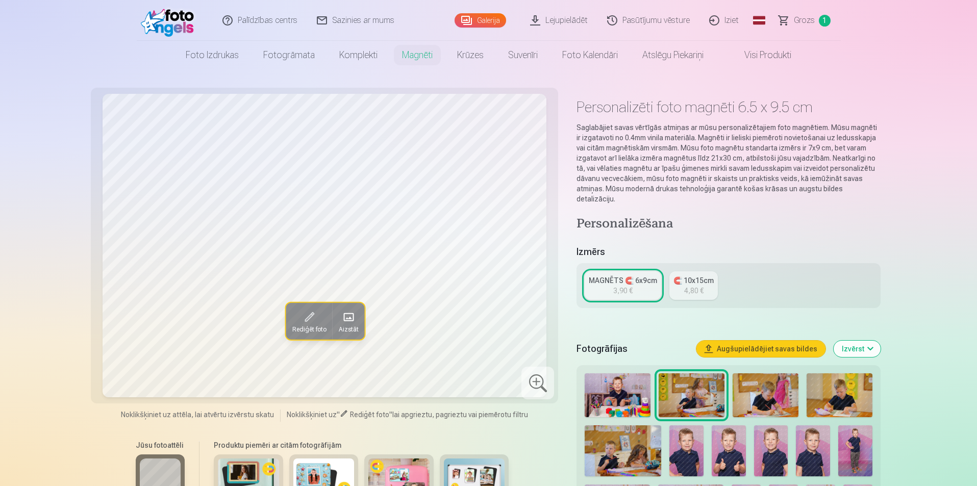
click at [307, 312] on span at bounding box center [308, 317] width 16 height 16
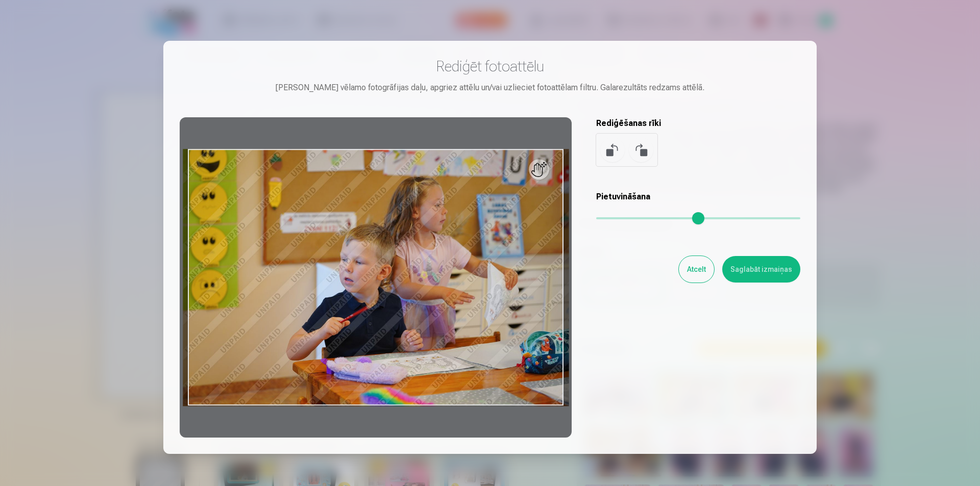
click at [696, 270] on button "Atcelt" at bounding box center [696, 269] width 35 height 27
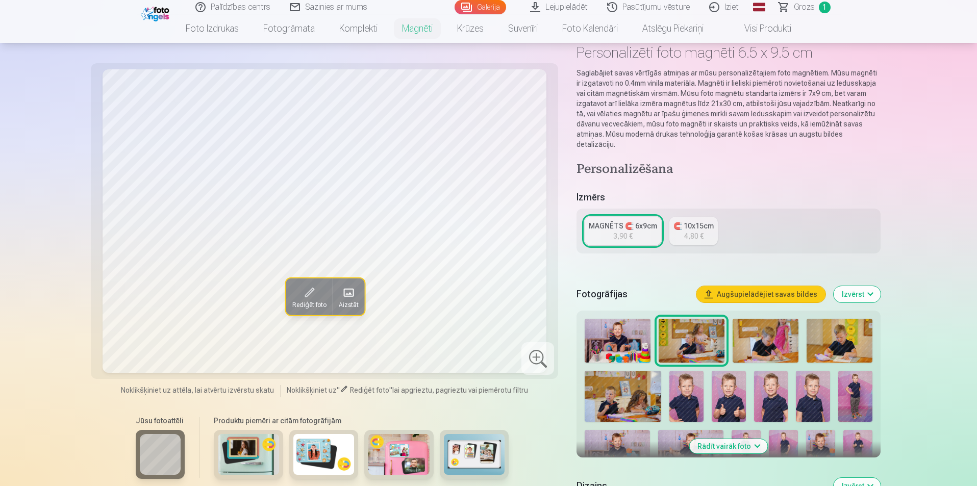
scroll to position [102, 0]
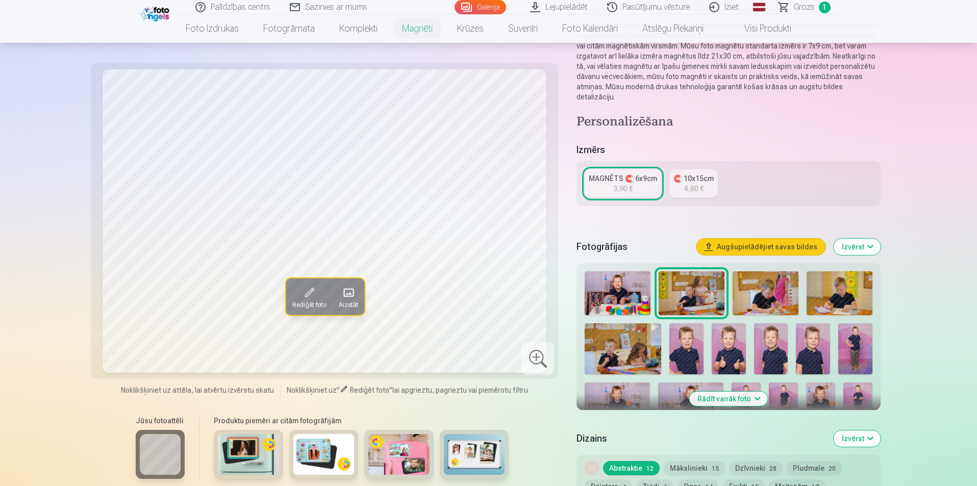
click at [737, 347] on img at bounding box center [729, 349] width 34 height 51
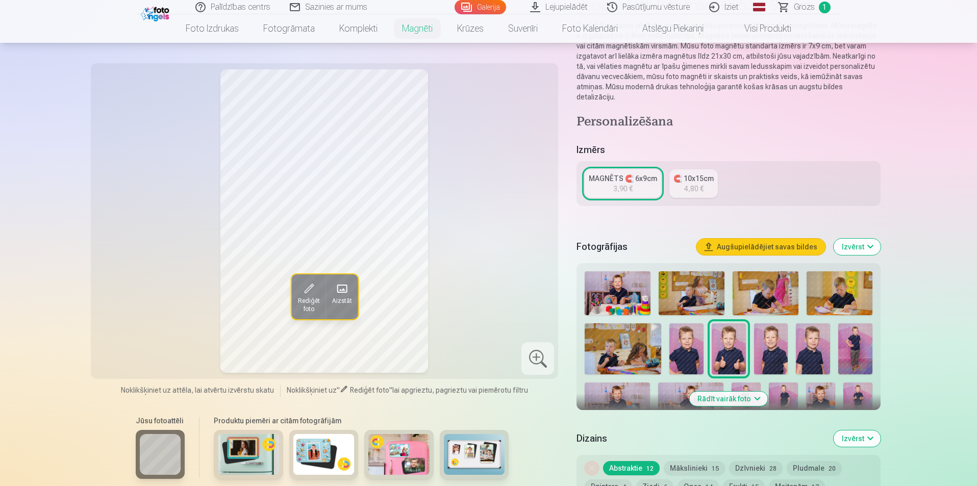
click at [770, 352] on img at bounding box center [771, 349] width 34 height 51
click at [684, 345] on img at bounding box center [687, 349] width 34 height 51
click at [852, 329] on img at bounding box center [855, 349] width 34 height 51
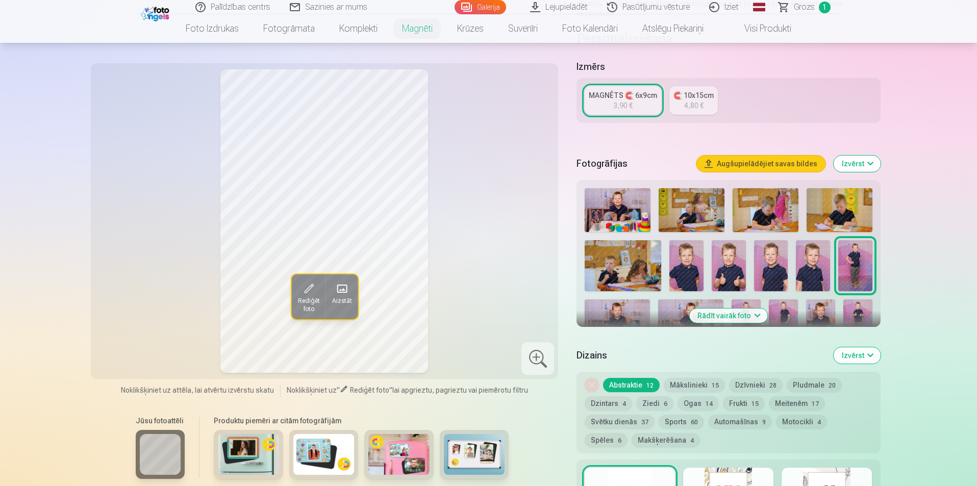
scroll to position [204, 0]
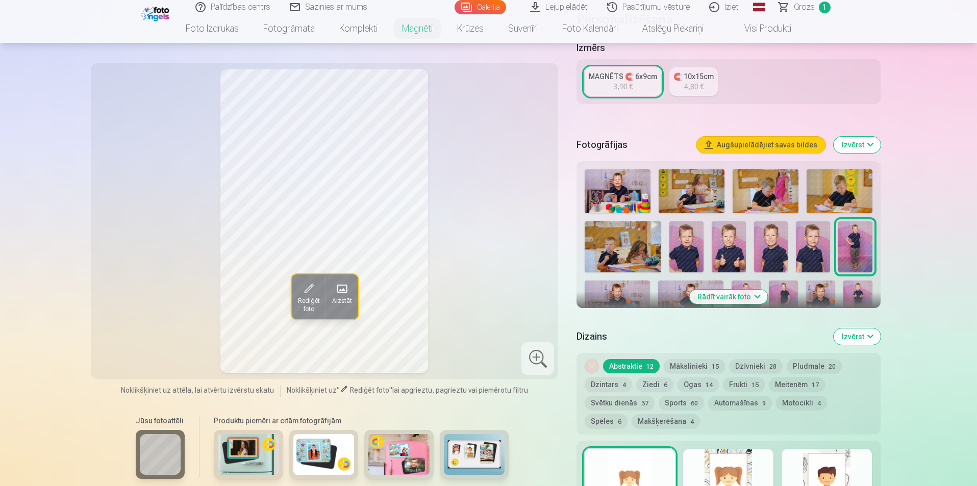
click at [726, 290] on button "Rādīt vairāk foto" at bounding box center [728, 297] width 78 height 14
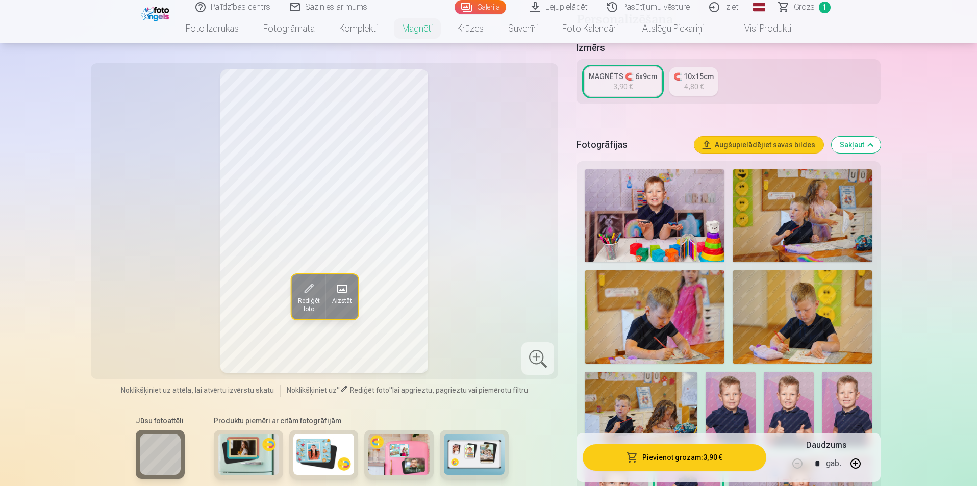
click at [662, 209] on img at bounding box center [655, 215] width 140 height 93
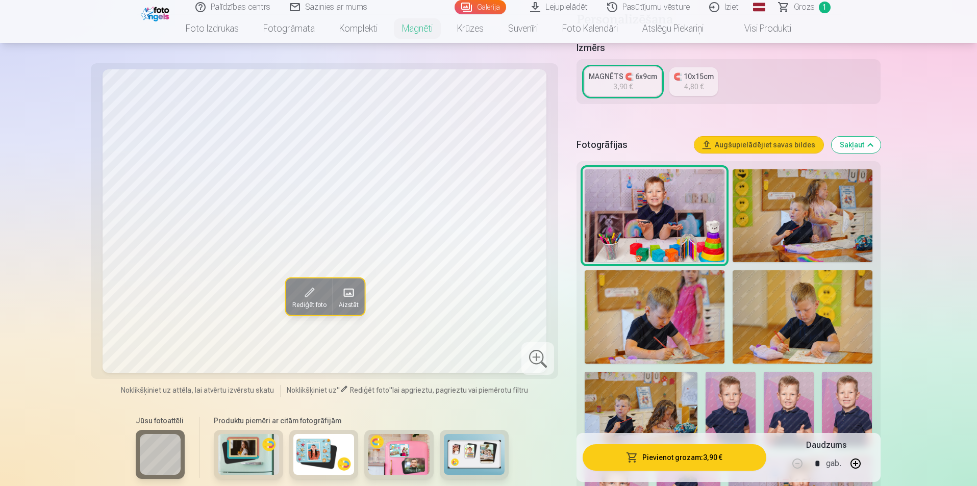
click at [798, 210] on img at bounding box center [803, 215] width 140 height 93
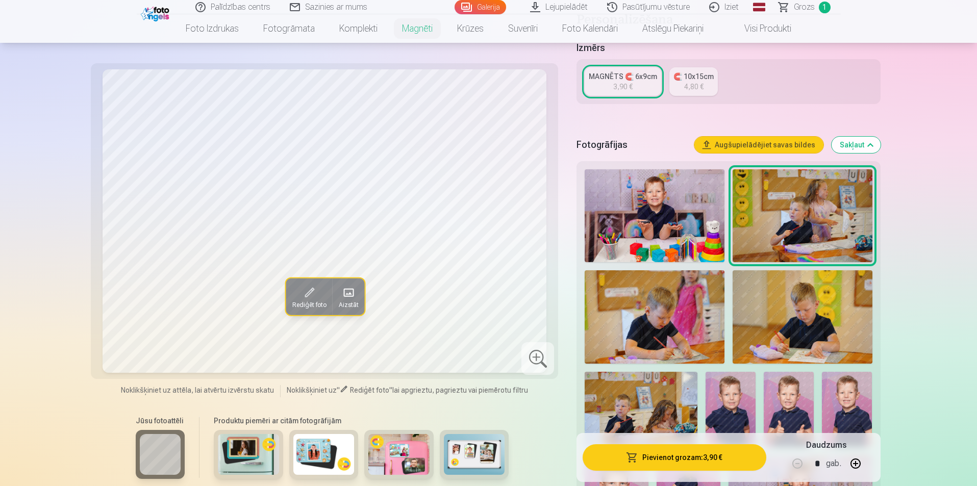
click at [683, 209] on img at bounding box center [655, 215] width 140 height 93
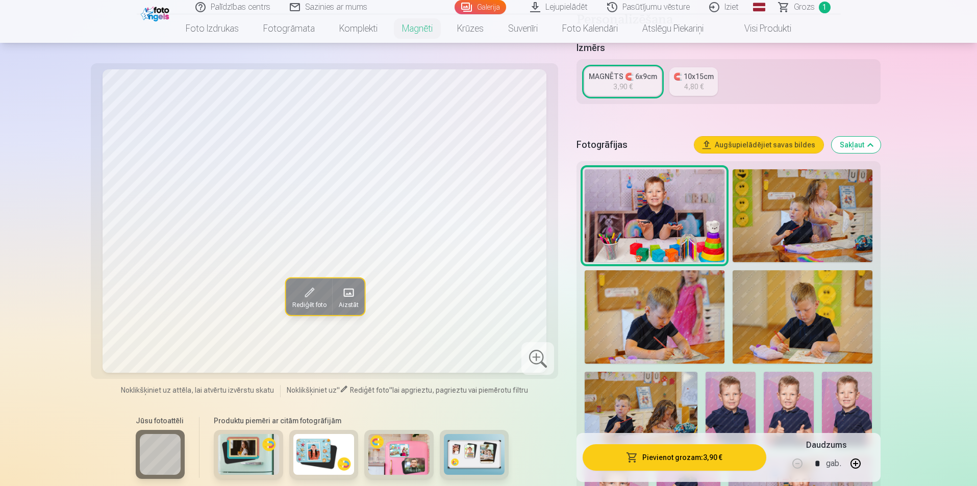
click at [692, 290] on img at bounding box center [655, 316] width 140 height 93
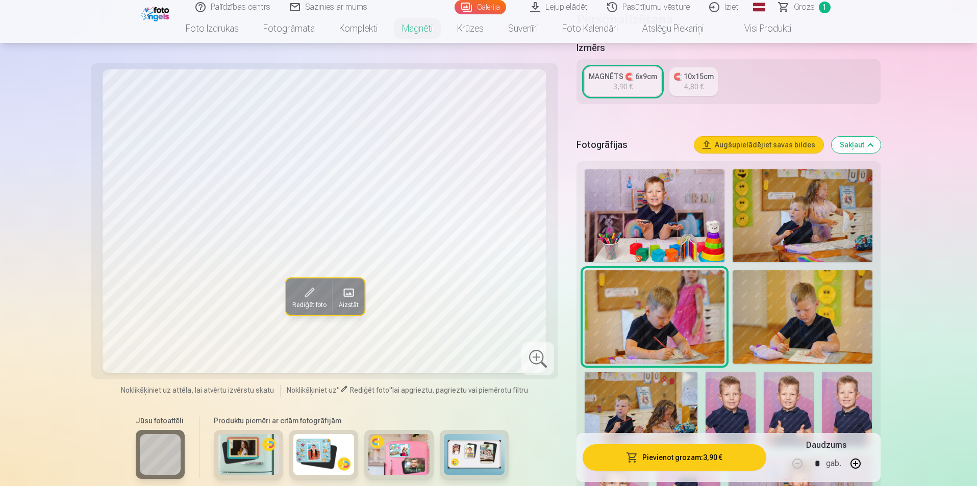
click at [749, 292] on img at bounding box center [803, 316] width 140 height 93
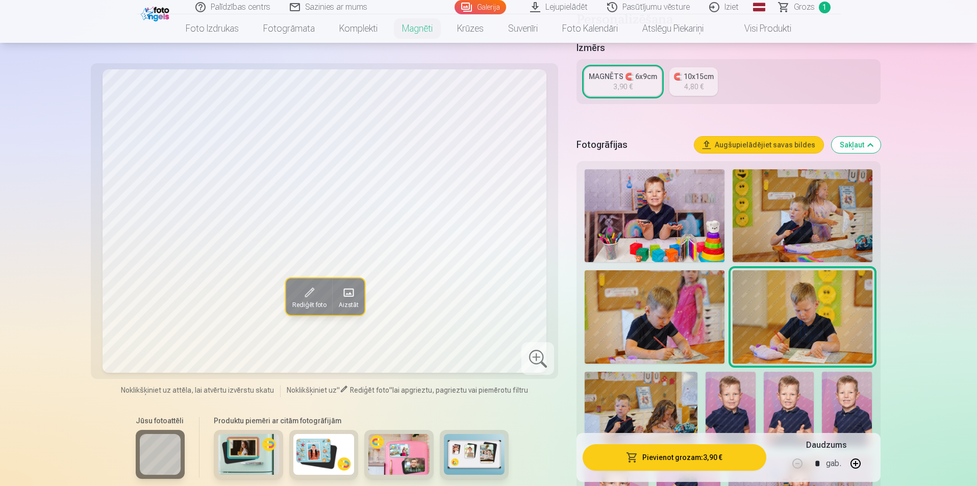
click at [636, 374] on img at bounding box center [641, 409] width 113 height 75
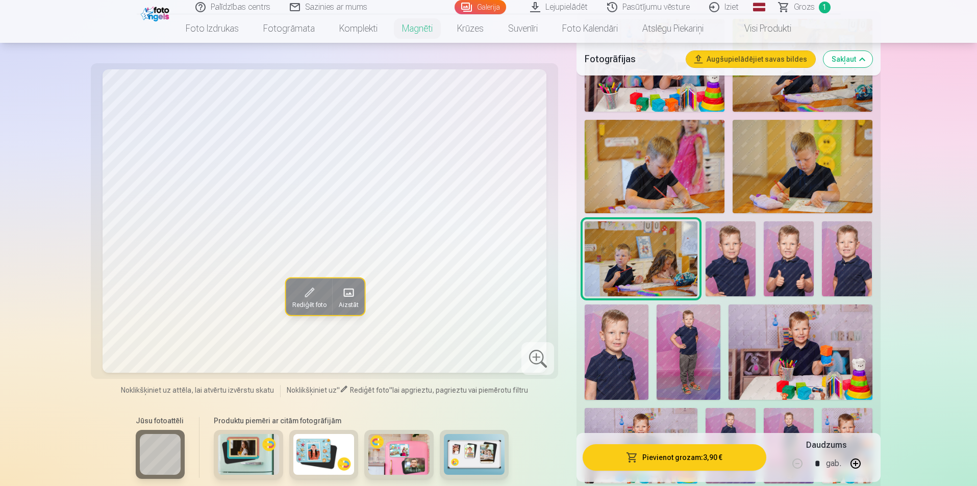
scroll to position [357, 0]
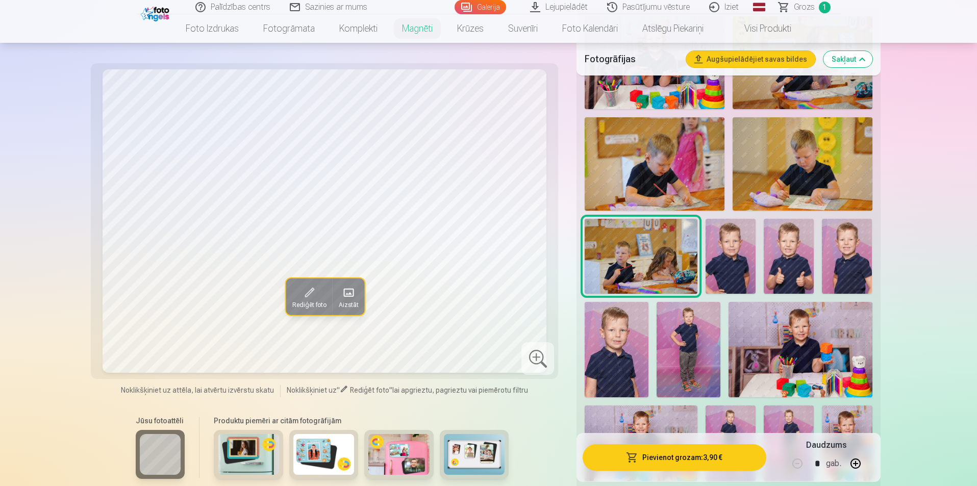
click at [794, 332] on img at bounding box center [800, 349] width 143 height 95
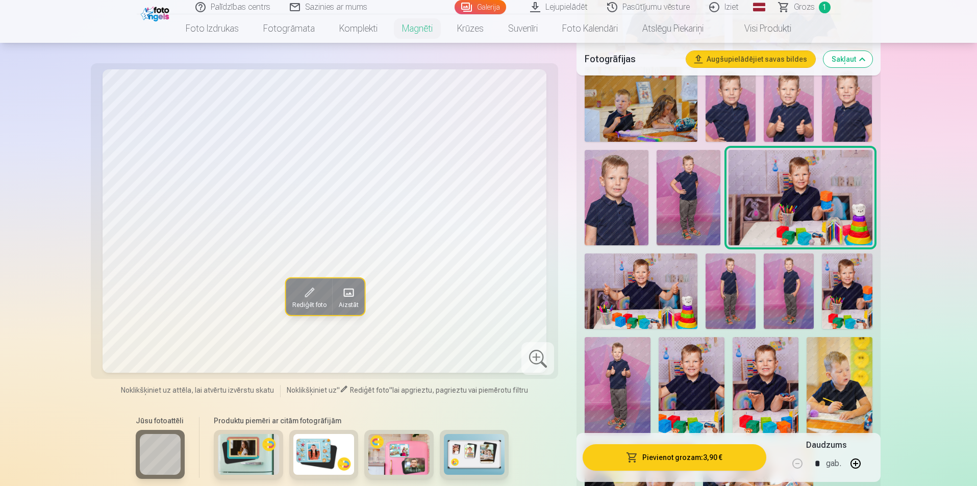
scroll to position [510, 0]
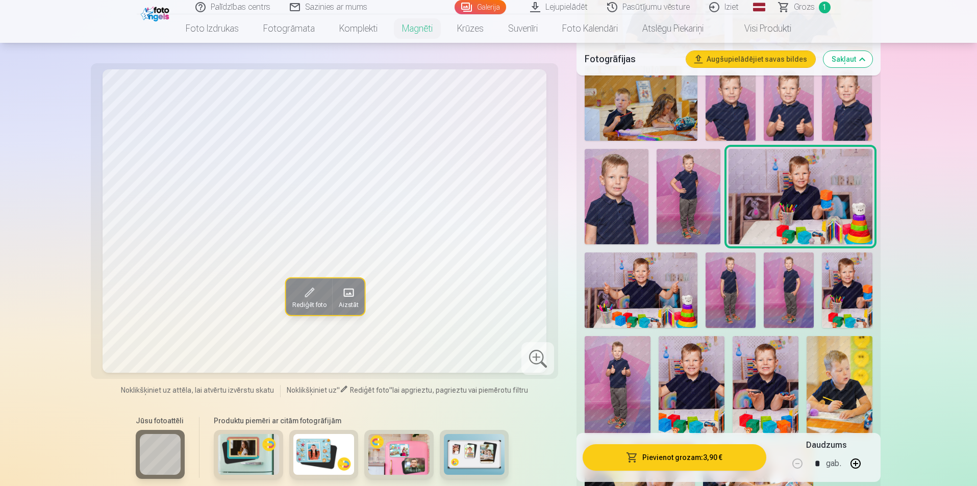
click at [663, 283] on img at bounding box center [641, 290] width 113 height 75
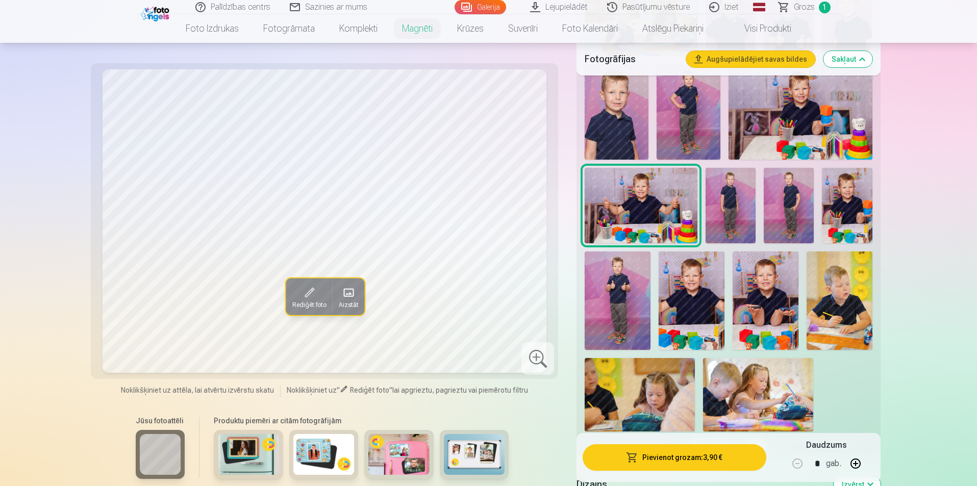
scroll to position [612, 0]
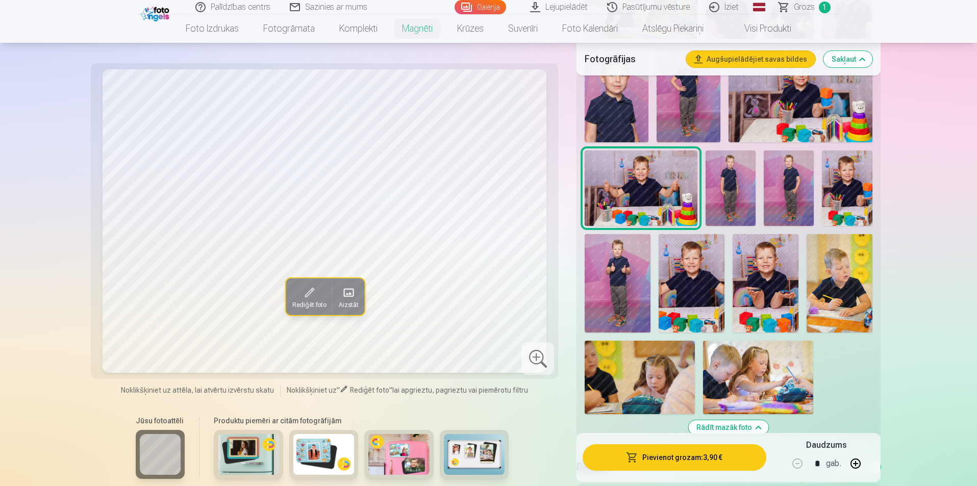
click at [311, 301] on span "Rediģēt foto" at bounding box center [308, 305] width 34 height 8
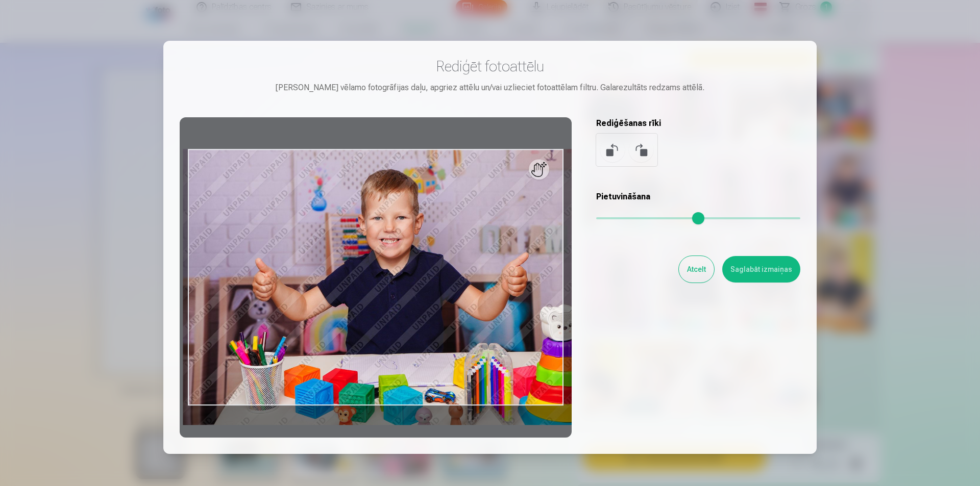
type input "*"
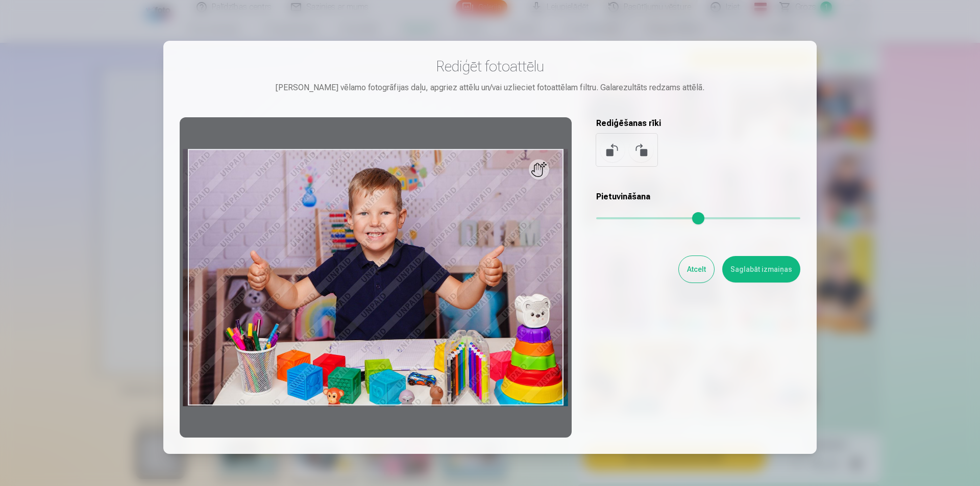
drag, startPoint x: 599, startPoint y: 217, endPoint x: 593, endPoint y: 218, distance: 5.8
click at [596, 218] on input "range" at bounding box center [698, 218] width 204 height 2
click at [683, 273] on button "Atcelt" at bounding box center [696, 269] width 35 height 27
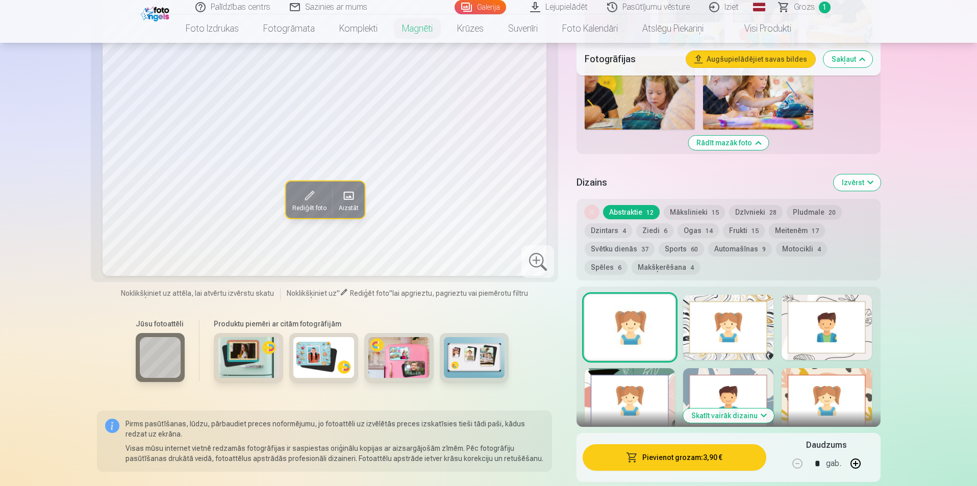
scroll to position [919, 0]
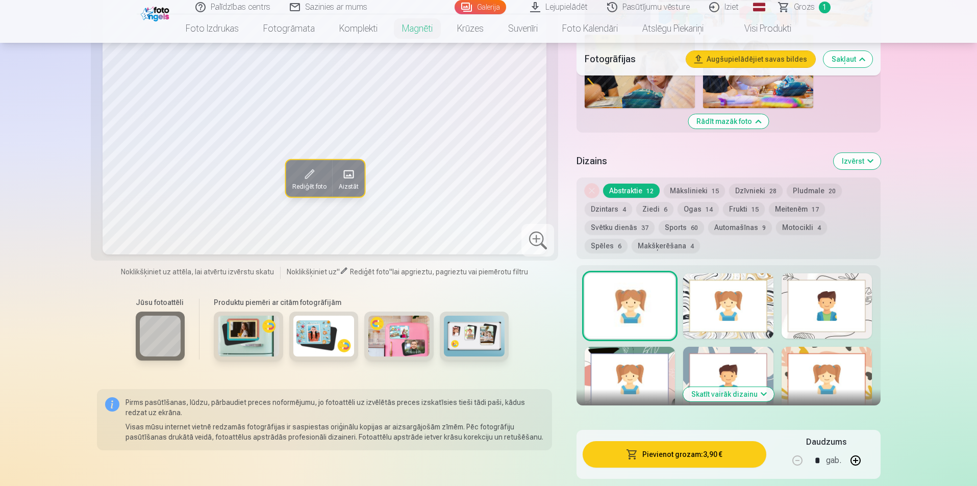
click at [758, 387] on button "Skatīt vairāk dizainu" at bounding box center [728, 394] width 91 height 14
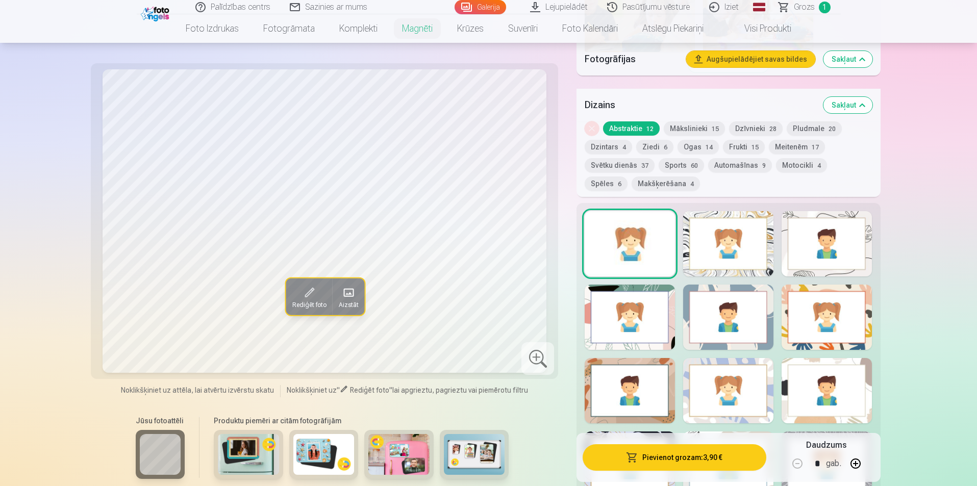
scroll to position [970, 0]
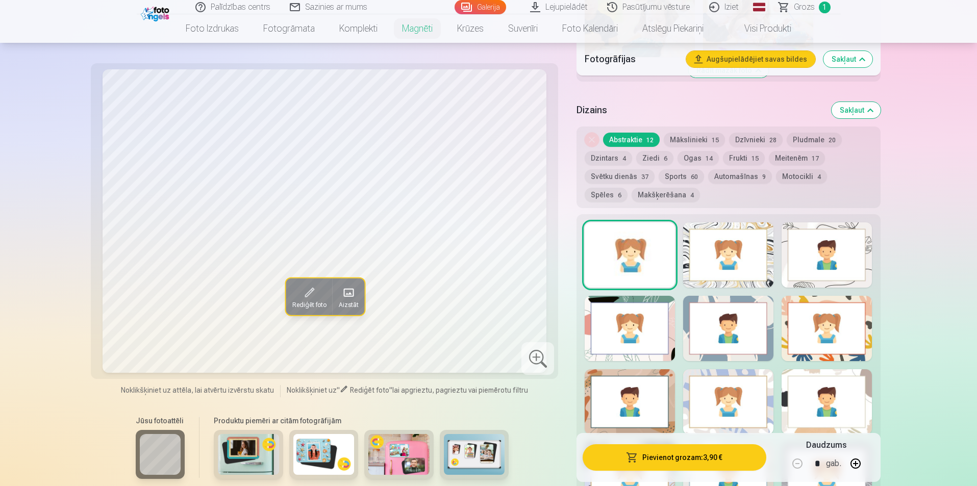
click at [680, 134] on button "Mākslinieki 15" at bounding box center [694, 140] width 61 height 14
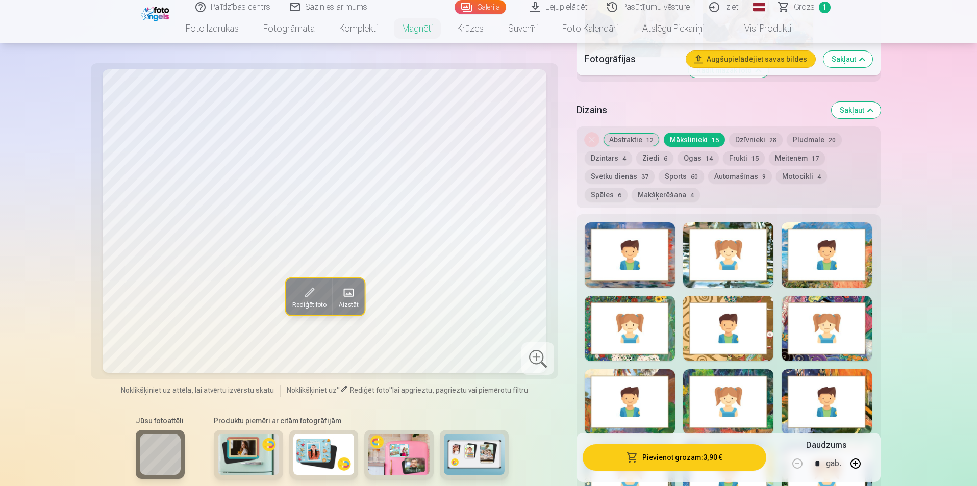
click at [751, 370] on div at bounding box center [728, 401] width 90 height 65
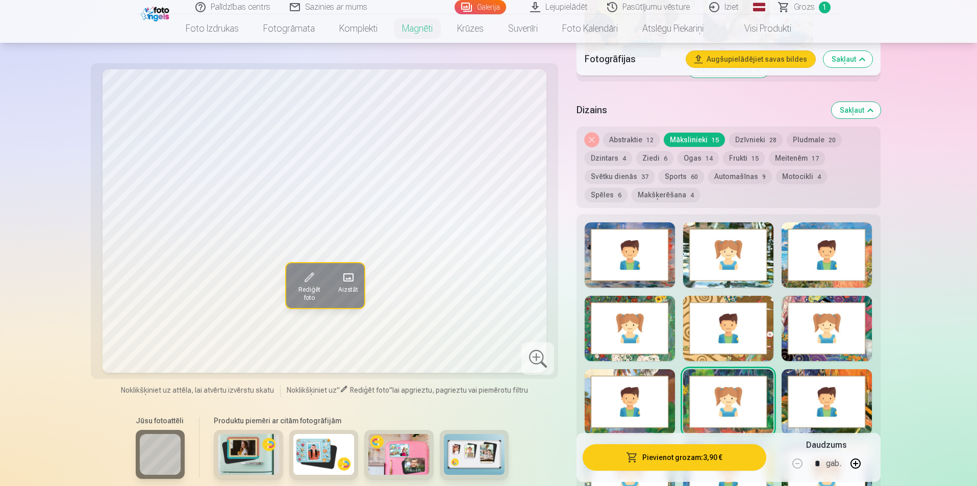
click at [813, 380] on div at bounding box center [827, 401] width 90 height 65
click at [760, 133] on button "Dzīvnieki 28" at bounding box center [756, 140] width 54 height 14
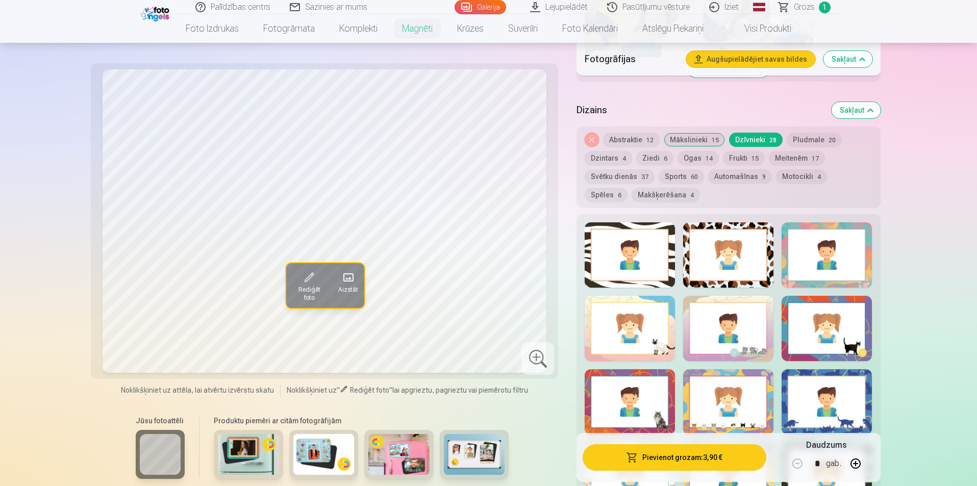
click at [732, 321] on div at bounding box center [728, 328] width 90 height 65
click at [648, 258] on div at bounding box center [630, 254] width 90 height 65
click at [804, 133] on button "Pludmale 20" at bounding box center [814, 140] width 55 height 14
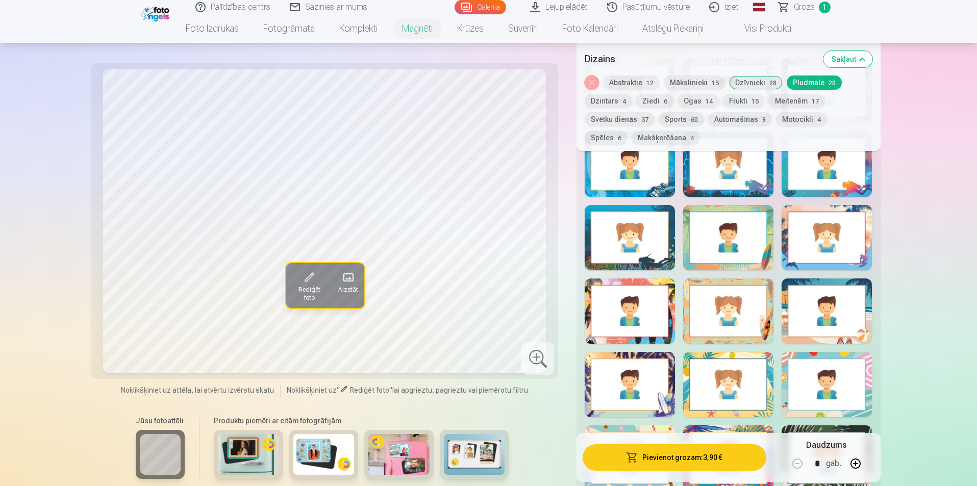
scroll to position [1123, 0]
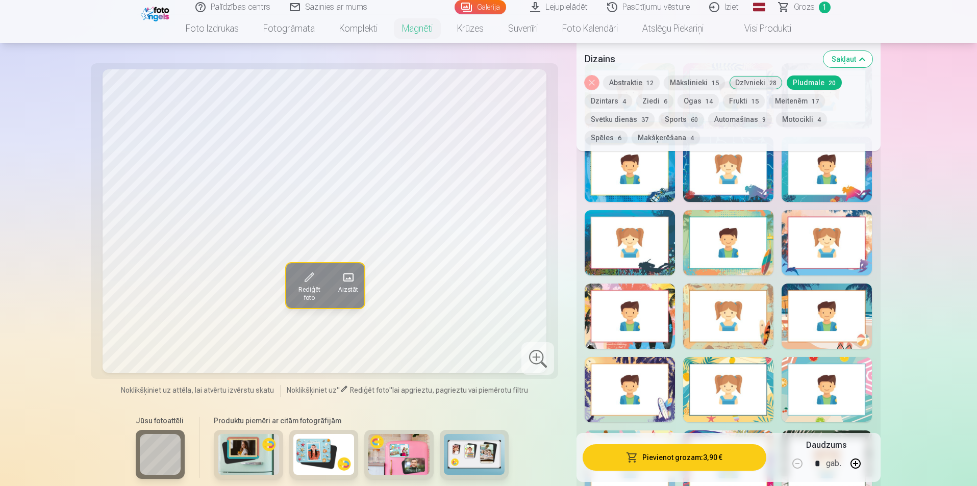
click at [724, 123] on button "Automašīnas 9" at bounding box center [740, 119] width 64 height 14
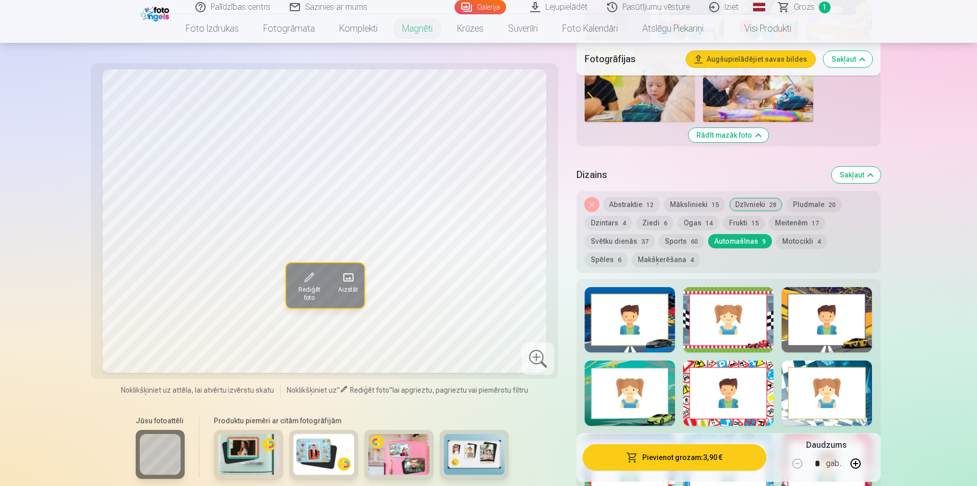
scroll to position [868, 0]
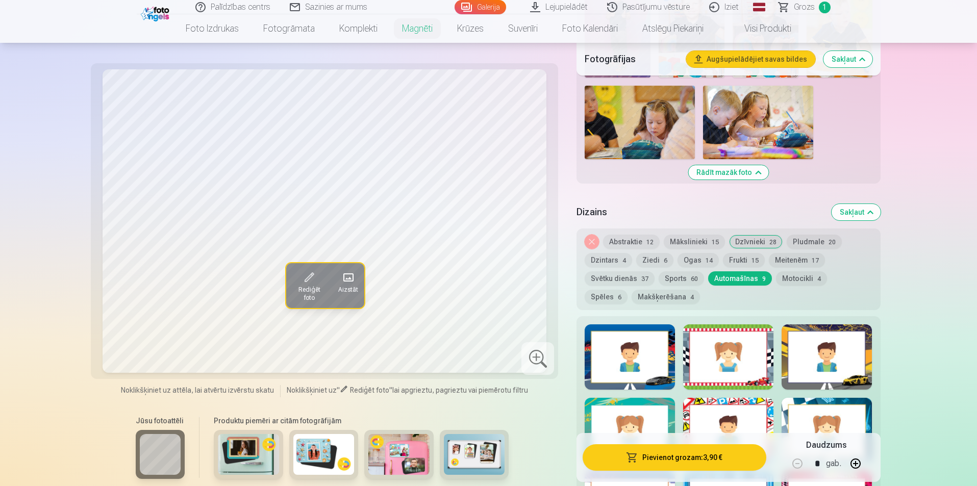
click at [633, 290] on button "Makšķerēšana 4" at bounding box center [666, 297] width 68 height 14
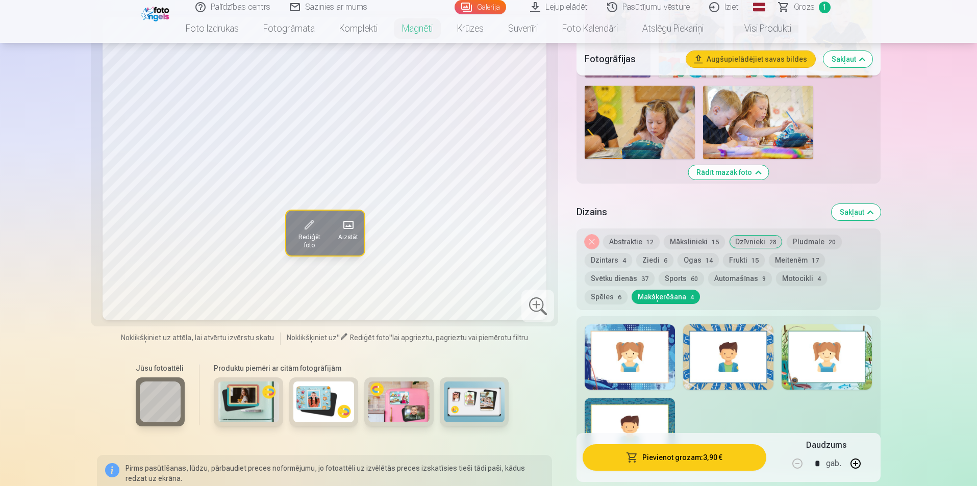
click at [643, 342] on div at bounding box center [630, 357] width 90 height 65
click at [627, 271] on button "Svētku dienās 37" at bounding box center [620, 278] width 70 height 14
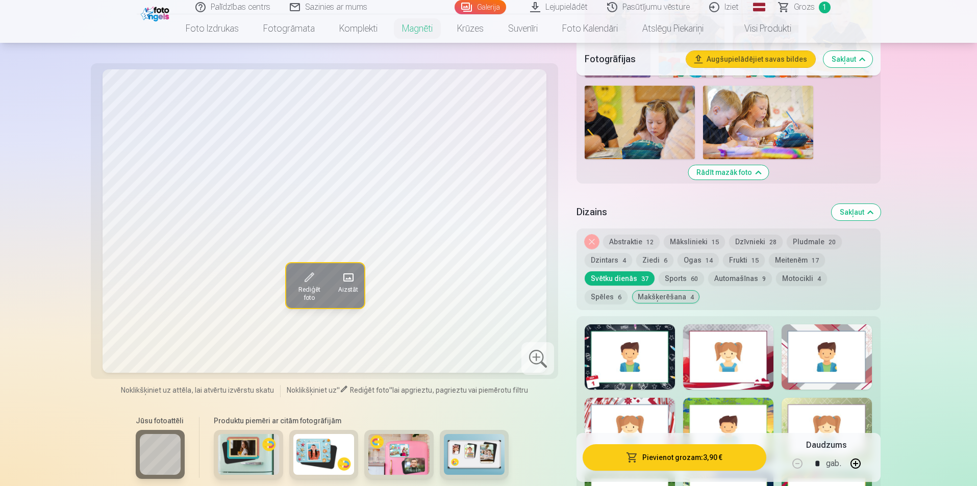
click at [594, 235] on button "Noņemiet dizainu" at bounding box center [592, 242] width 14 height 14
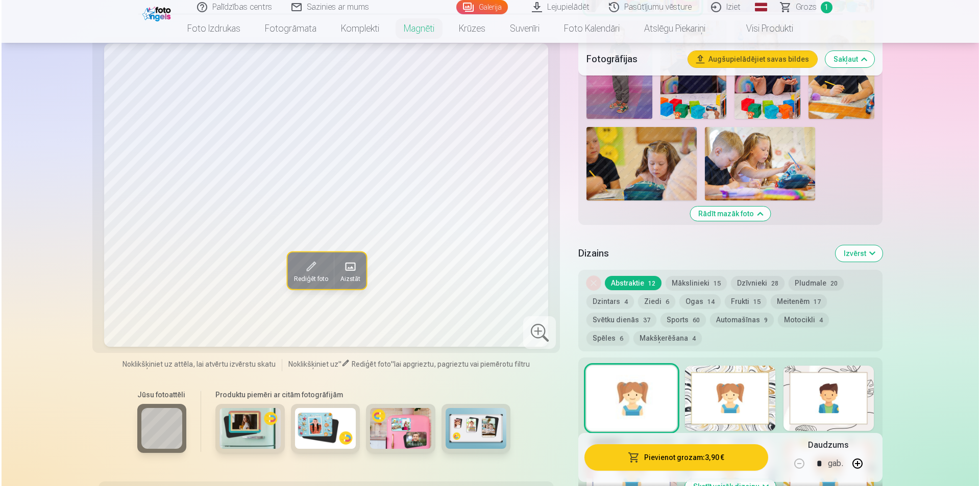
scroll to position [845, 0]
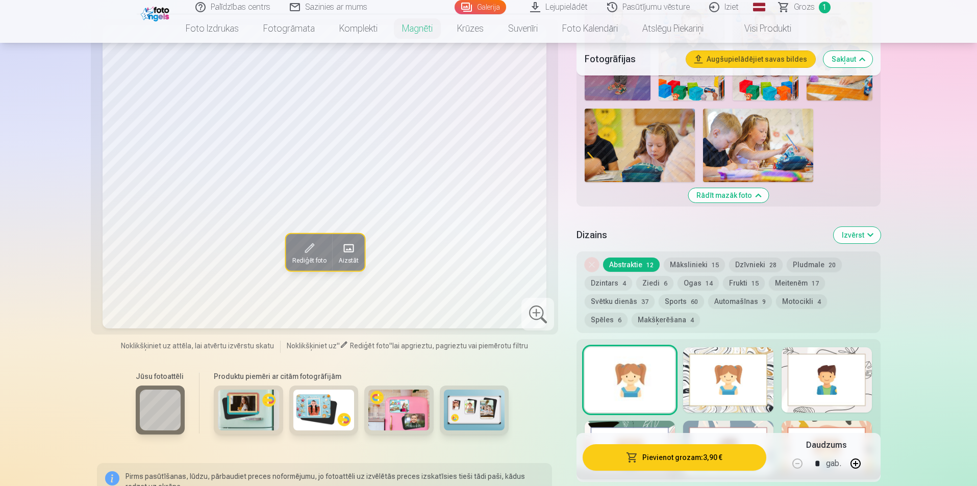
click at [855, 466] on button "button" at bounding box center [856, 464] width 24 height 24
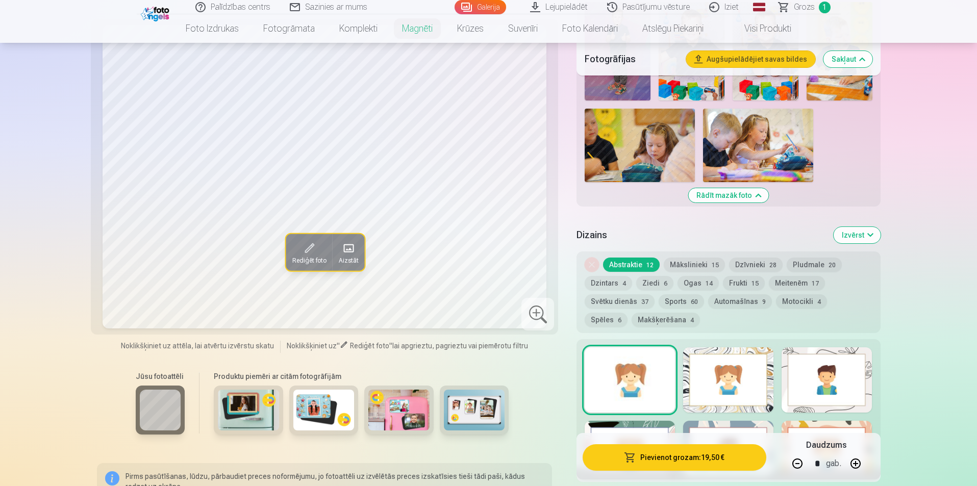
type input "*"
click at [729, 459] on button "Pievienot grozam : 23,40 €" at bounding box center [674, 457] width 183 height 27
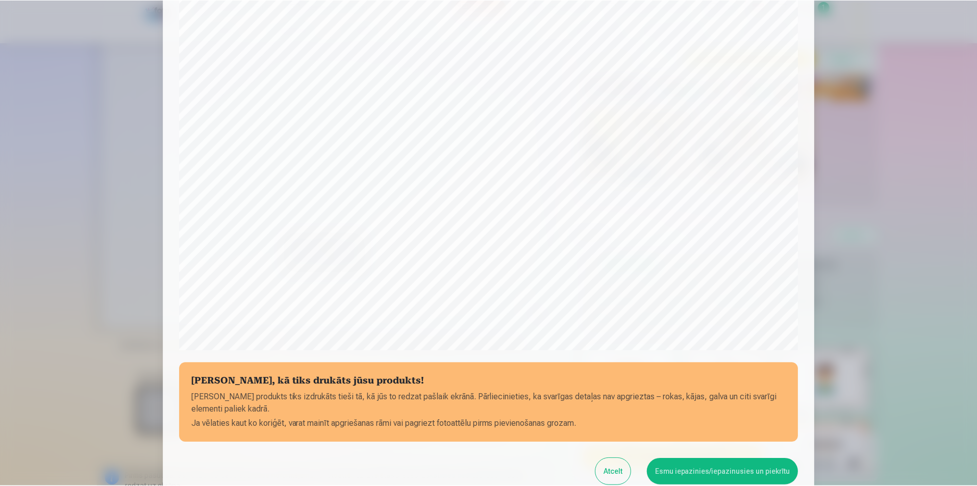
scroll to position [249, 0]
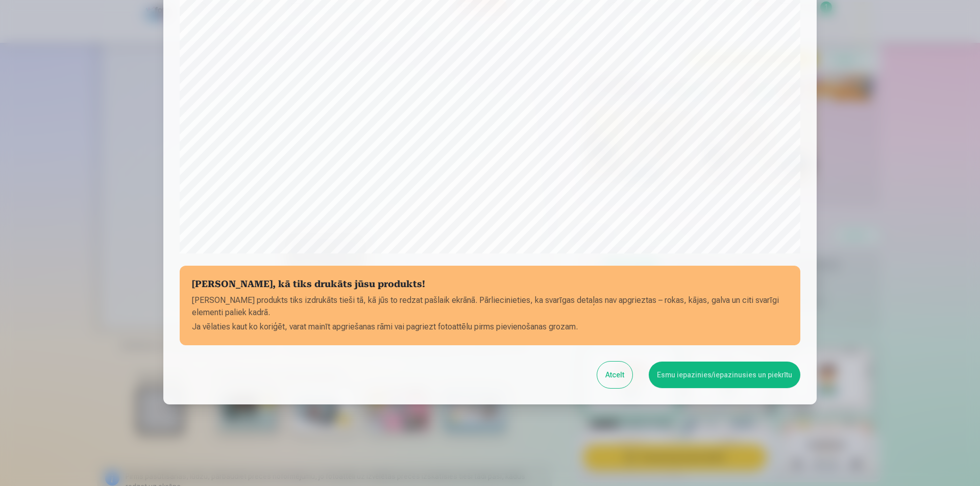
click at [716, 375] on button "Esmu iepazinies/iepazinusies un piekrītu" at bounding box center [725, 375] width 152 height 27
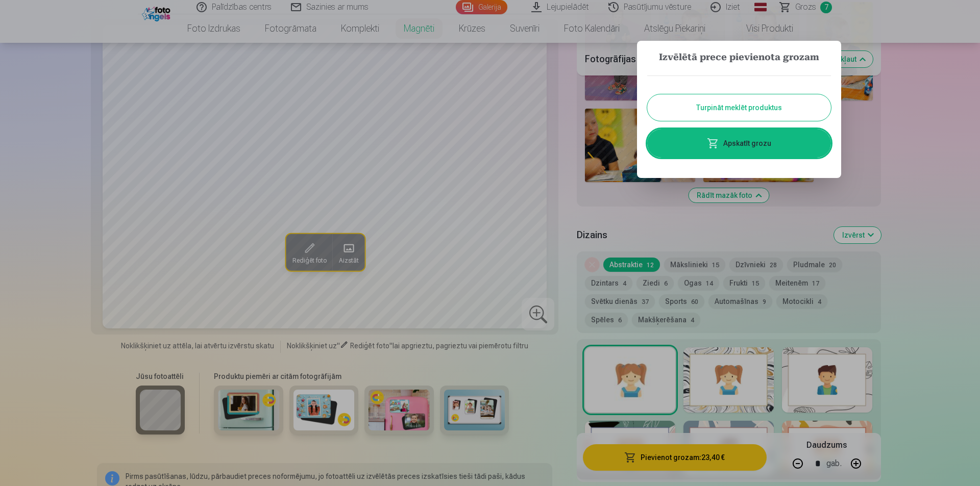
click at [776, 101] on button "Turpināt meklēt produktus" at bounding box center [739, 107] width 184 height 27
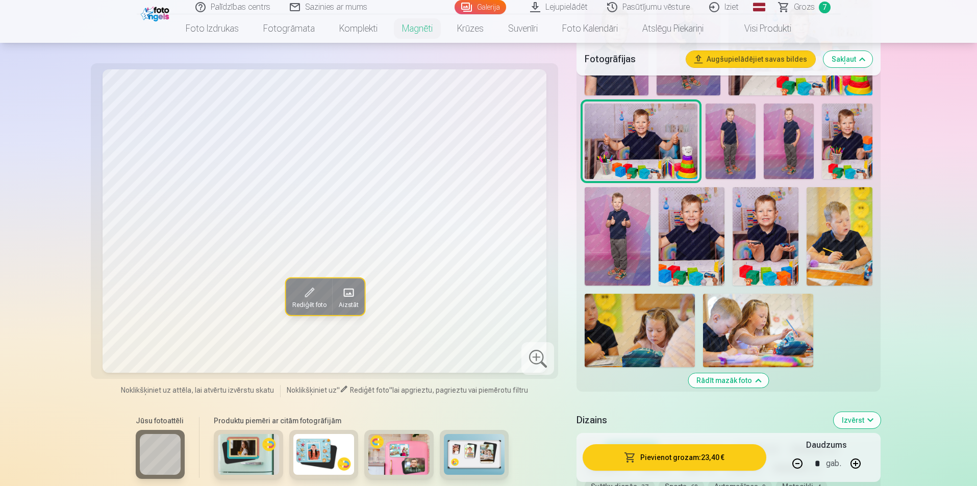
scroll to position [436, 0]
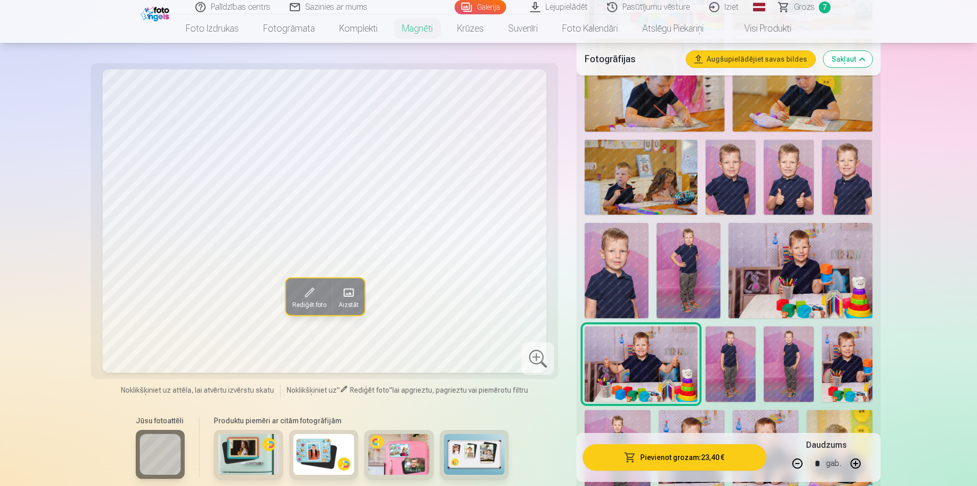
click at [762, 26] on link "Visi produkti" at bounding box center [760, 28] width 88 height 29
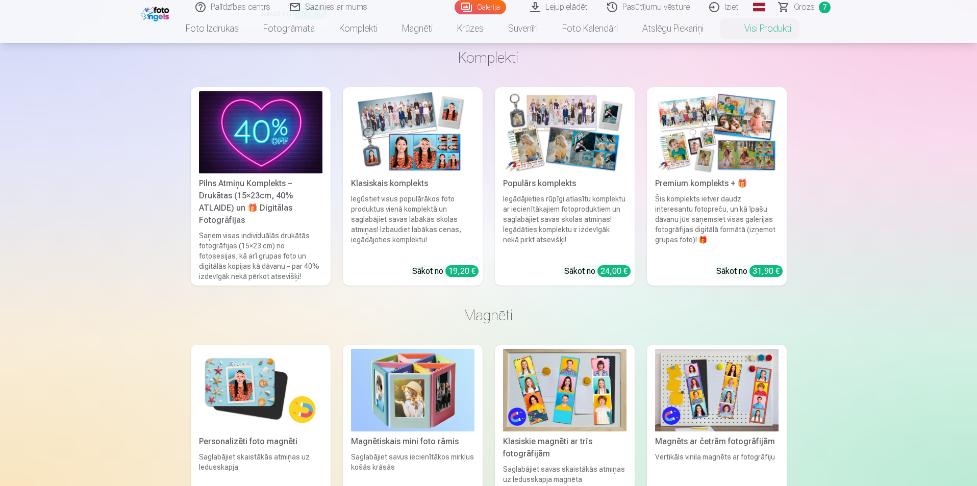
scroll to position [663, 0]
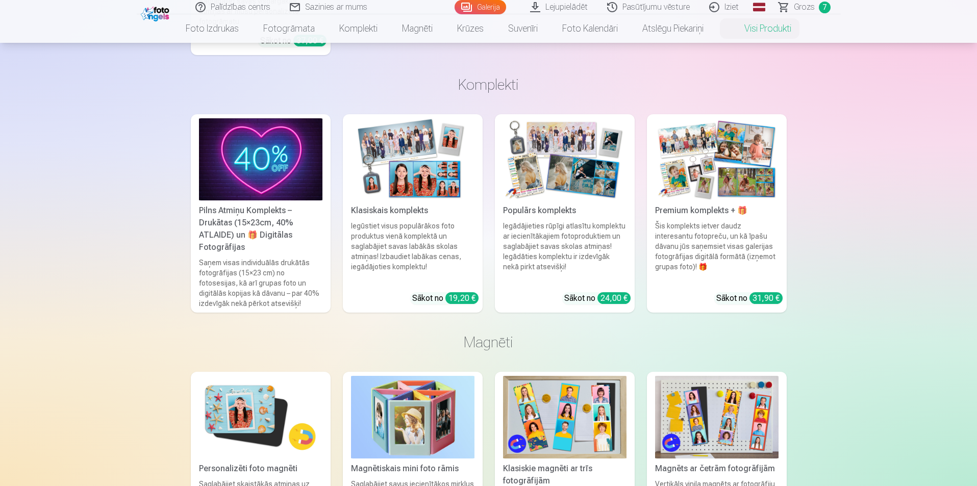
click at [285, 168] on img at bounding box center [260, 159] width 123 height 82
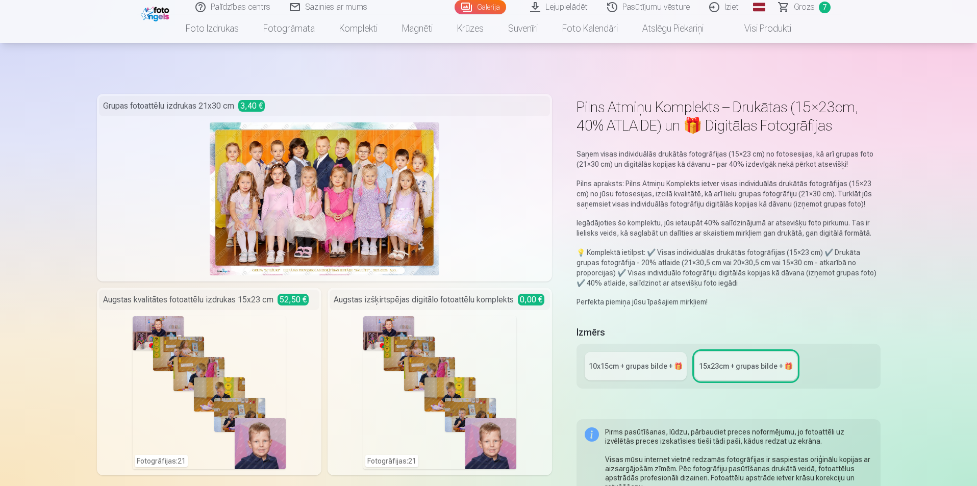
scroll to position [204, 0]
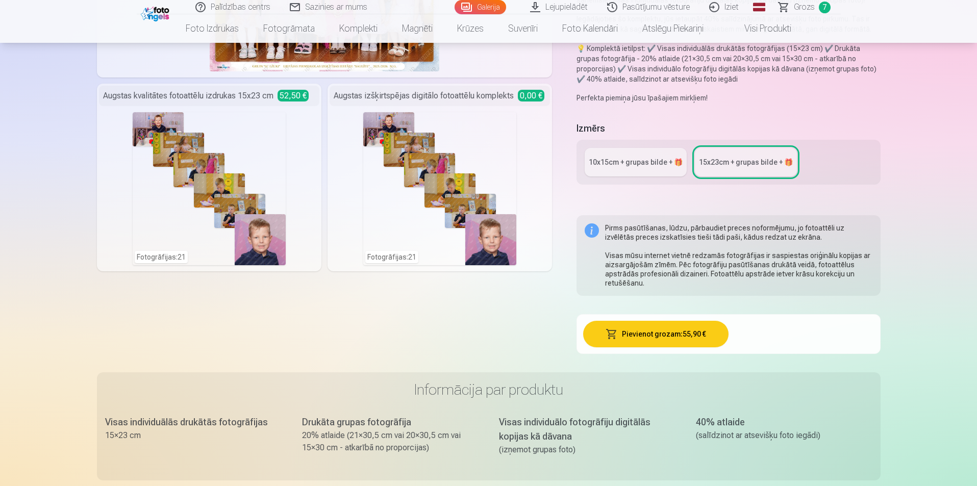
click at [383, 306] on div "Komplekta saturs Grupas fotoattēlu izdrukas 21x30 cm 3,40 € Augstas kvalitātes …" at bounding box center [325, 128] width 456 height 477
click at [412, 197] on div "Fotogrāfijas : 21" at bounding box center [439, 188] width 153 height 153
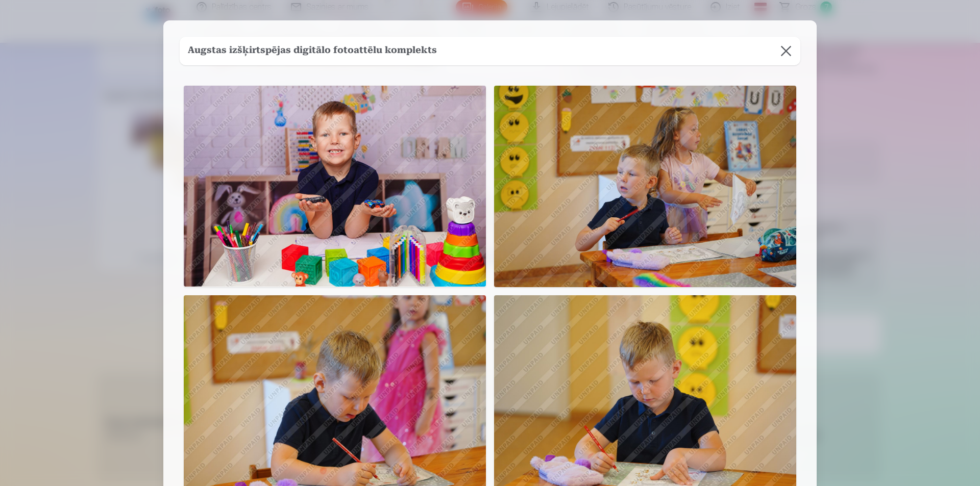
click at [780, 51] on button at bounding box center [786, 51] width 29 height 29
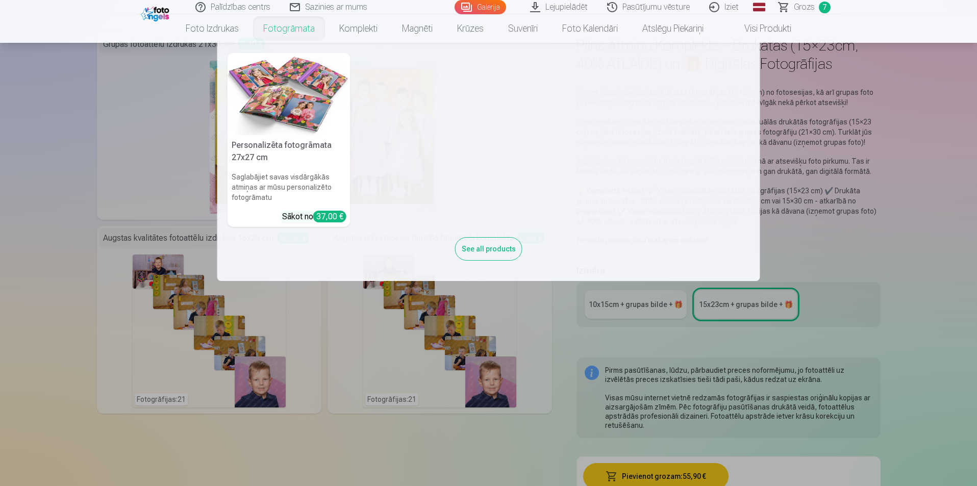
scroll to position [102, 0]
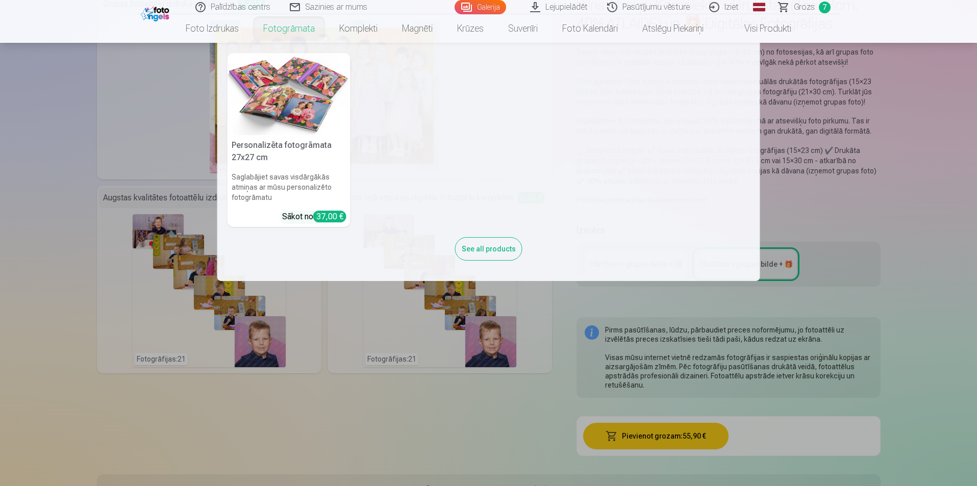
click at [484, 247] on div "See all products" at bounding box center [488, 248] width 67 height 23
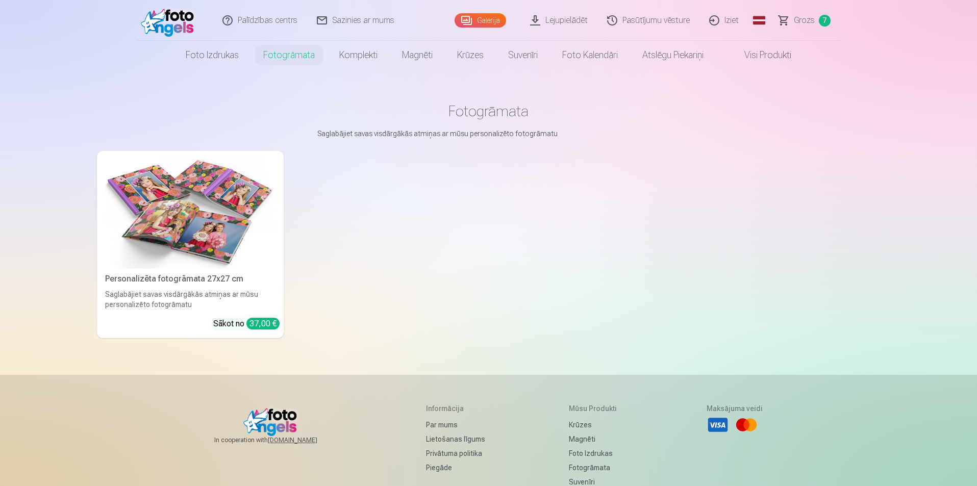
click at [181, 22] on img at bounding box center [170, 20] width 59 height 33
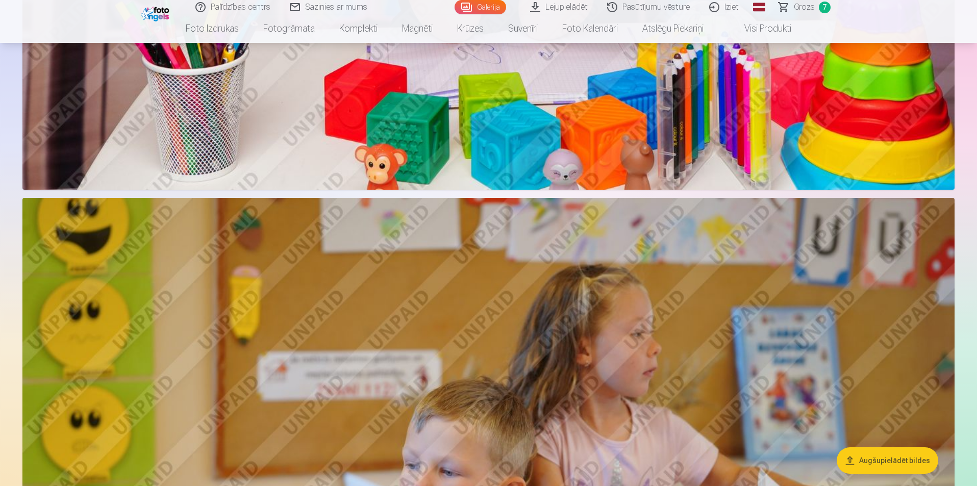
scroll to position [714, 0]
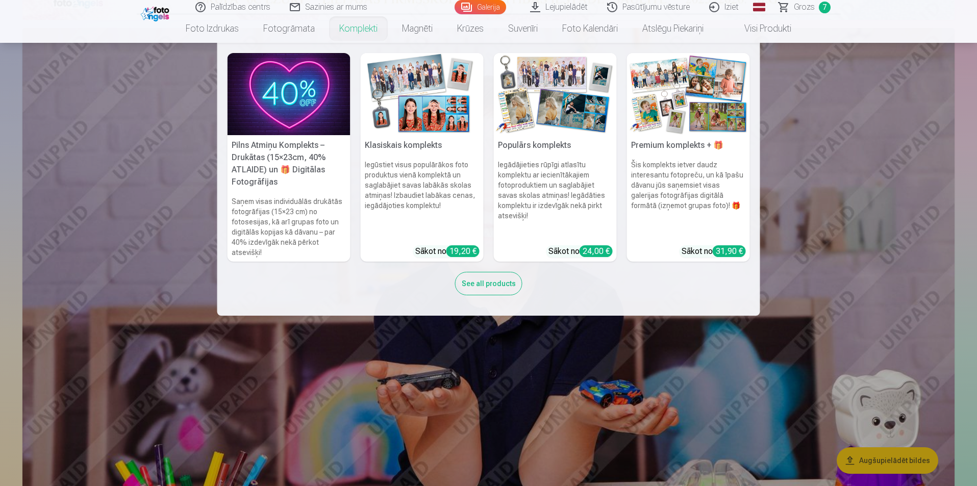
click at [508, 278] on div "See all products" at bounding box center [488, 283] width 67 height 23
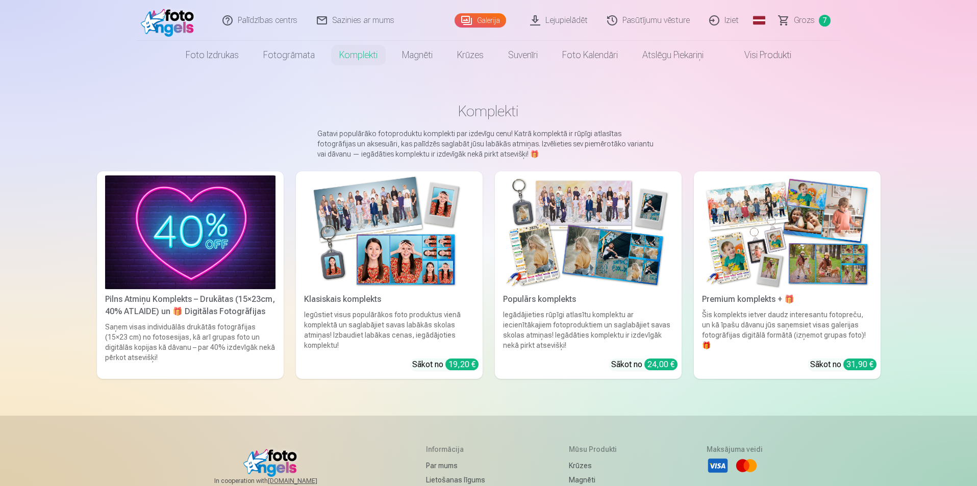
click at [504, 407] on main "Komplekti Gatavi populārāko fotoproduktu komplekti par izdevīgu cenu! Katrā kom…" at bounding box center [489, 242] width 784 height 346
click at [590, 262] on img at bounding box center [588, 233] width 170 height 114
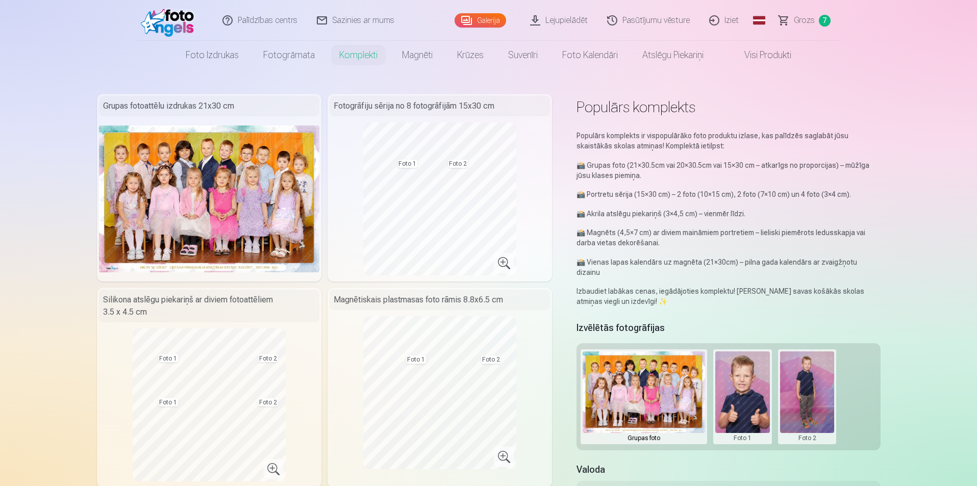
click at [752, 63] on link "Visi produkti" at bounding box center [760, 55] width 88 height 29
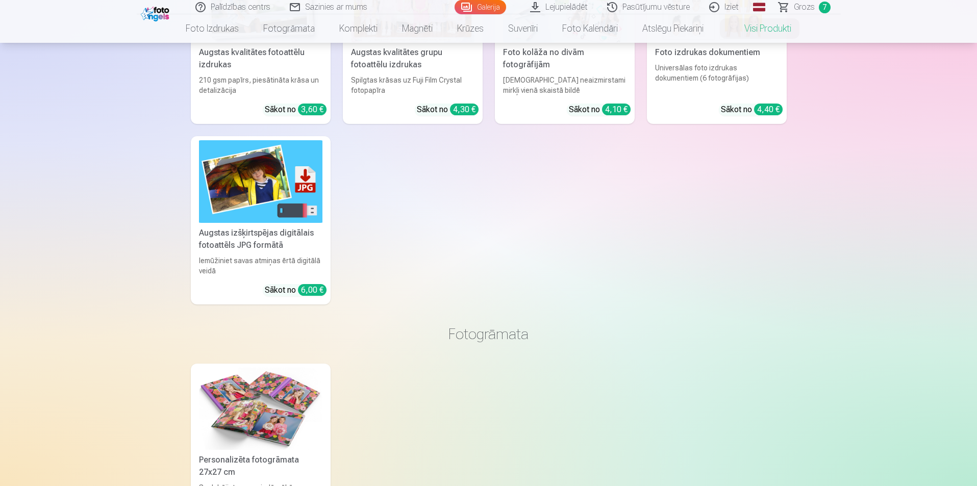
scroll to position [204, 0]
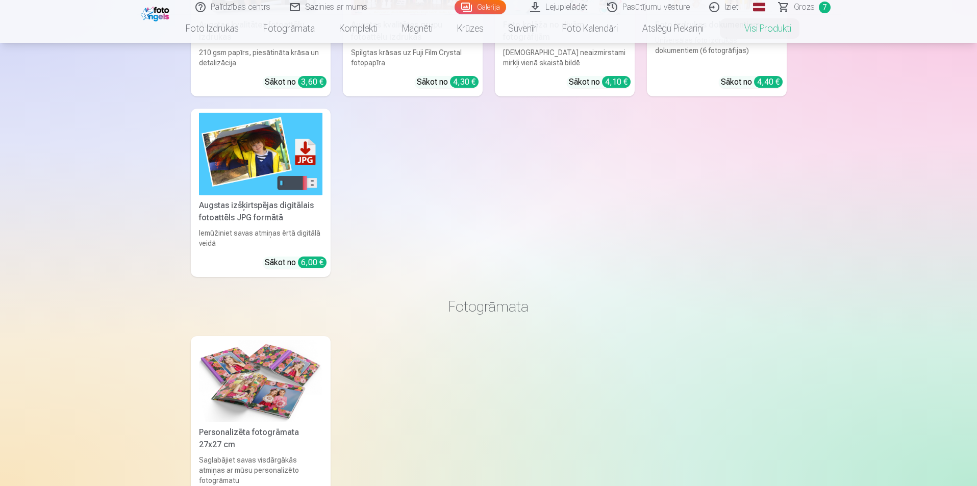
click at [231, 179] on img at bounding box center [260, 154] width 123 height 82
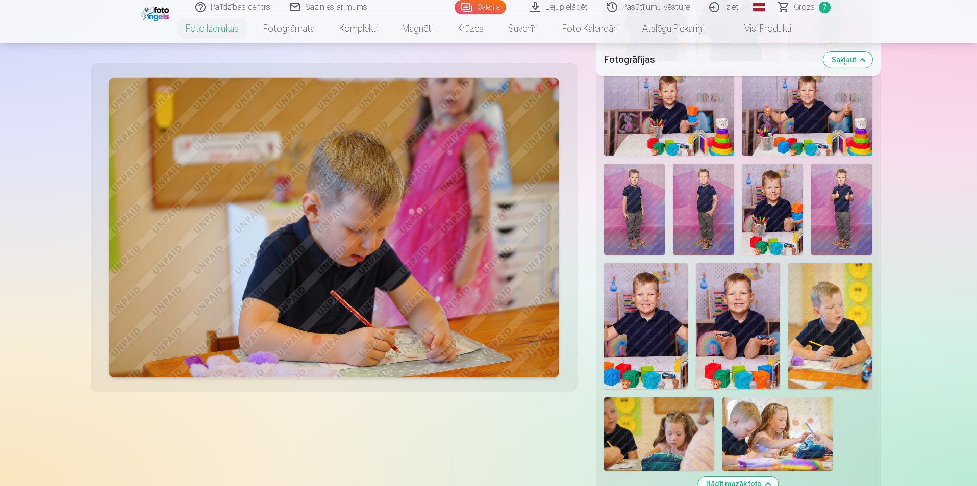
scroll to position [919, 0]
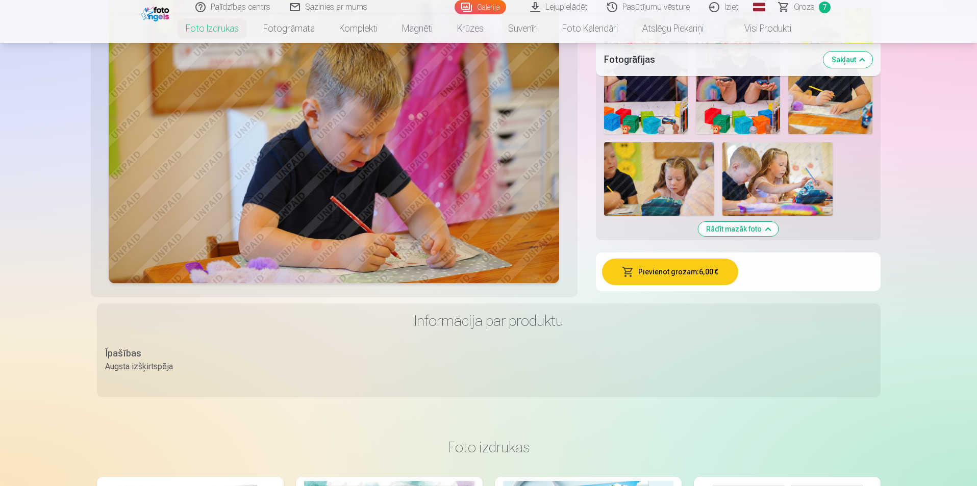
click at [685, 270] on button "Pievienot grozam : 6,00 €" at bounding box center [670, 272] width 136 height 27
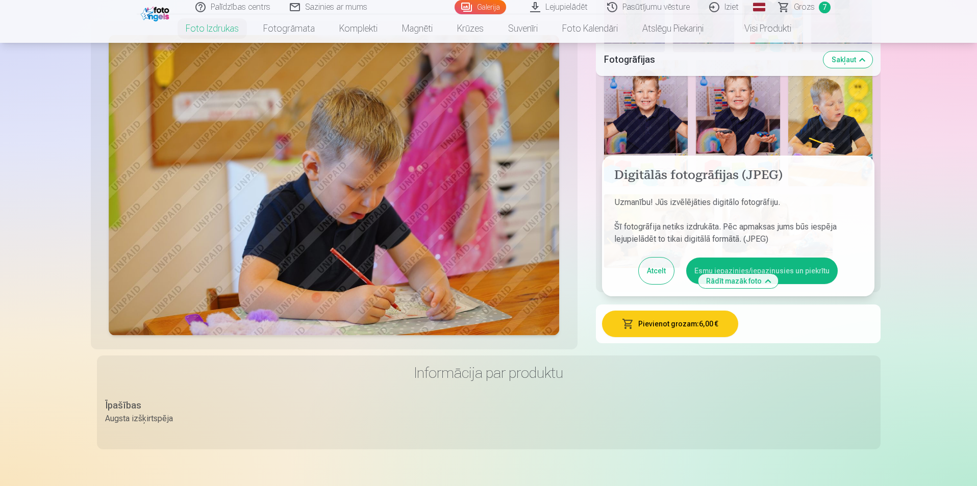
scroll to position [868, 0]
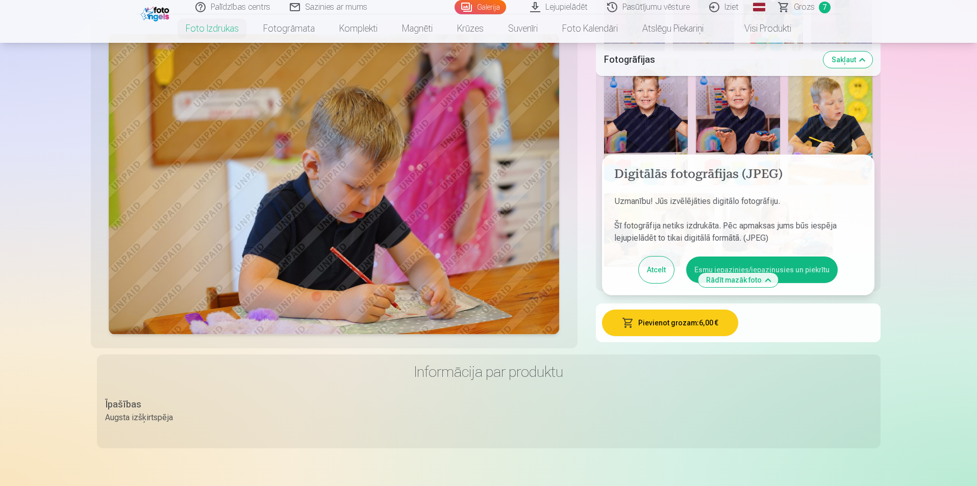
click at [877, 341] on div "Pievienot grozam : 6,00 € Digitālās fotogrāfijas (JPEG) Uzmanību! Jūs izvēlējāt…" at bounding box center [738, 323] width 285 height 39
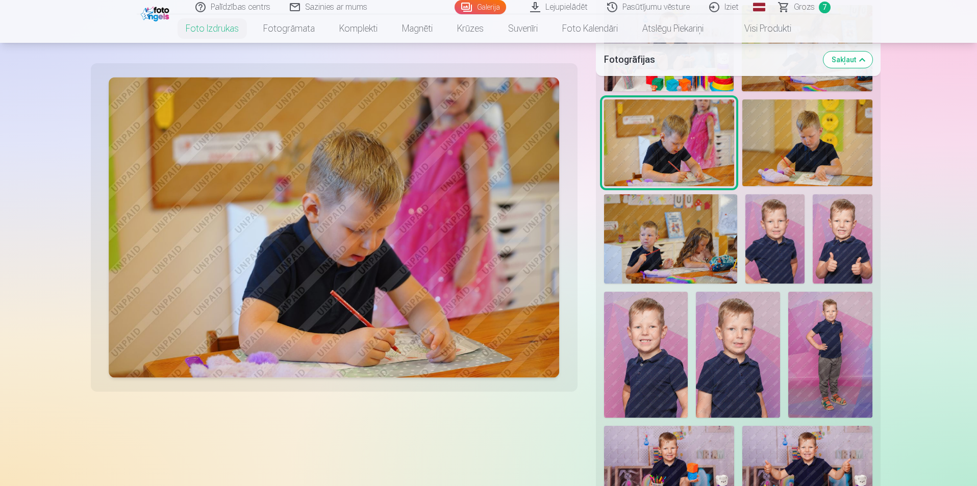
scroll to position [0, 0]
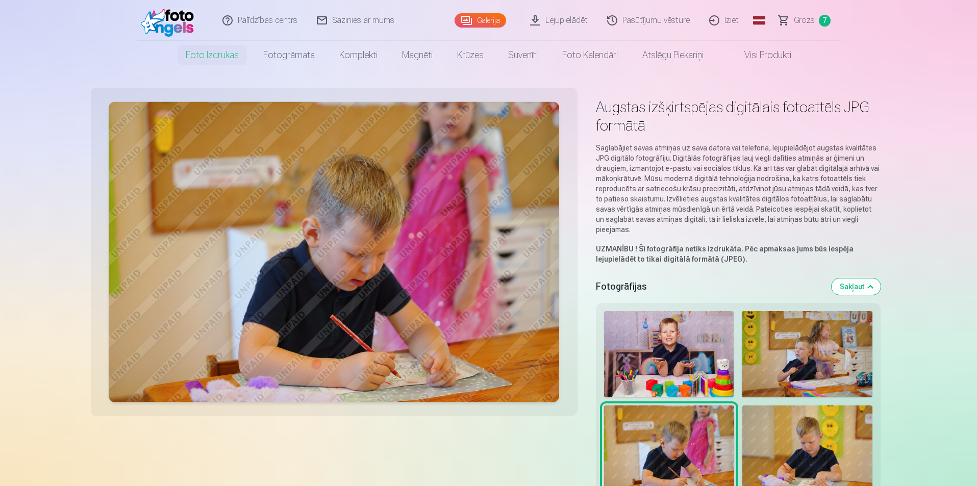
click at [825, 22] on span "7" at bounding box center [825, 21] width 12 height 12
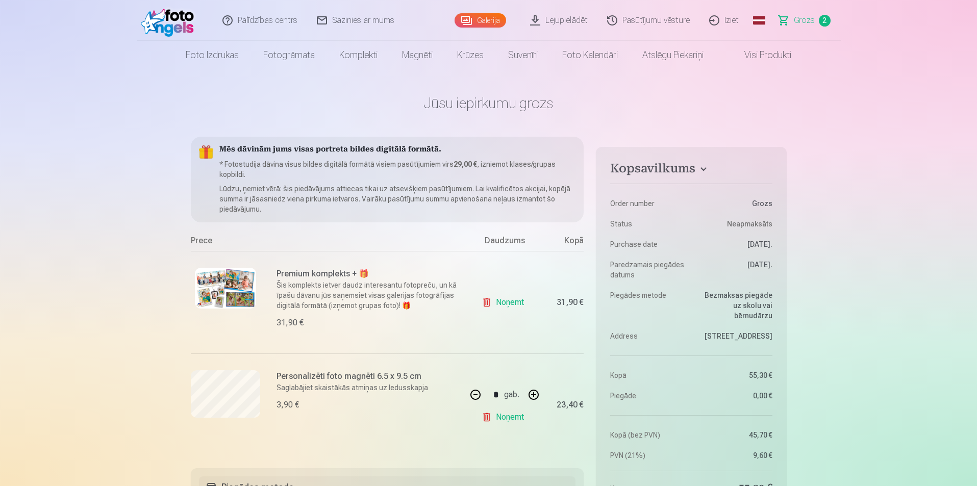
click at [589, 104] on h1 "Jūsu iepirkumu grozs" at bounding box center [489, 103] width 596 height 18
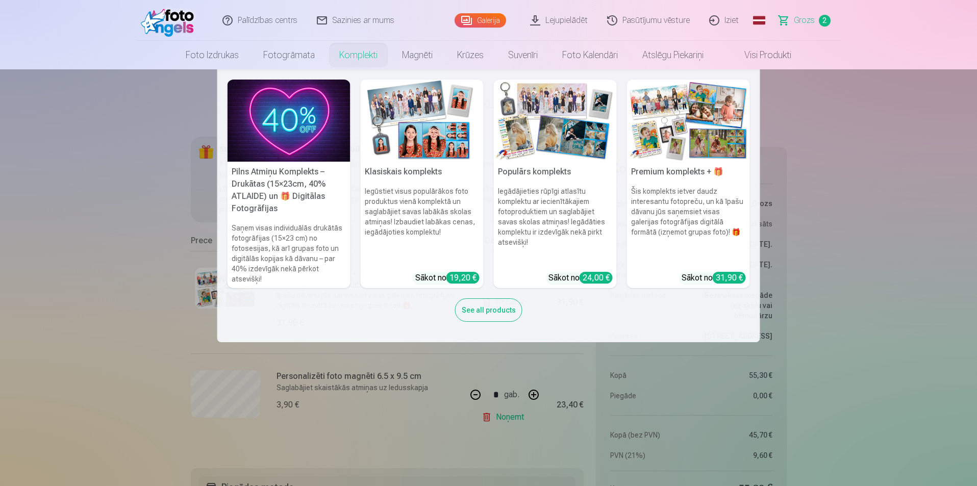
click at [368, 58] on link "Komplekti" at bounding box center [358, 55] width 63 height 29
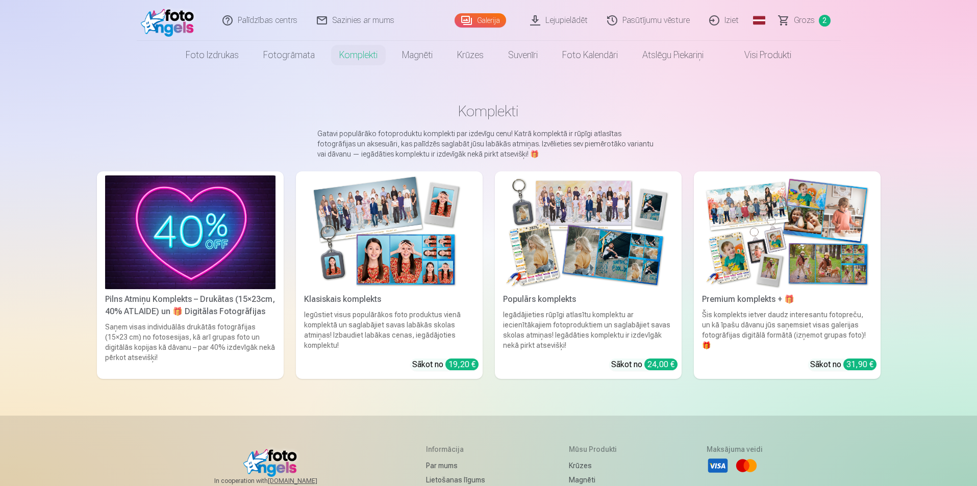
click at [302, 58] on link "Fotogrāmata" at bounding box center [289, 55] width 76 height 29
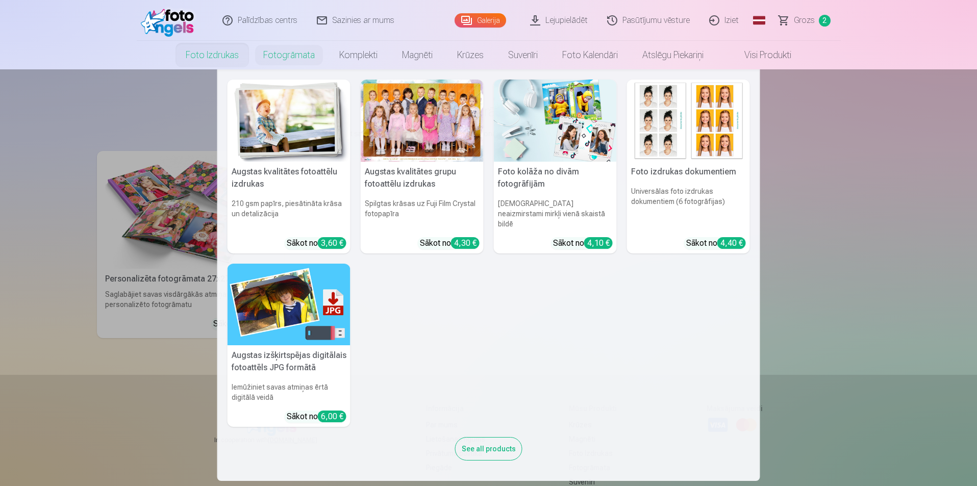
click at [214, 53] on link "Foto izdrukas" at bounding box center [213, 55] width 78 height 29
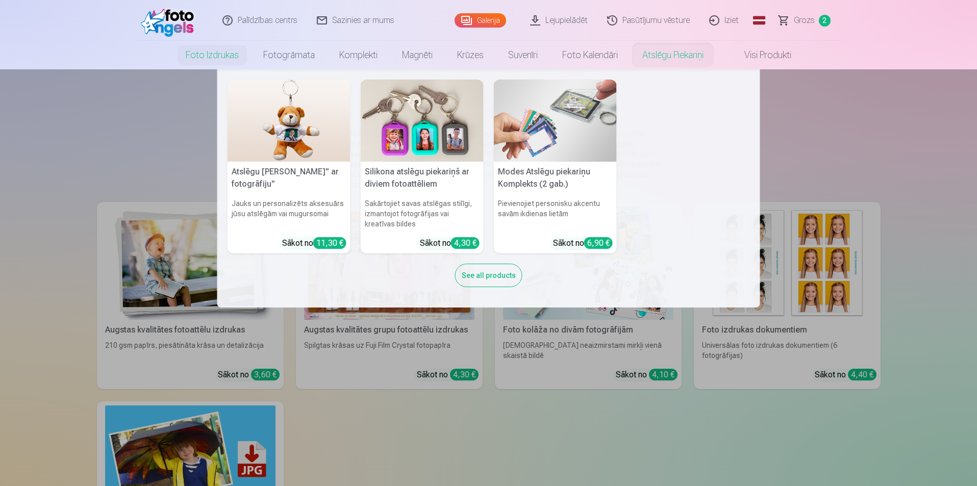
click at [548, 138] on img at bounding box center [555, 121] width 123 height 82
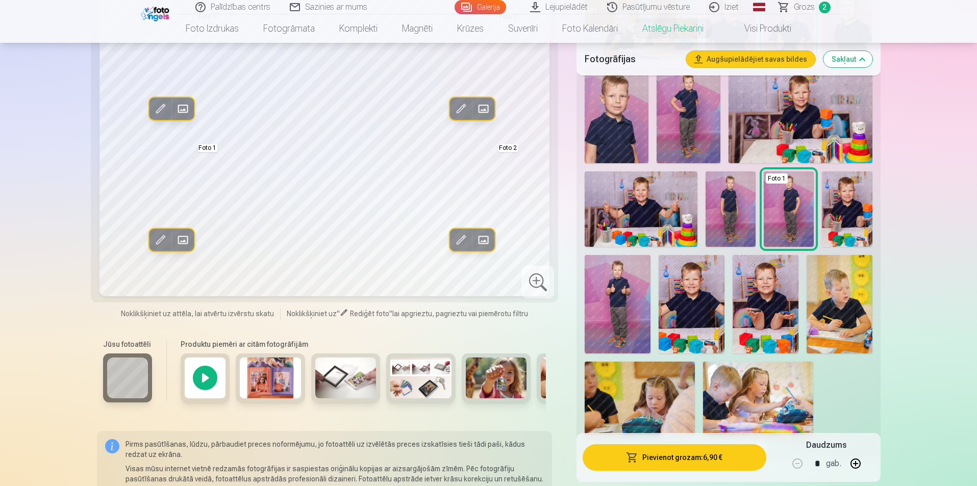
scroll to position [357, 0]
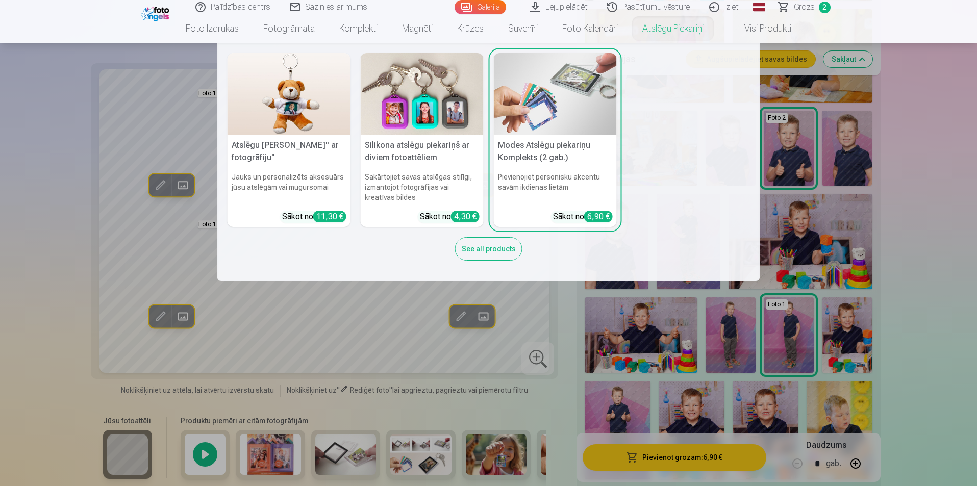
click at [660, 31] on link "Atslēgu piekariņi" at bounding box center [673, 28] width 86 height 29
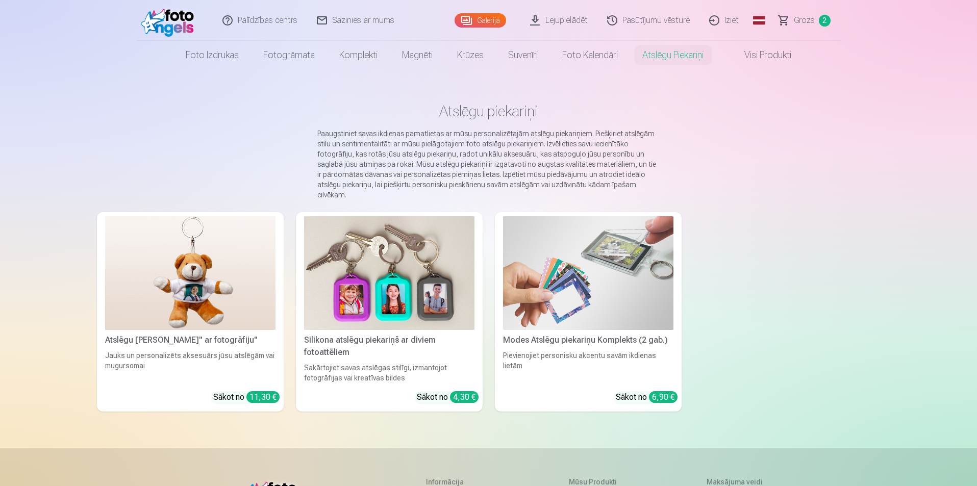
click at [418, 260] on img at bounding box center [389, 273] width 170 height 114
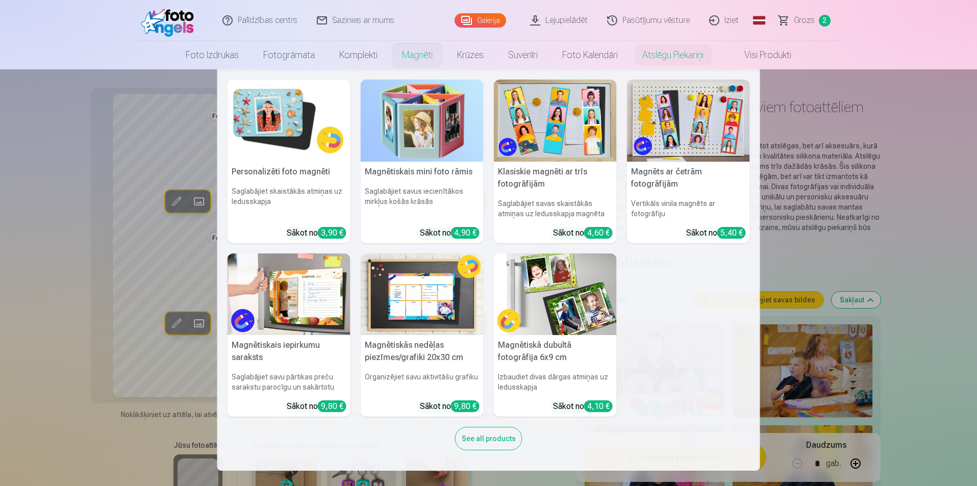
click at [418, 58] on link "Magnēti" at bounding box center [417, 55] width 55 height 29
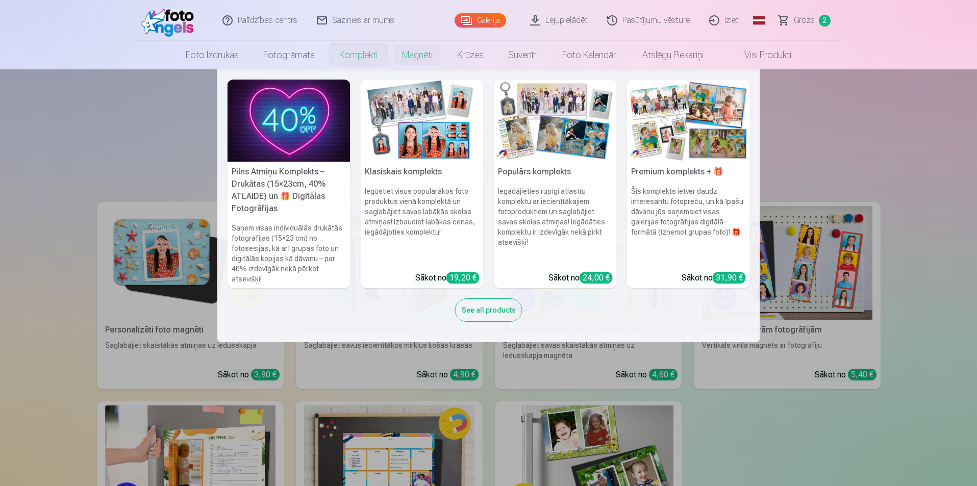
click at [336, 61] on link "Komplekti" at bounding box center [358, 55] width 63 height 29
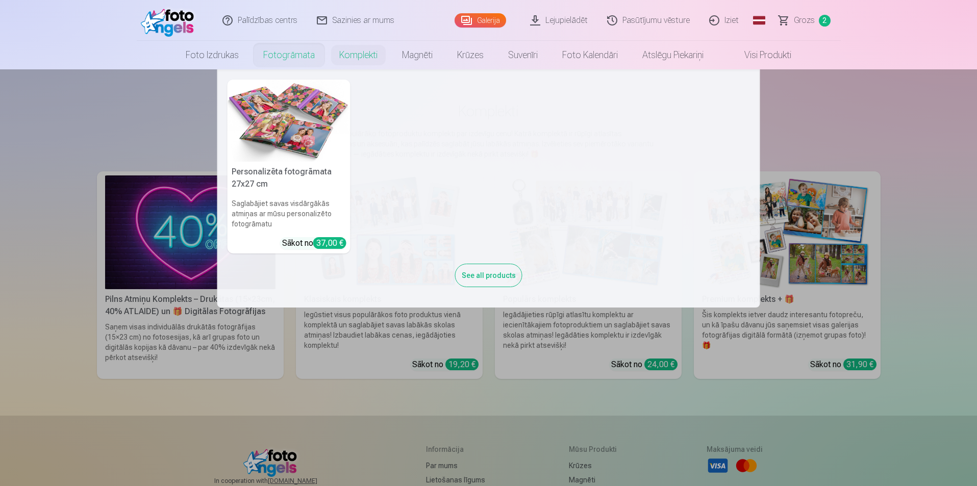
click at [275, 59] on link "Fotogrāmata" at bounding box center [289, 55] width 76 height 29
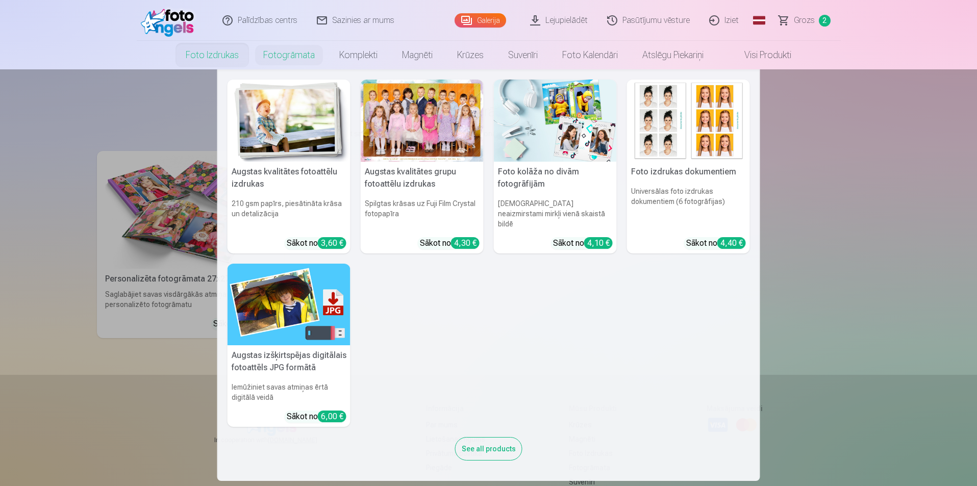
click at [218, 59] on link "Foto izdrukas" at bounding box center [213, 55] width 78 height 29
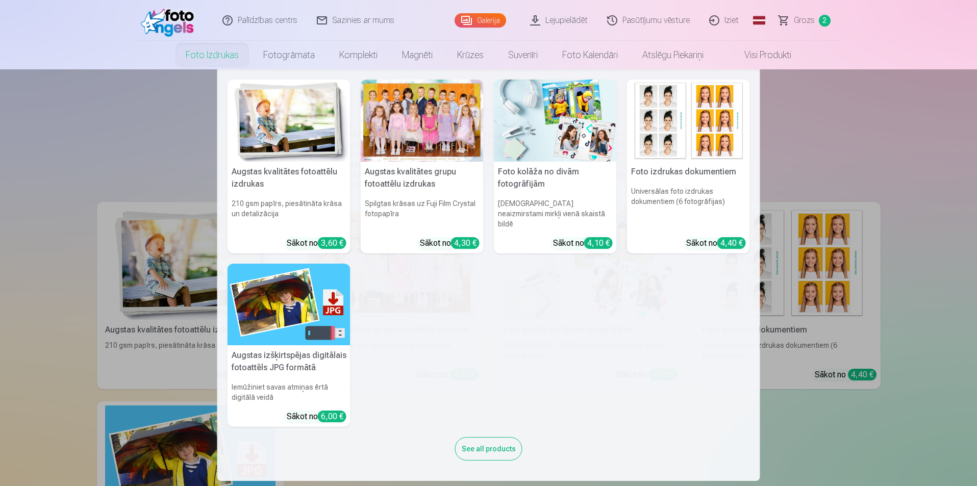
click at [579, 133] on img at bounding box center [555, 121] width 123 height 82
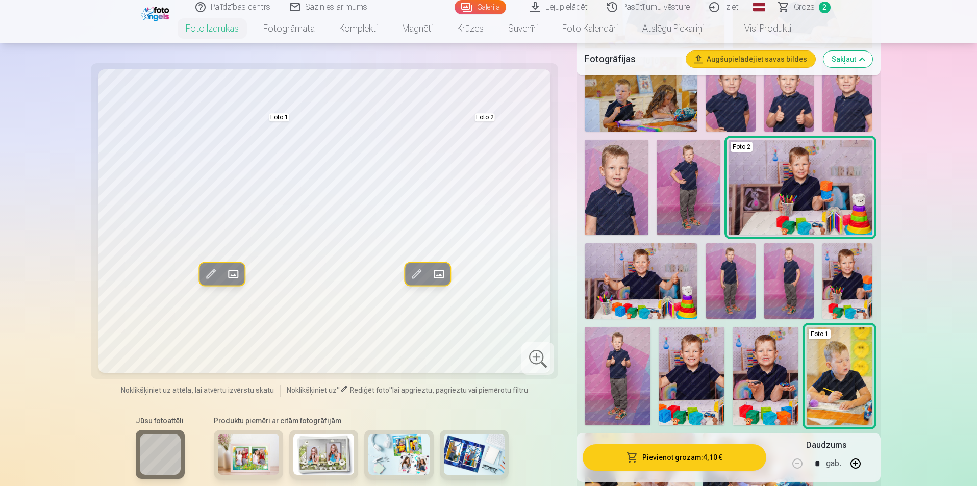
scroll to position [510, 0]
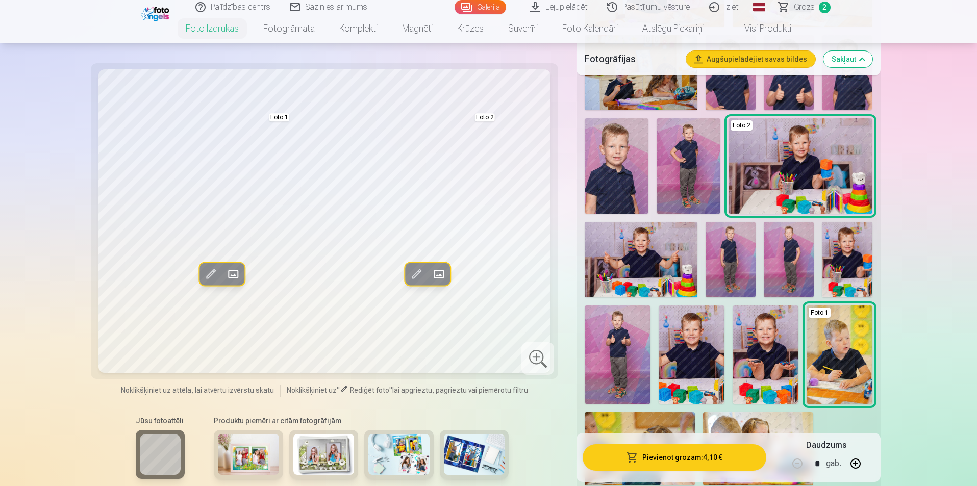
click at [413, 445] on img at bounding box center [398, 454] width 61 height 41
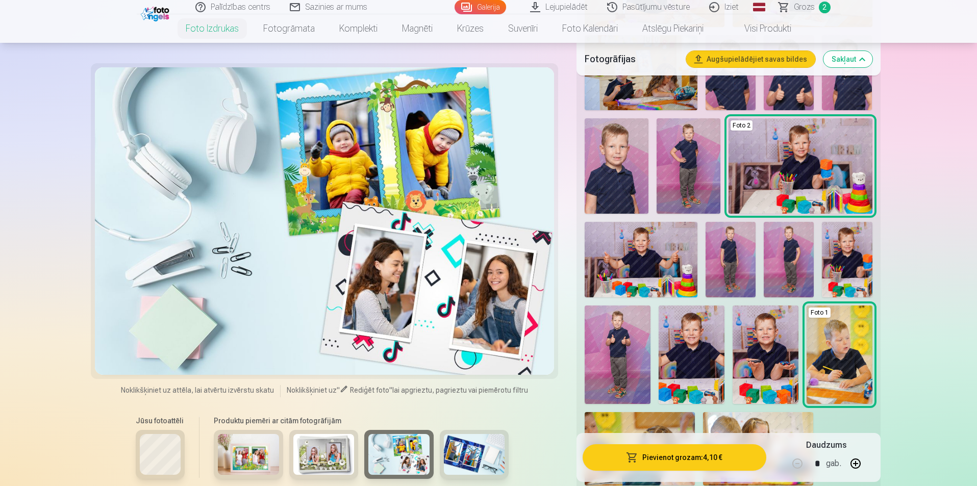
click at [487, 461] on img at bounding box center [474, 454] width 61 height 41
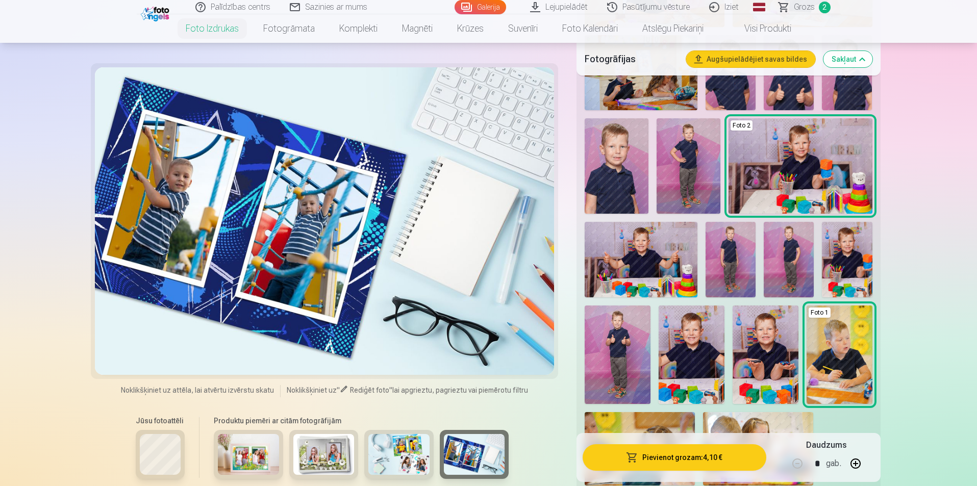
click at [327, 448] on img at bounding box center [323, 454] width 61 height 41
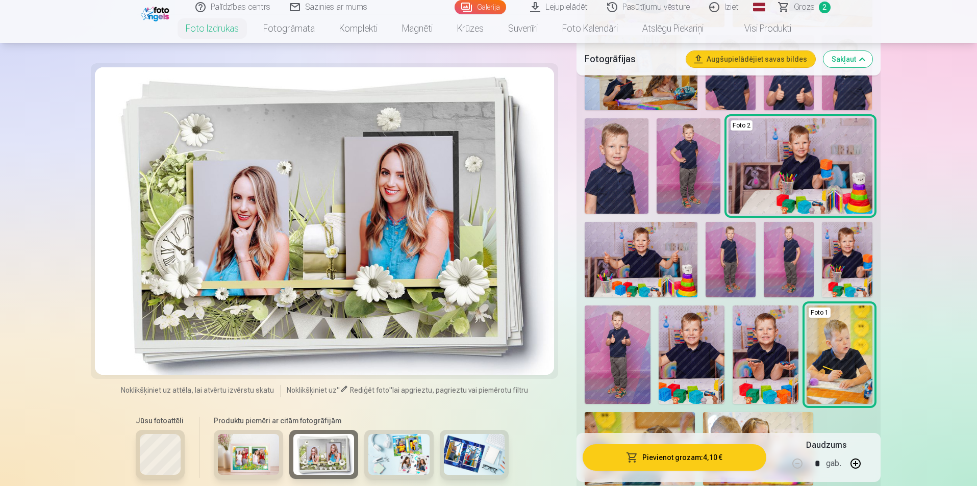
click at [251, 445] on img at bounding box center [248, 454] width 61 height 41
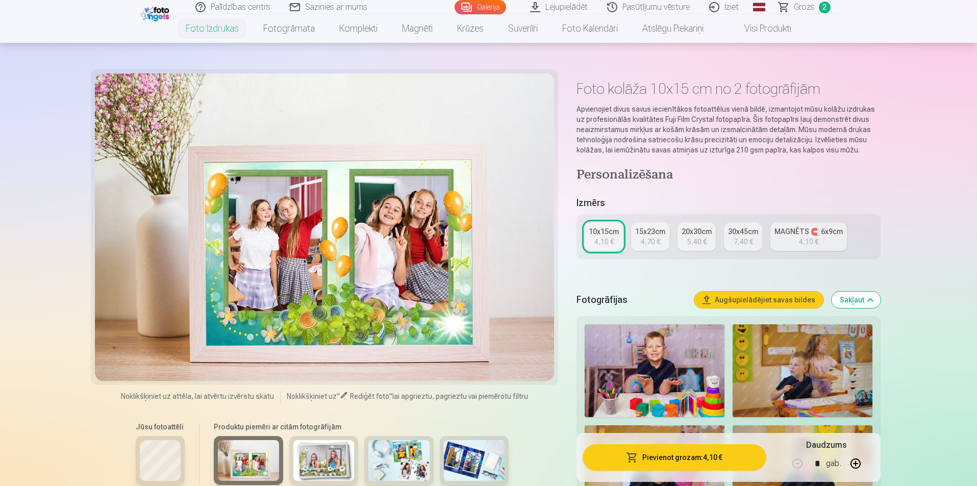
scroll to position [0, 0]
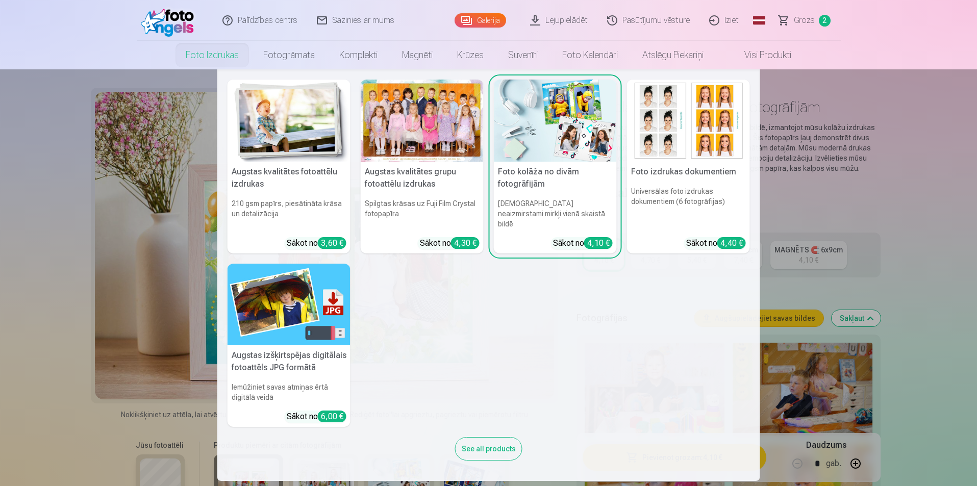
click at [412, 145] on div at bounding box center [422, 121] width 123 height 82
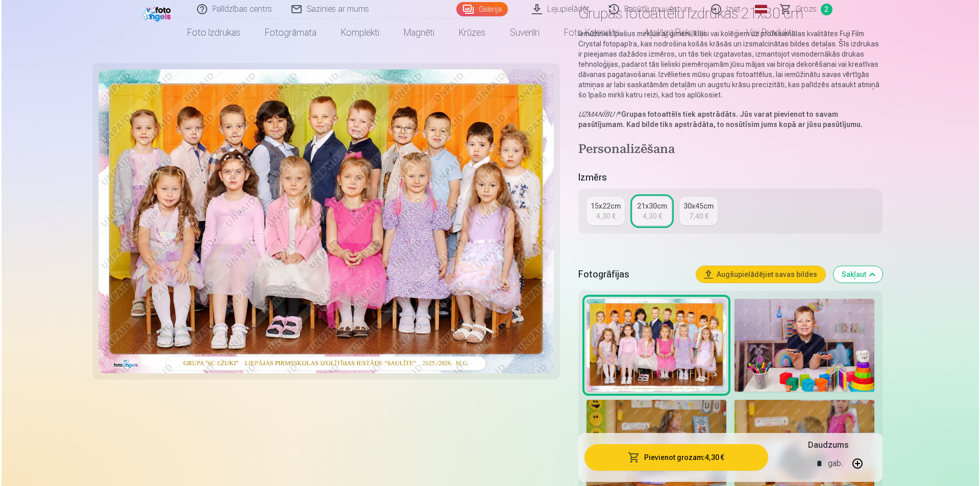
scroll to position [102, 0]
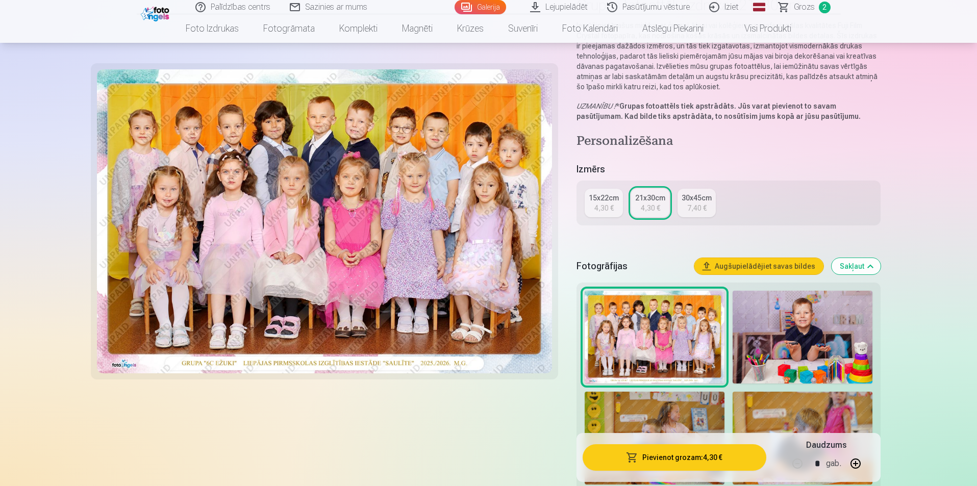
click at [718, 459] on button "Pievienot grozam : 4,30 €" at bounding box center [674, 457] width 183 height 27
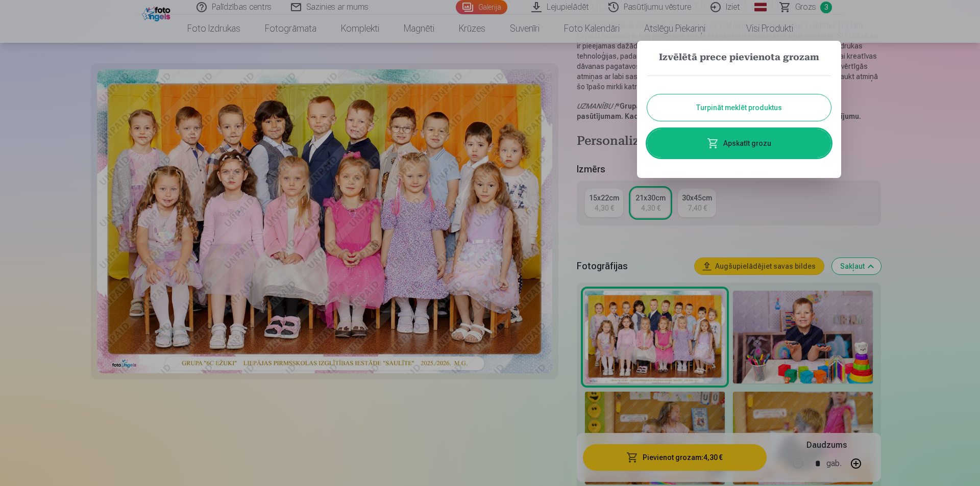
click at [747, 148] on link "Apskatīt grozu" at bounding box center [739, 143] width 184 height 29
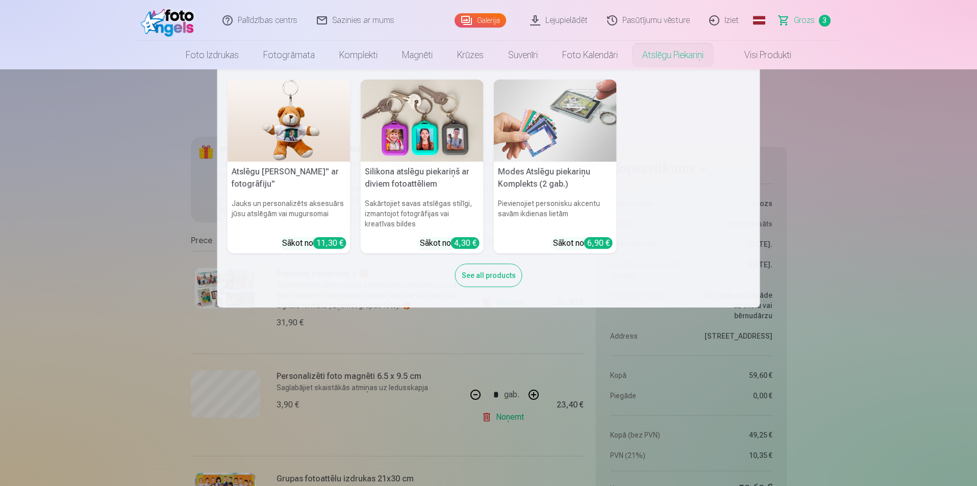
click at [434, 109] on img at bounding box center [422, 121] width 123 height 82
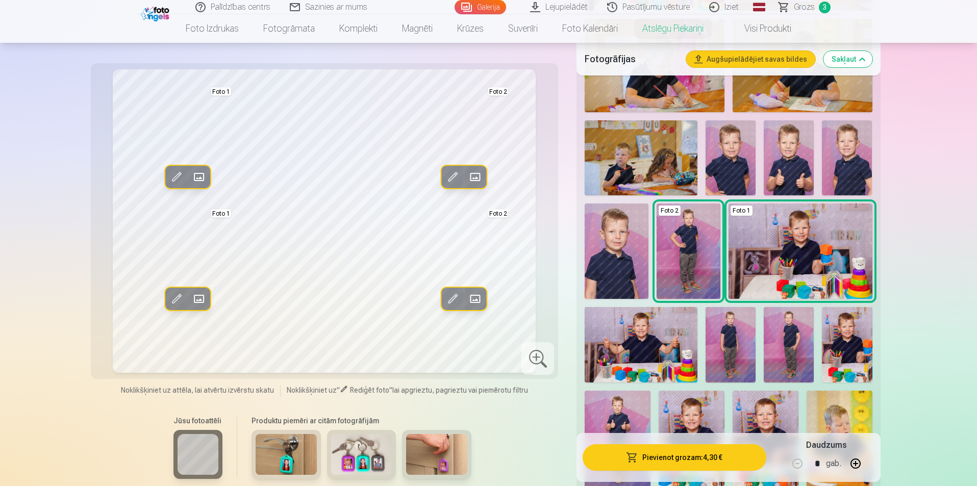
scroll to position [408, 0]
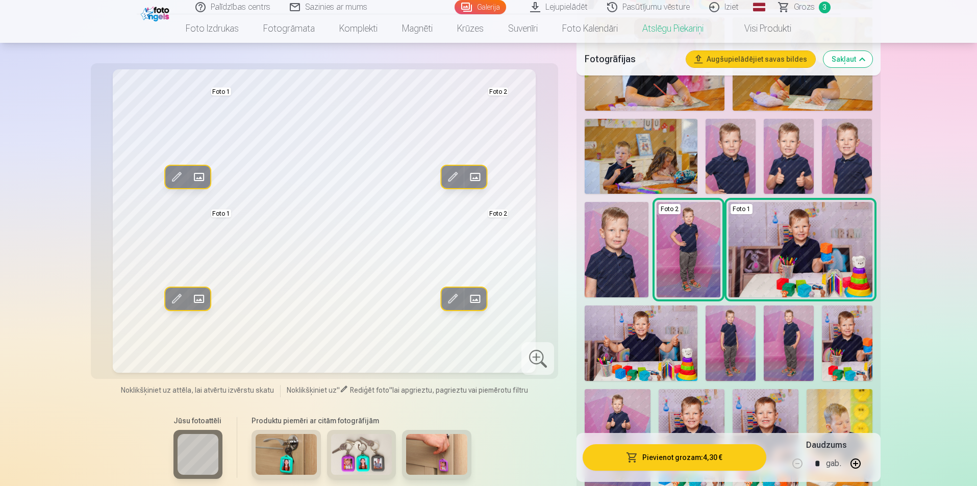
click at [749, 162] on img at bounding box center [731, 156] width 50 height 75
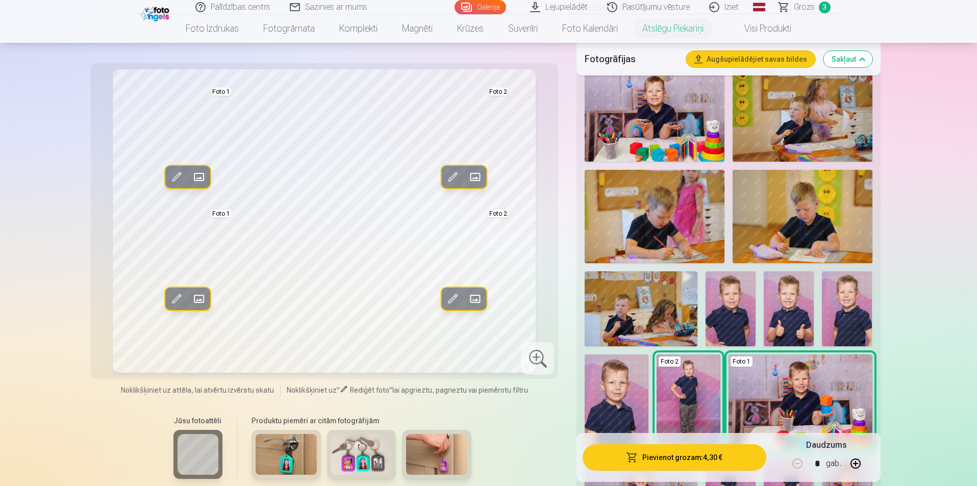
scroll to position [255, 0]
click at [784, 309] on img at bounding box center [789, 309] width 50 height 75
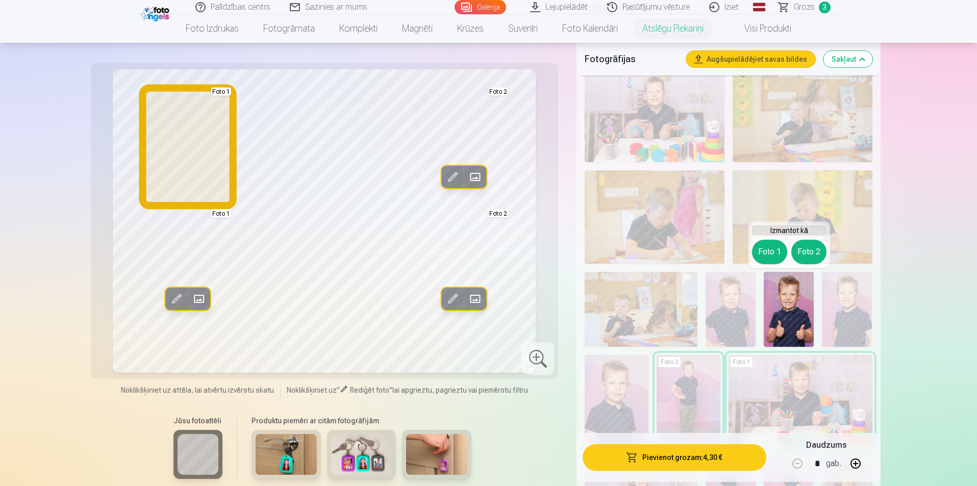
click at [769, 251] on button "Foto 1" at bounding box center [769, 252] width 35 height 24
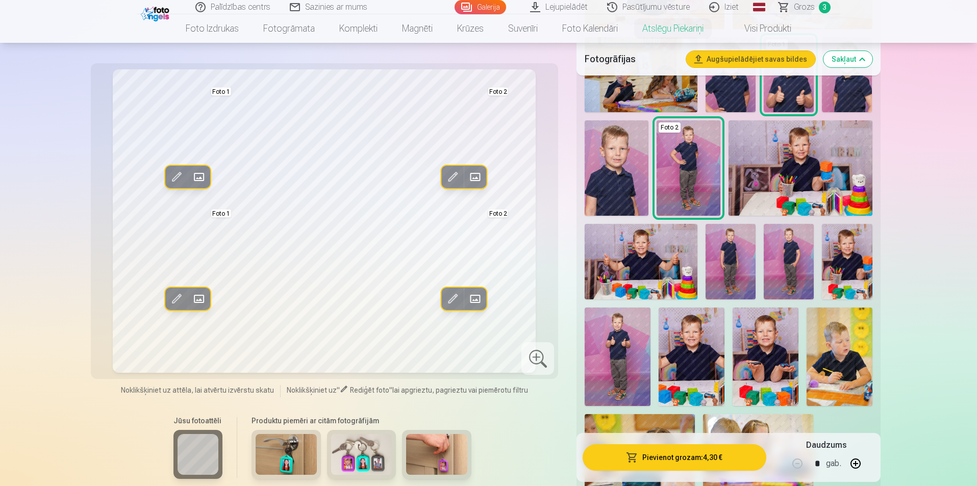
scroll to position [510, 0]
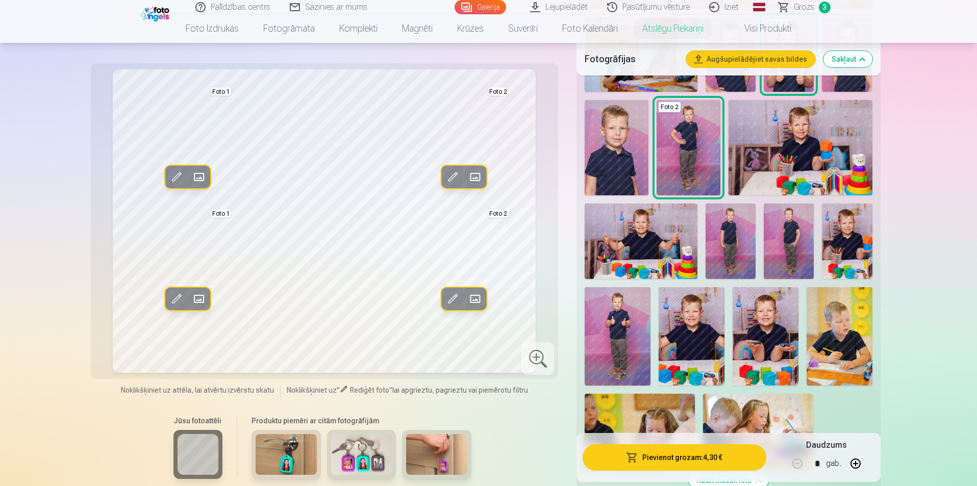
click at [796, 257] on img at bounding box center [789, 241] width 50 height 75
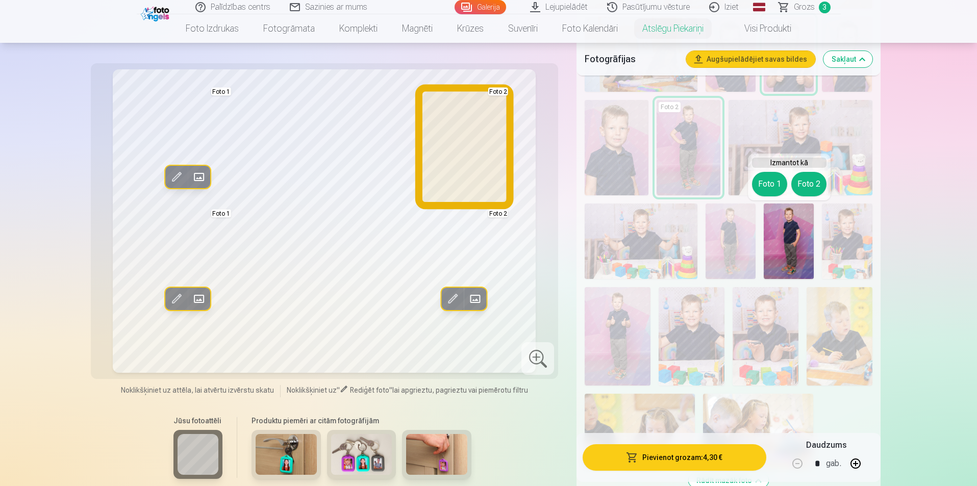
click at [802, 189] on button "Foto 2" at bounding box center [808, 184] width 35 height 24
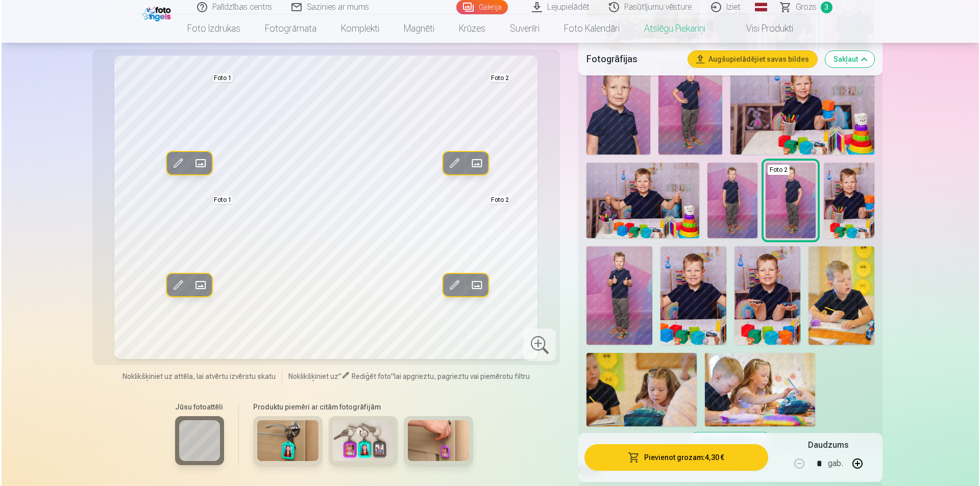
scroll to position [663, 0]
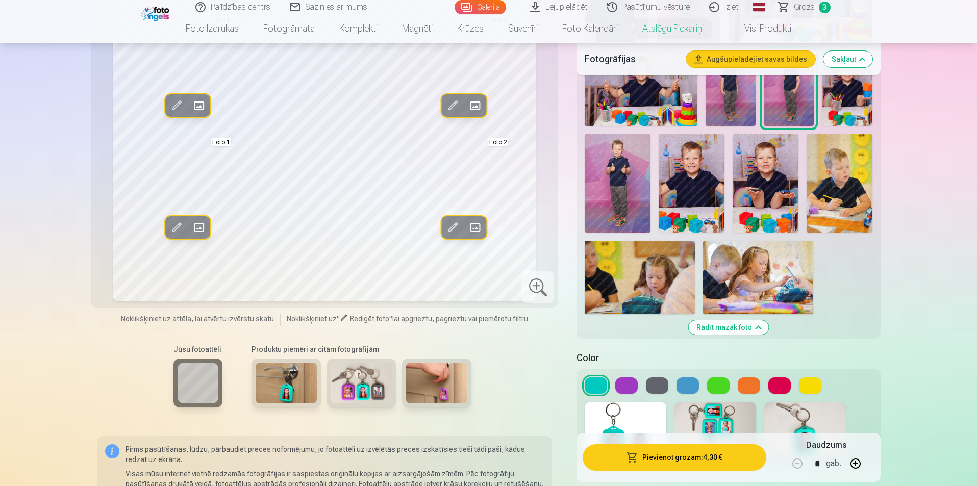
click at [723, 456] on button "Pievienot grozam : 4,30 €" at bounding box center [674, 457] width 183 height 27
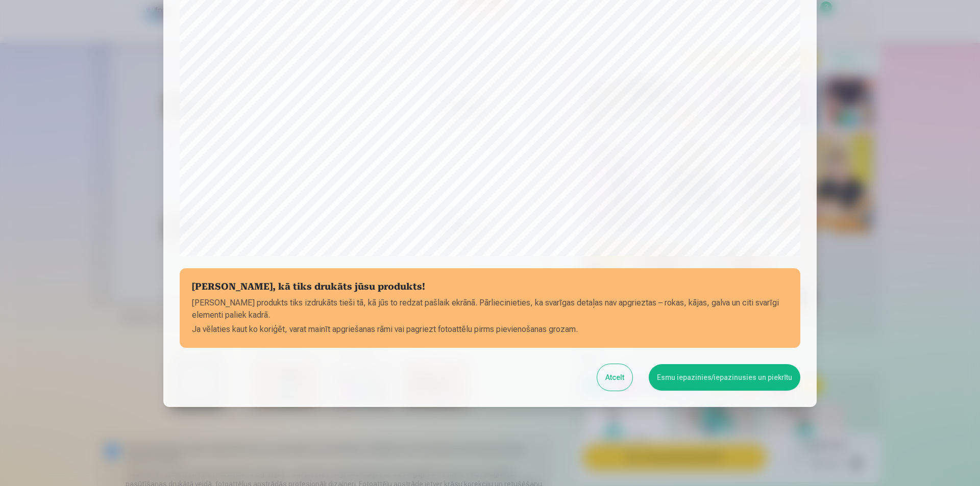
scroll to position [249, 0]
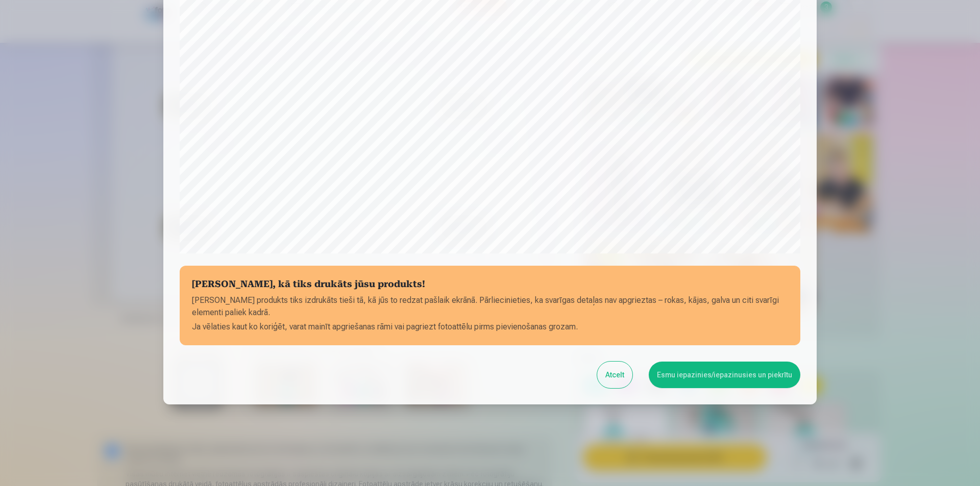
click at [727, 376] on button "Esmu iepazinies/iepazinusies un piekrītu" at bounding box center [725, 375] width 152 height 27
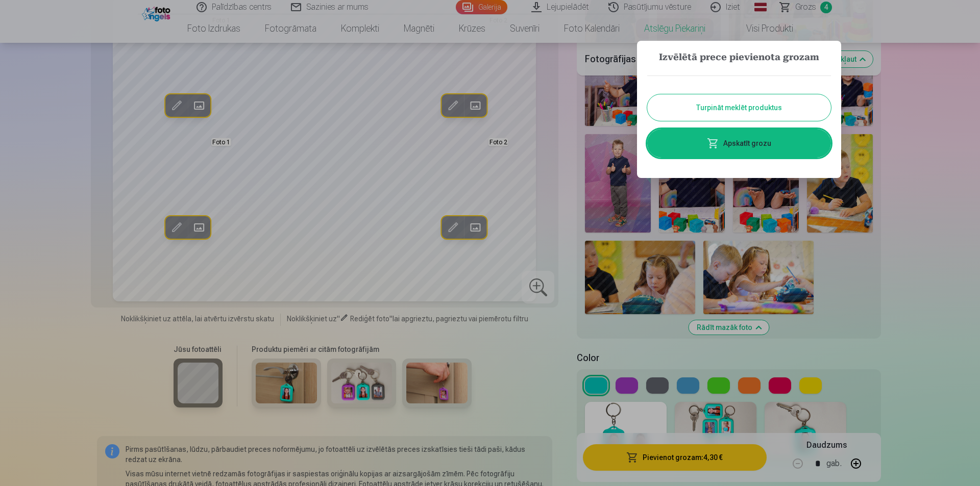
click at [704, 150] on link "Apskatīt grozu" at bounding box center [739, 143] width 184 height 29
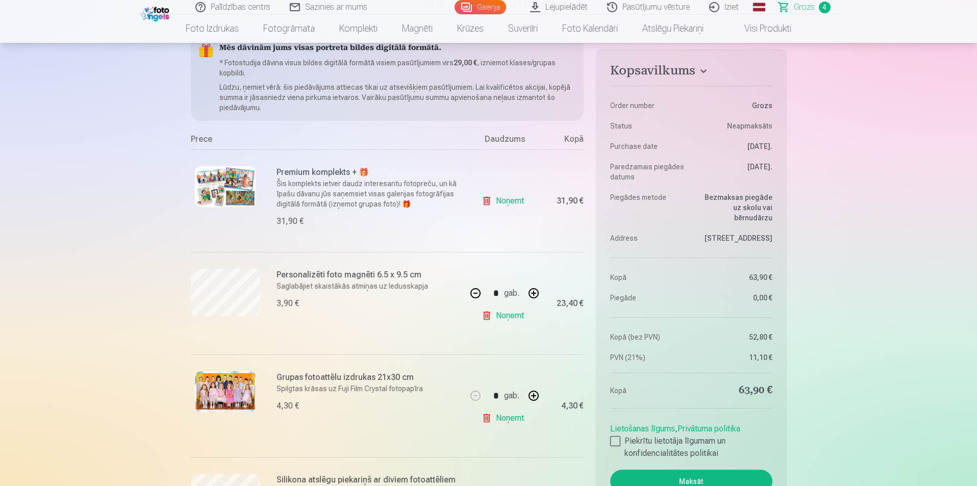
scroll to position [153, 0]
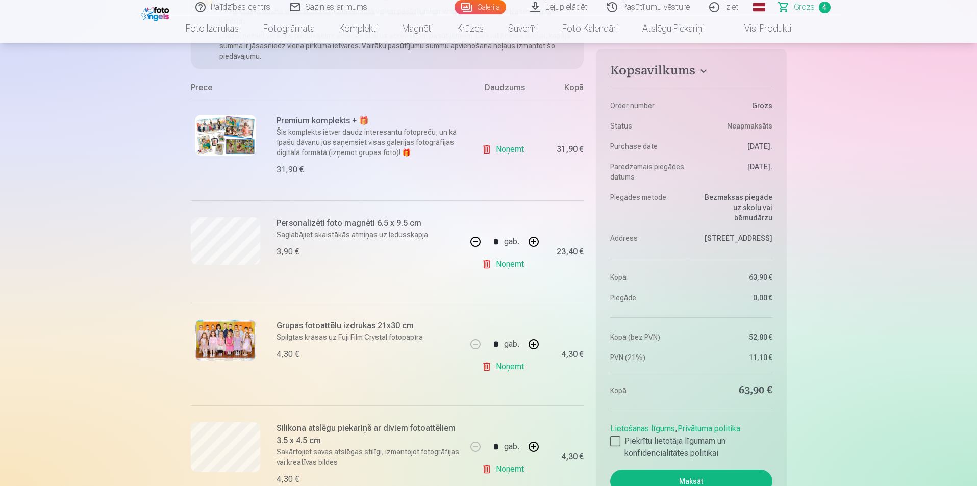
click at [503, 143] on link "Noņemt" at bounding box center [505, 149] width 46 height 20
type input "*"
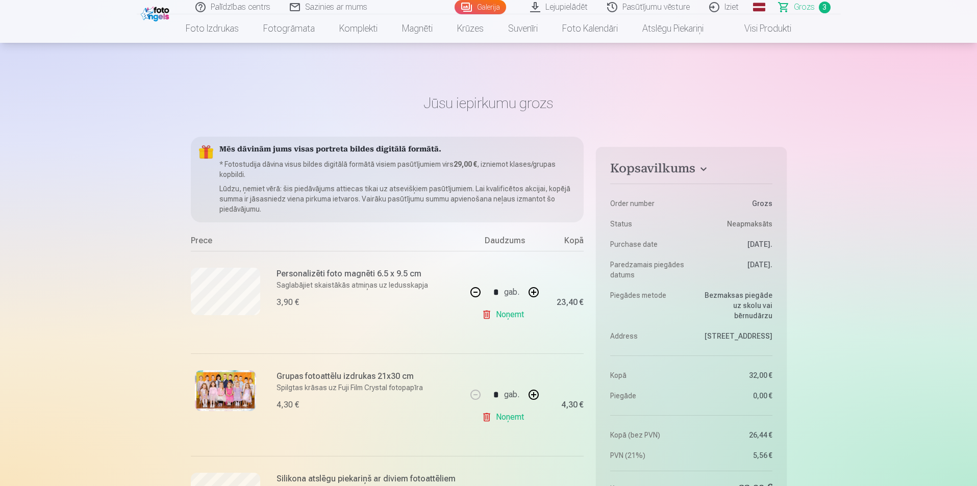
scroll to position [102, 0]
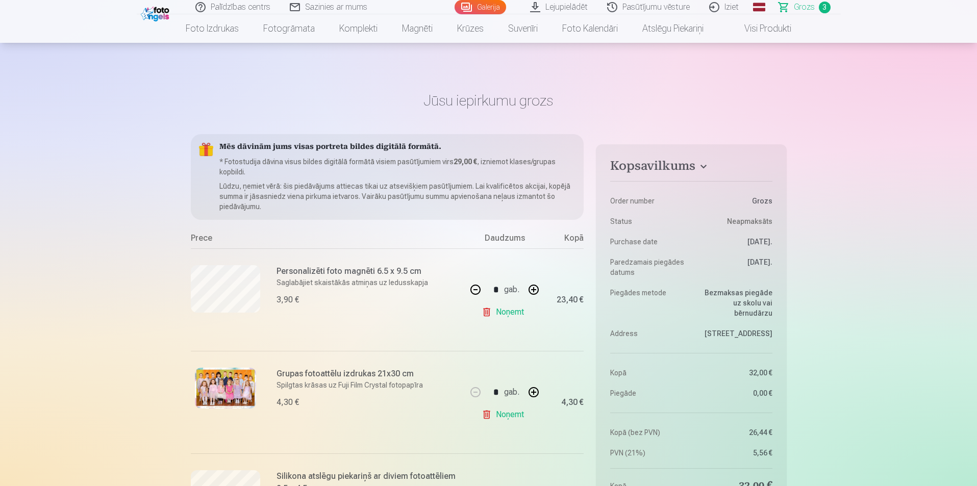
scroll to position [0, 0]
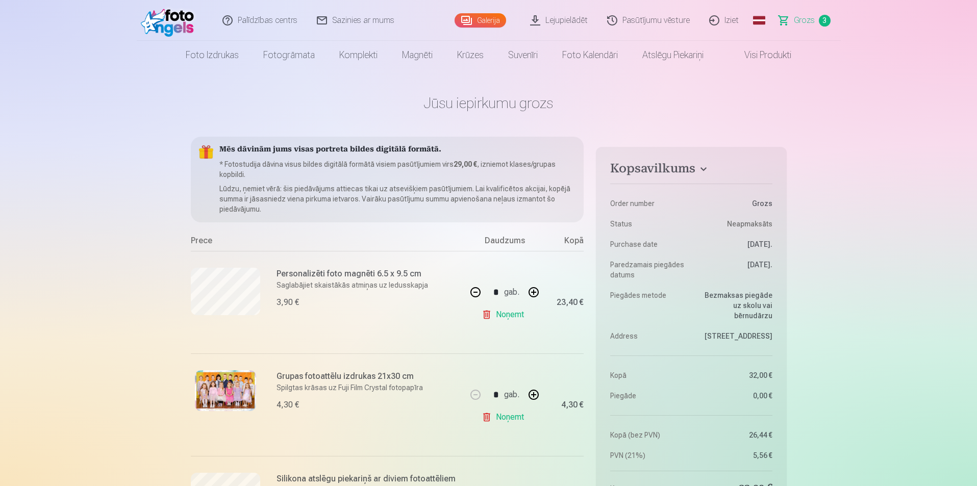
click at [307, 216] on div "Mēs dāvinām jums visas portreta bildes digitālā formātā. * Fotostudija dāvina v…" at bounding box center [387, 180] width 393 height 86
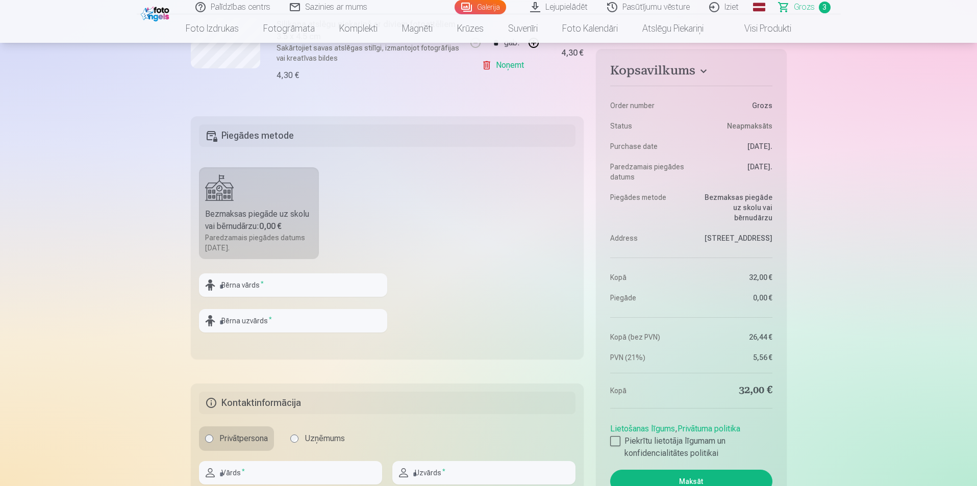
scroll to position [459, 0]
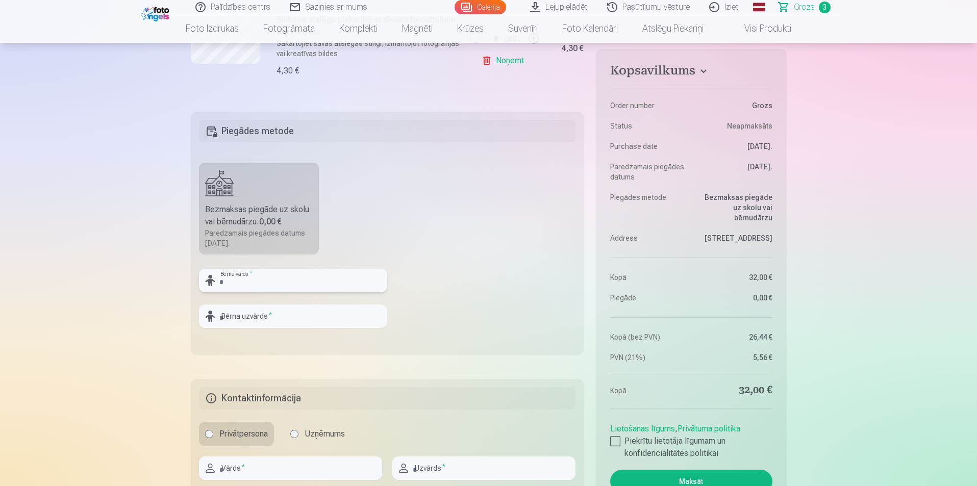
click at [323, 271] on input "text" at bounding box center [293, 280] width 188 height 23
type input "*******"
click at [328, 312] on input "text" at bounding box center [293, 316] width 188 height 23
type input "*******"
click at [468, 295] on fieldset "Piegādes metode Bezmaksas piegāde uz skolu vai bērnudārzu : 0,00 € Paredzamais …" at bounding box center [387, 233] width 393 height 243
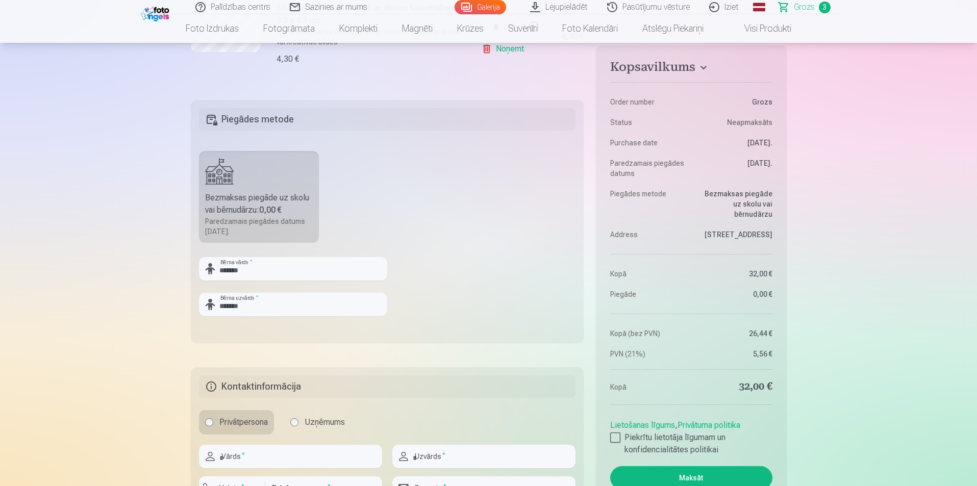
scroll to position [510, 0]
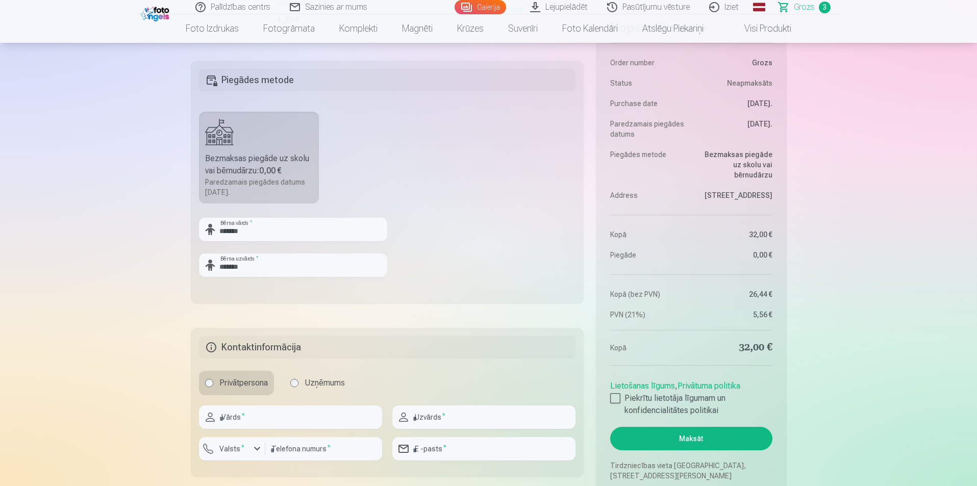
click at [306, 180] on div "Paredzamais piegādes datums [DATE]." at bounding box center [259, 187] width 108 height 20
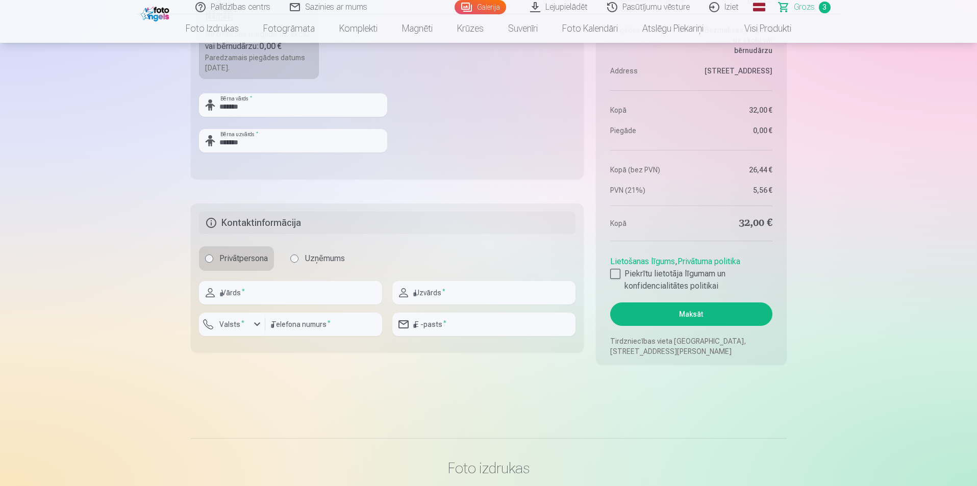
scroll to position [663, 0]
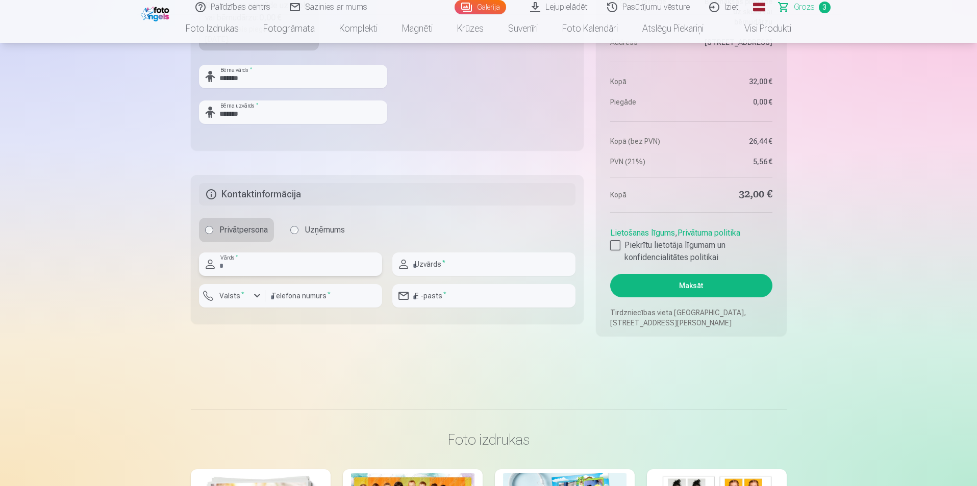
click at [334, 266] on input "text" at bounding box center [290, 264] width 183 height 23
type input "*****"
type input "*******"
type input "********"
type input "**********"
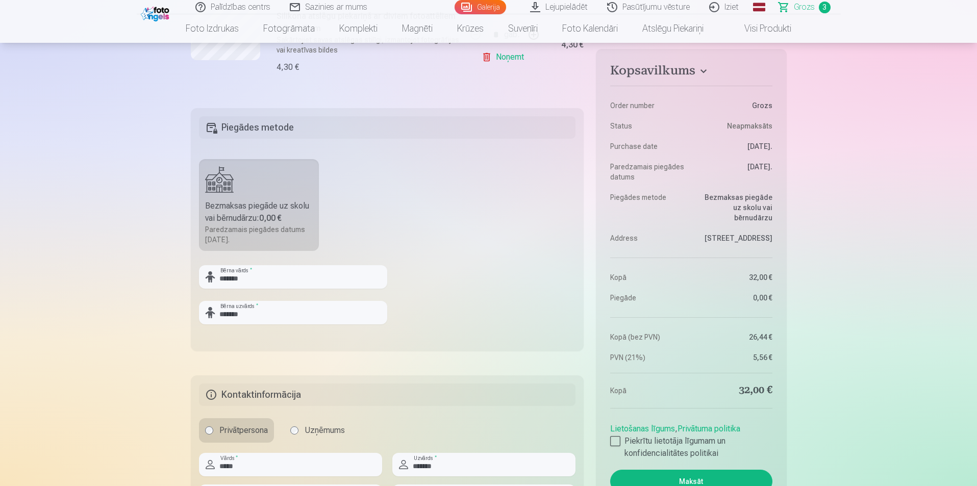
scroll to position [510, 0]
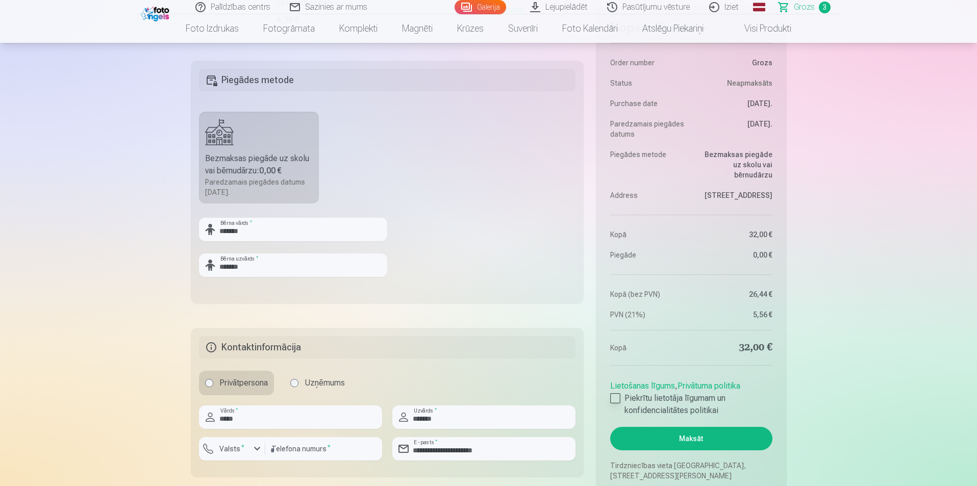
click at [619, 401] on div at bounding box center [615, 398] width 10 height 10
click at [745, 435] on button "Maksāt" at bounding box center [691, 438] width 162 height 23
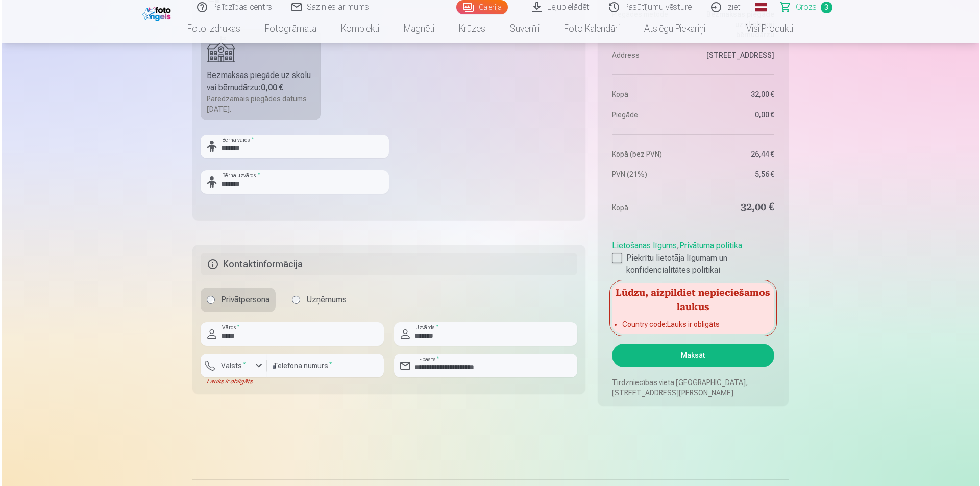
scroll to position [612, 0]
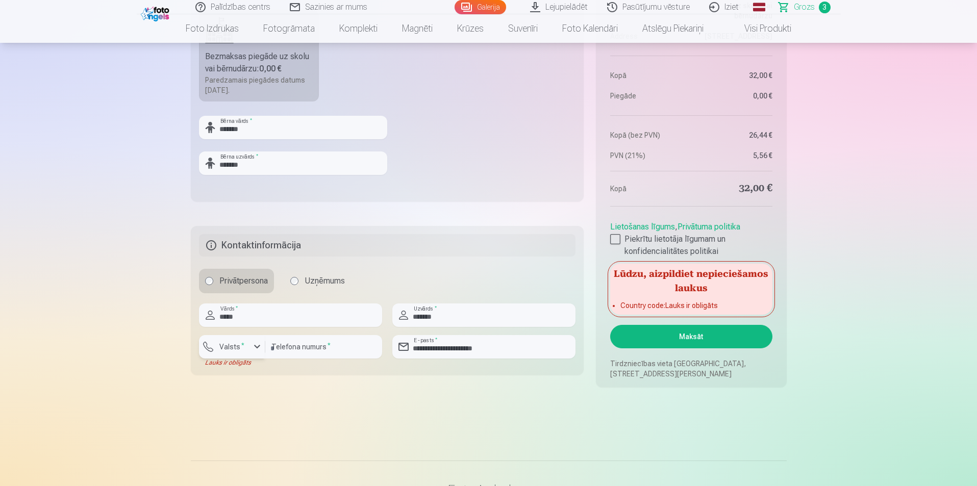
click at [257, 343] on div "button" at bounding box center [257, 347] width 12 height 12
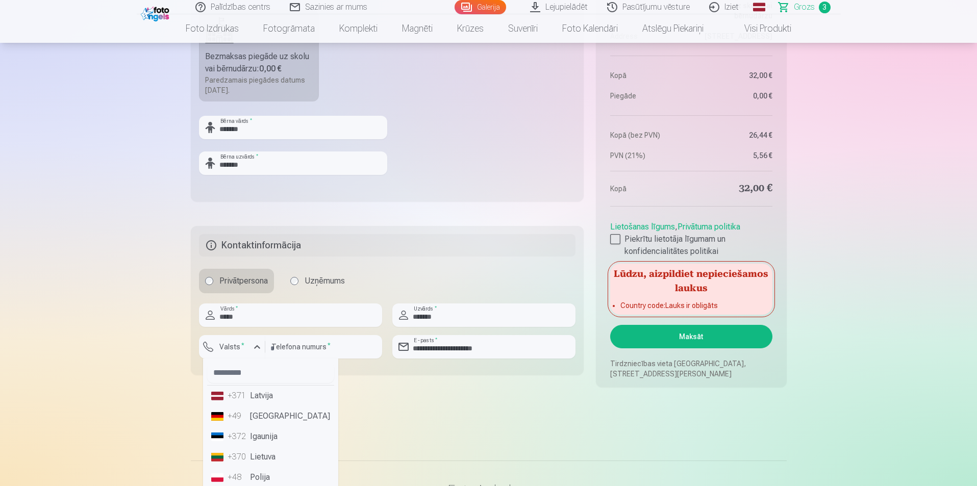
click at [276, 394] on li "+371 Latvija" at bounding box center [270, 396] width 127 height 20
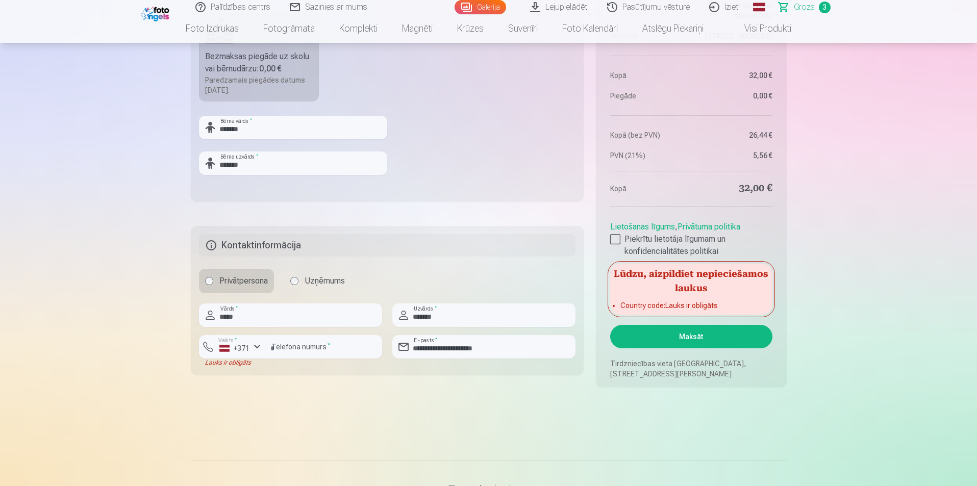
click at [666, 339] on button "Maksāt" at bounding box center [691, 336] width 162 height 23
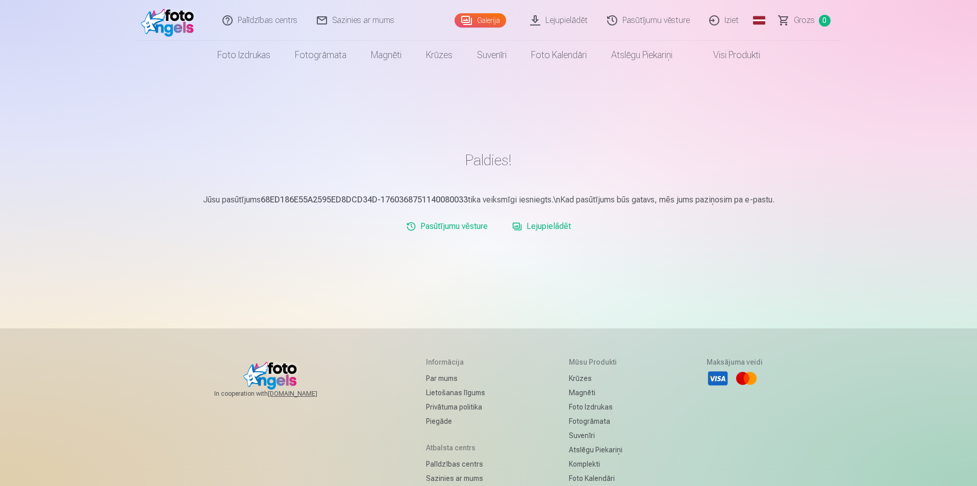
click at [535, 229] on link "Lejupielādēt" at bounding box center [541, 226] width 67 height 20
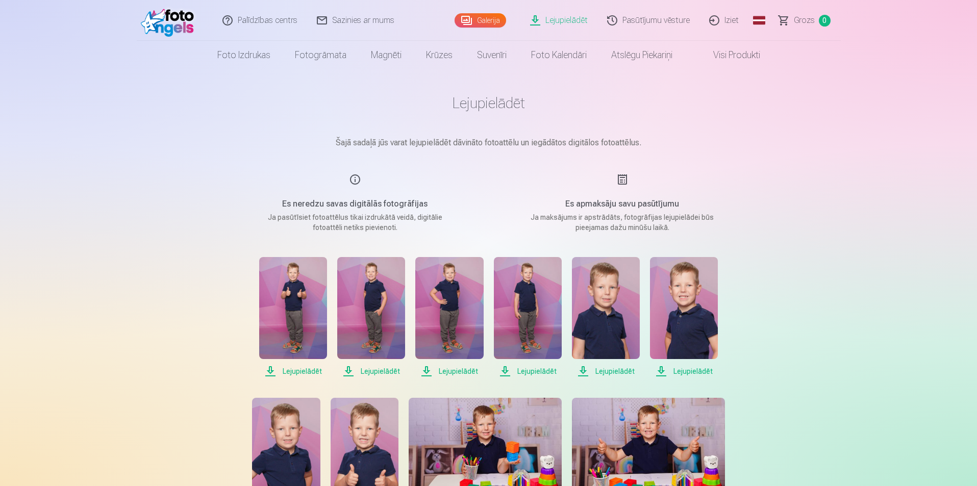
click at [505, 191] on div "Es apmaksāju savu pasūtījumu Ja maksājums ir apstrādāts, fotogrāfijas lejupielā…" at bounding box center [622, 203] width 243 height 59
